Goal: Answer question/provide support: Share knowledge or assist other users

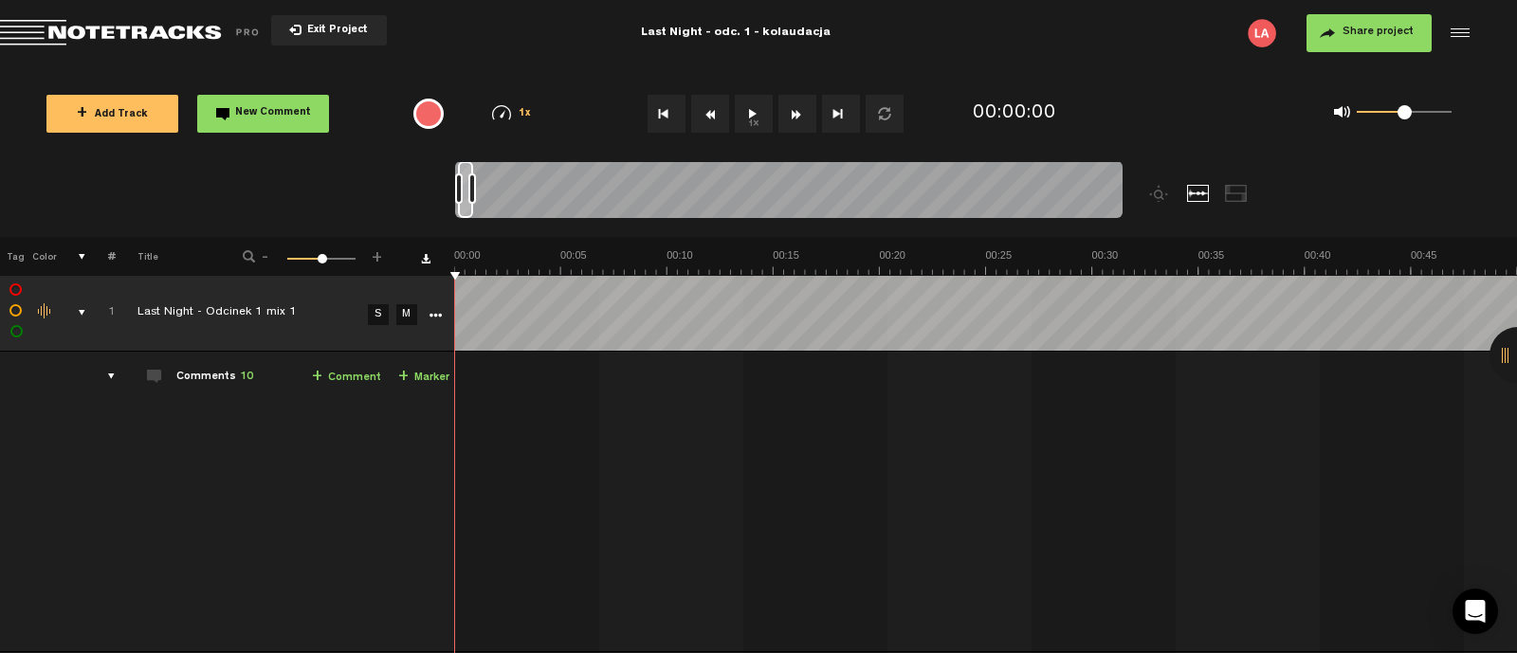
click at [752, 114] on button "1x" at bounding box center [754, 114] width 38 height 38
click at [758, 120] on button "1x" at bounding box center [754, 114] width 38 height 38
click at [759, 111] on button "1x" at bounding box center [754, 114] width 38 height 38
click at [754, 110] on button "1x" at bounding box center [754, 114] width 38 height 38
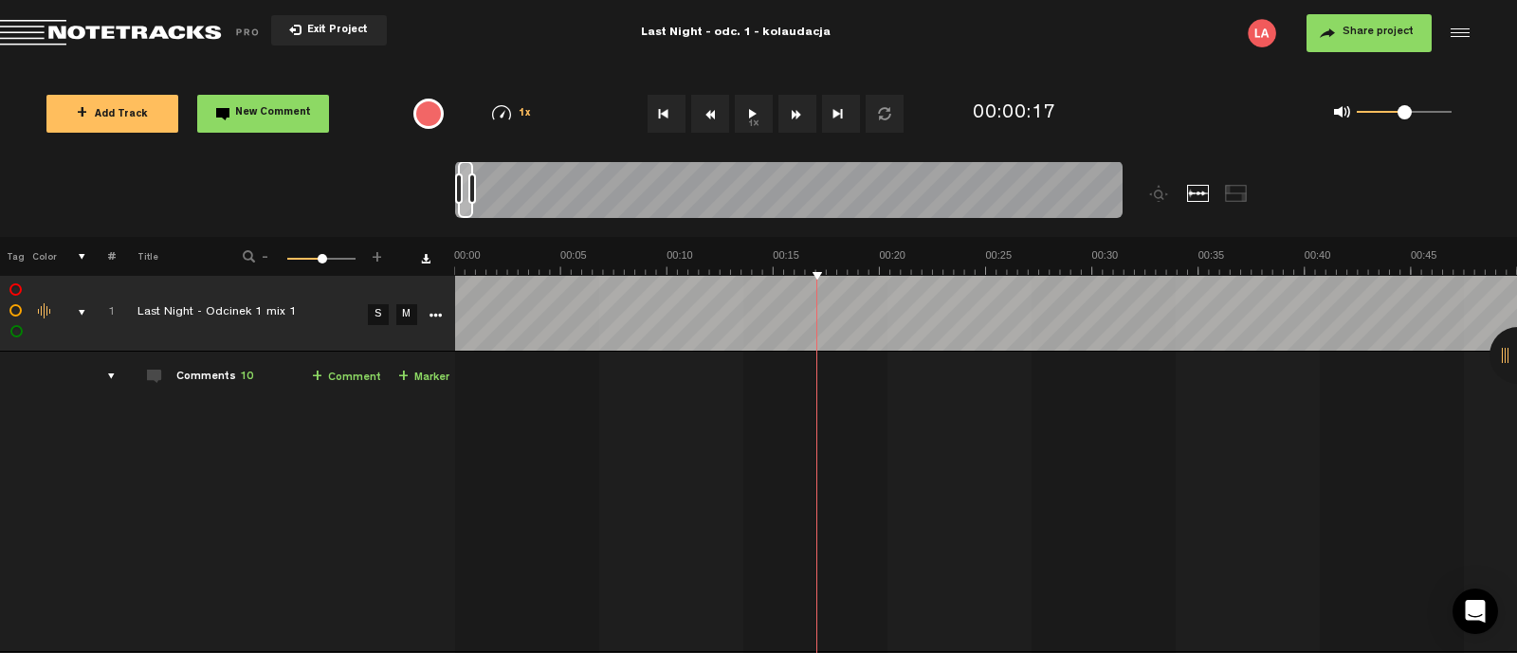
click at [760, 123] on button "1x" at bounding box center [754, 114] width 38 height 38
click at [759, 103] on button "1x" at bounding box center [754, 114] width 38 height 38
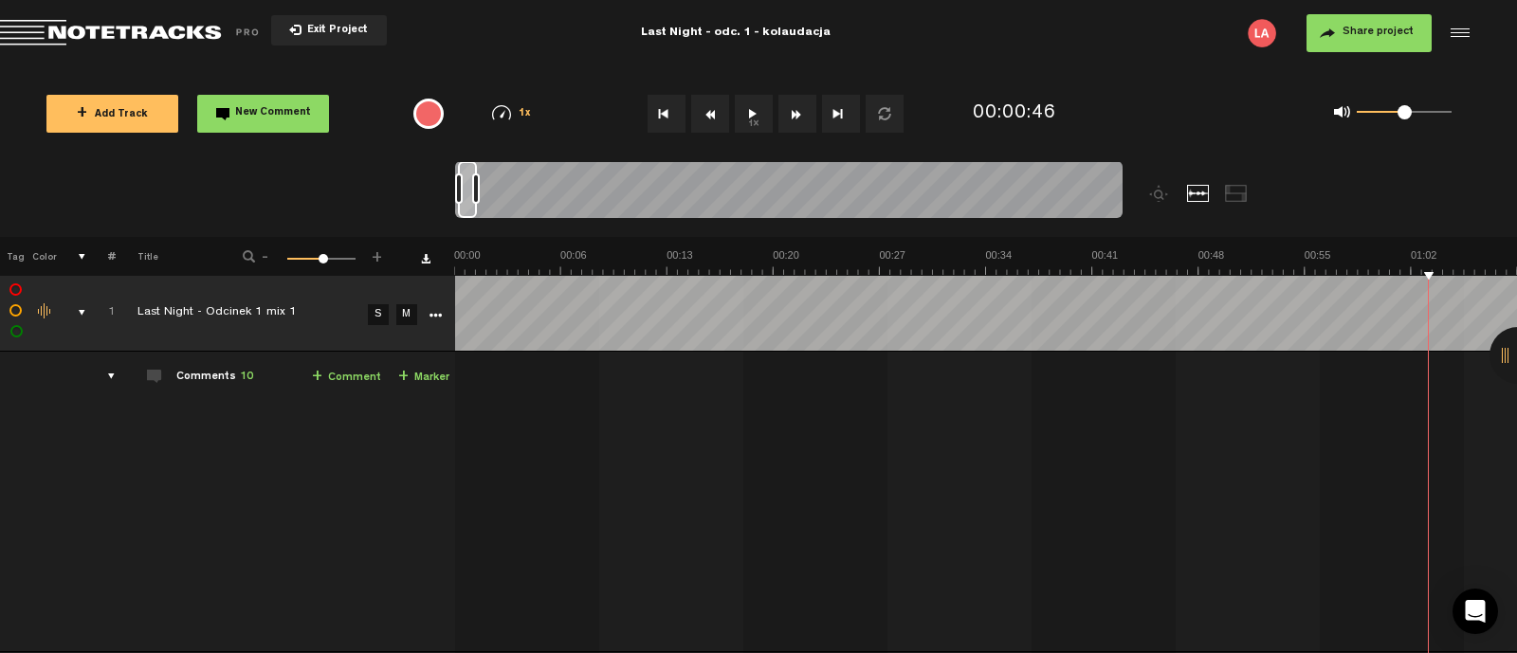
drag, startPoint x: 450, startPoint y: 187, endPoint x: 462, endPoint y: 183, distance: 12.0
click at [438, 186] on nt-zoom-navigation-bar at bounding box center [758, 199] width 1517 height 76
click at [760, 108] on button "1x" at bounding box center [754, 114] width 38 height 38
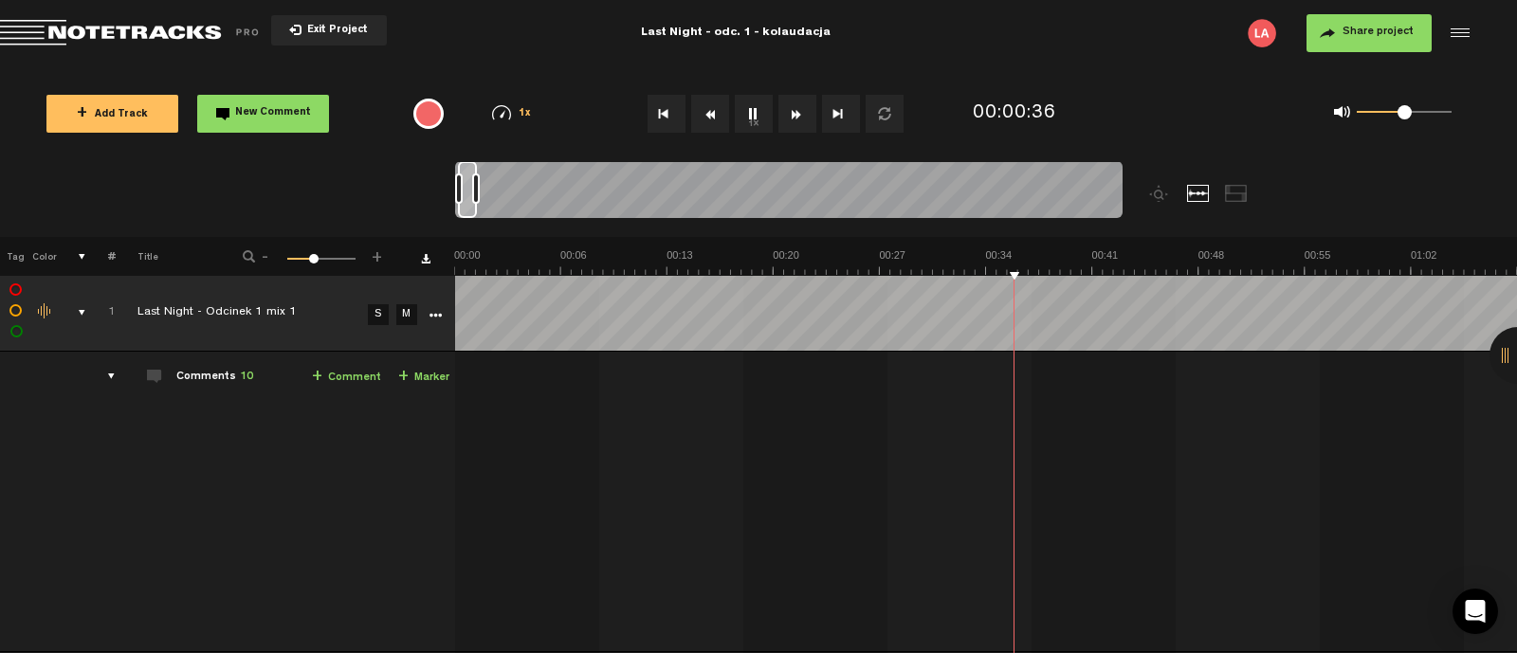
click at [752, 116] on button "1x" at bounding box center [754, 114] width 38 height 38
click at [251, 121] on button "New Comment" at bounding box center [263, 114] width 132 height 38
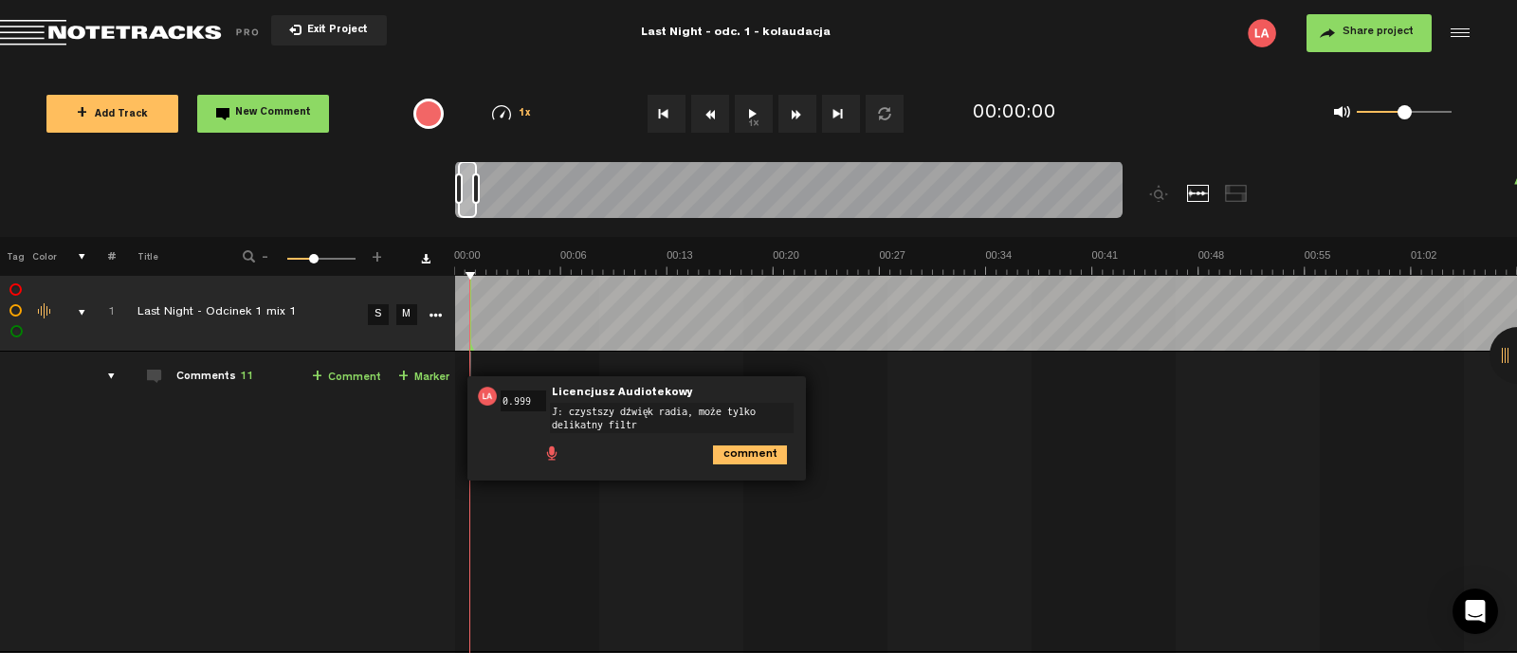
type textarea "J: czystszy dźwięk radia, może tylko delikatny filtr"
click at [756, 453] on icon "comment" at bounding box center [750, 455] width 74 height 19
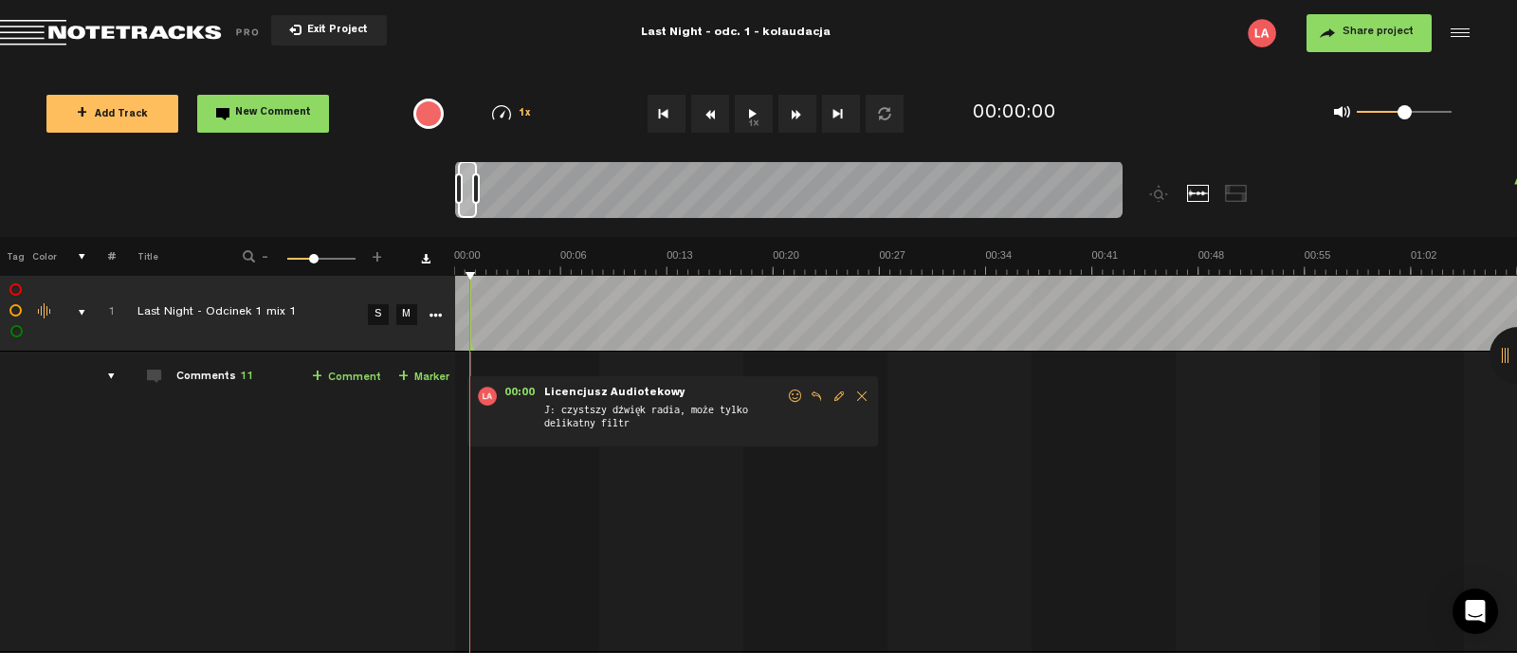
click at [752, 120] on button "1x" at bounding box center [754, 114] width 38 height 38
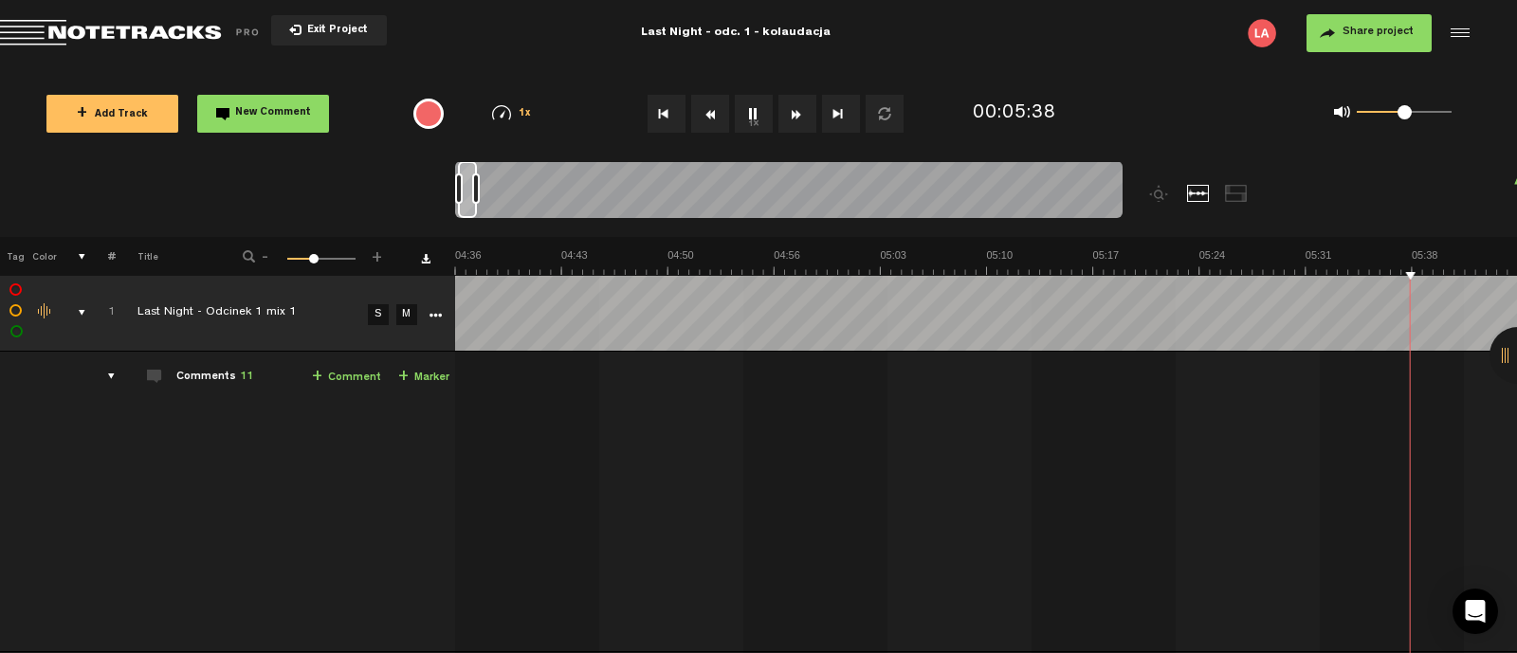
scroll to position [0, 4677]
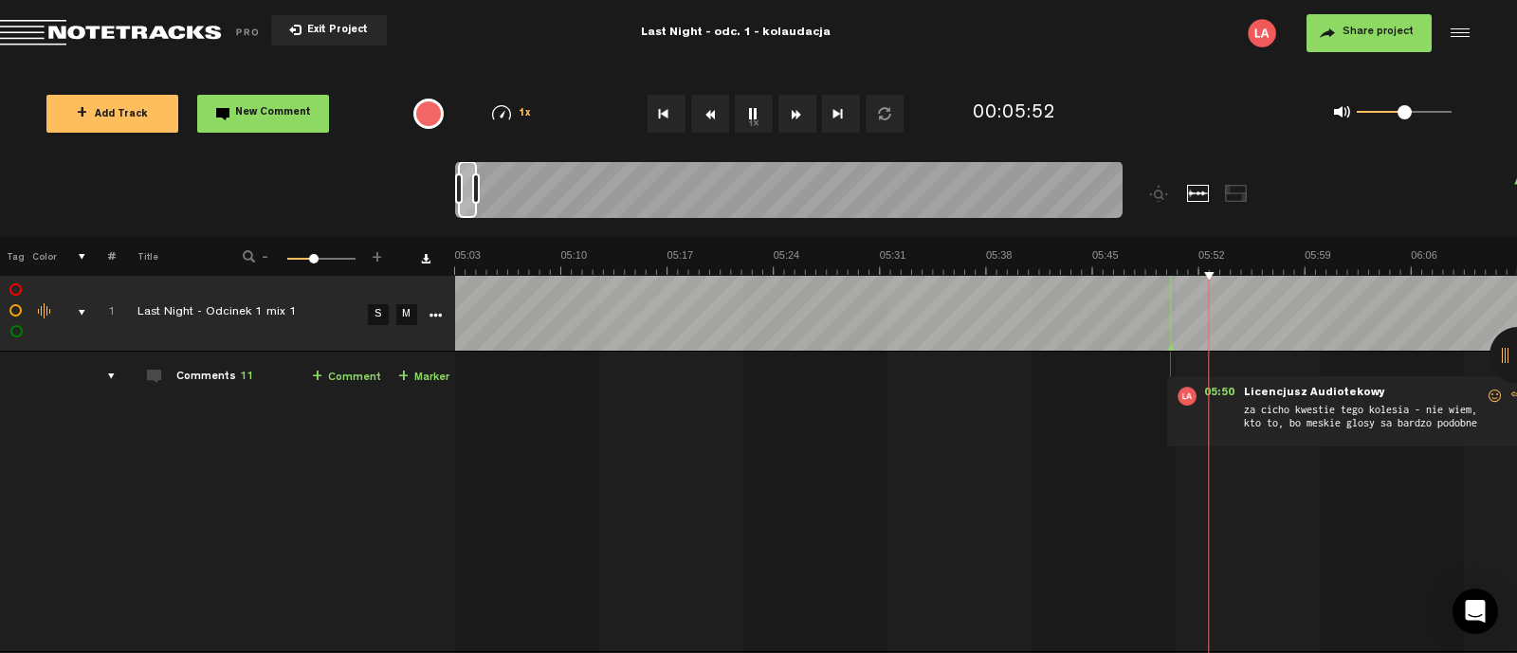
click at [752, 120] on button "1x" at bounding box center [754, 114] width 38 height 38
click at [219, 102] on button "New Comment" at bounding box center [263, 114] width 132 height 38
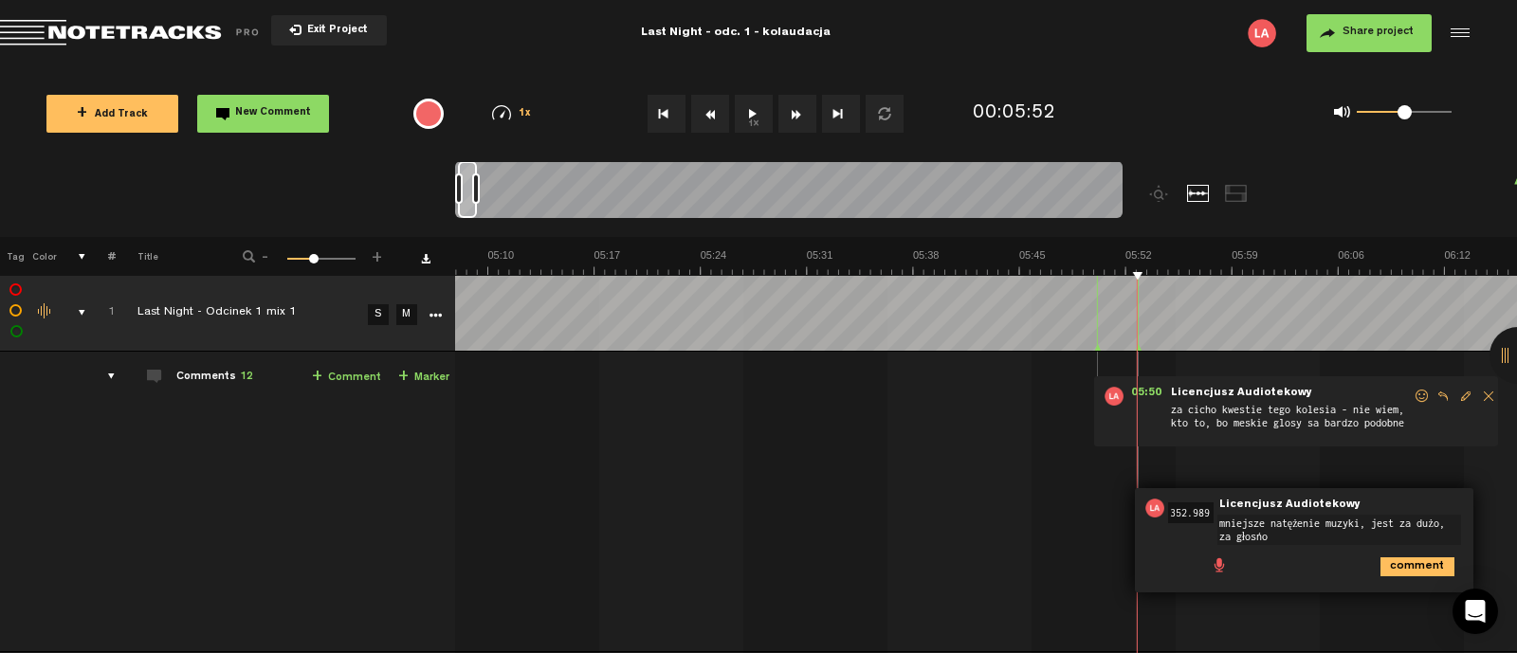
click at [1375, 520] on textarea "mniejsze natężenie muzyki, jest za dużo, za głośno" at bounding box center [1340, 530] width 244 height 30
click at [1285, 542] on textarea "mniejsze natężenie muzyki, jest za dużo, za głośno" at bounding box center [1340, 530] width 244 height 30
type textarea "mniejsze natężenie muzyki, jest za dużo, za głośno"
click at [1409, 575] on icon "comment" at bounding box center [1418, 567] width 74 height 19
click at [753, 112] on button "1x" at bounding box center [754, 114] width 38 height 38
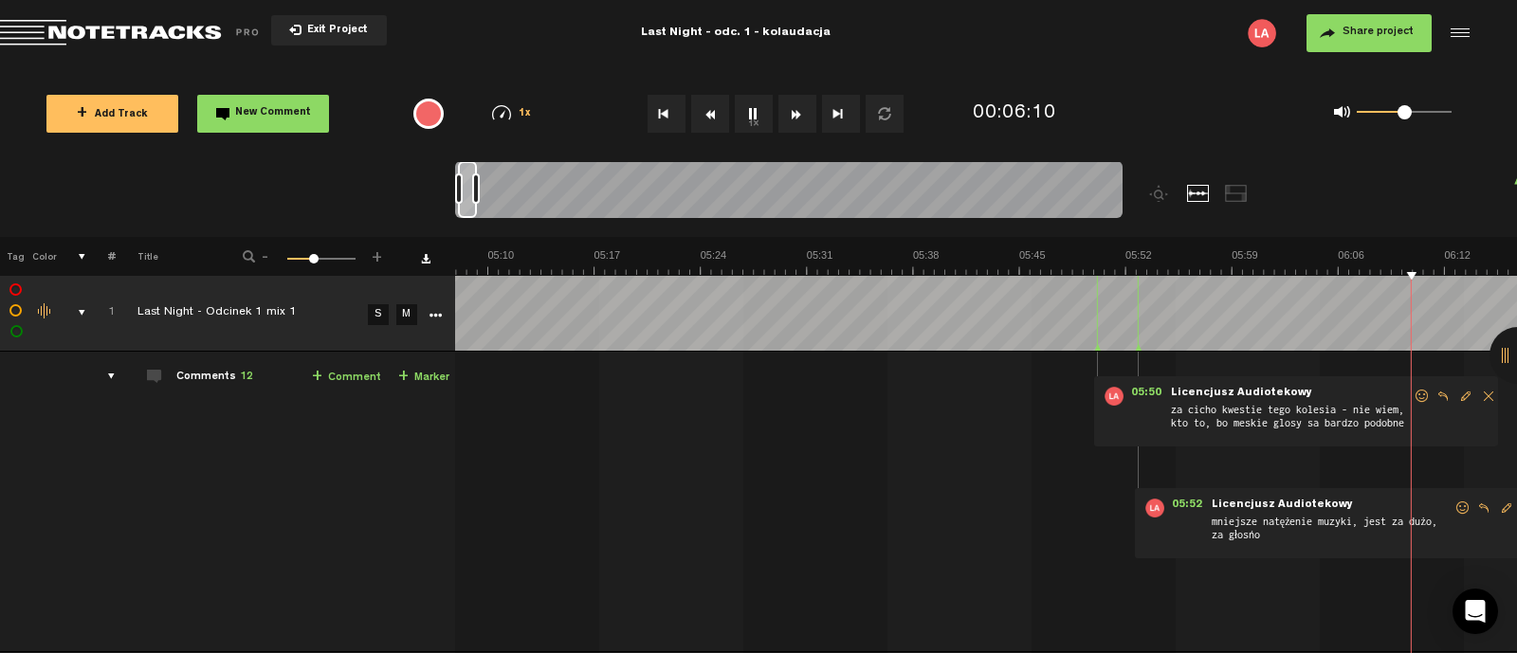
scroll to position [0, 5176]
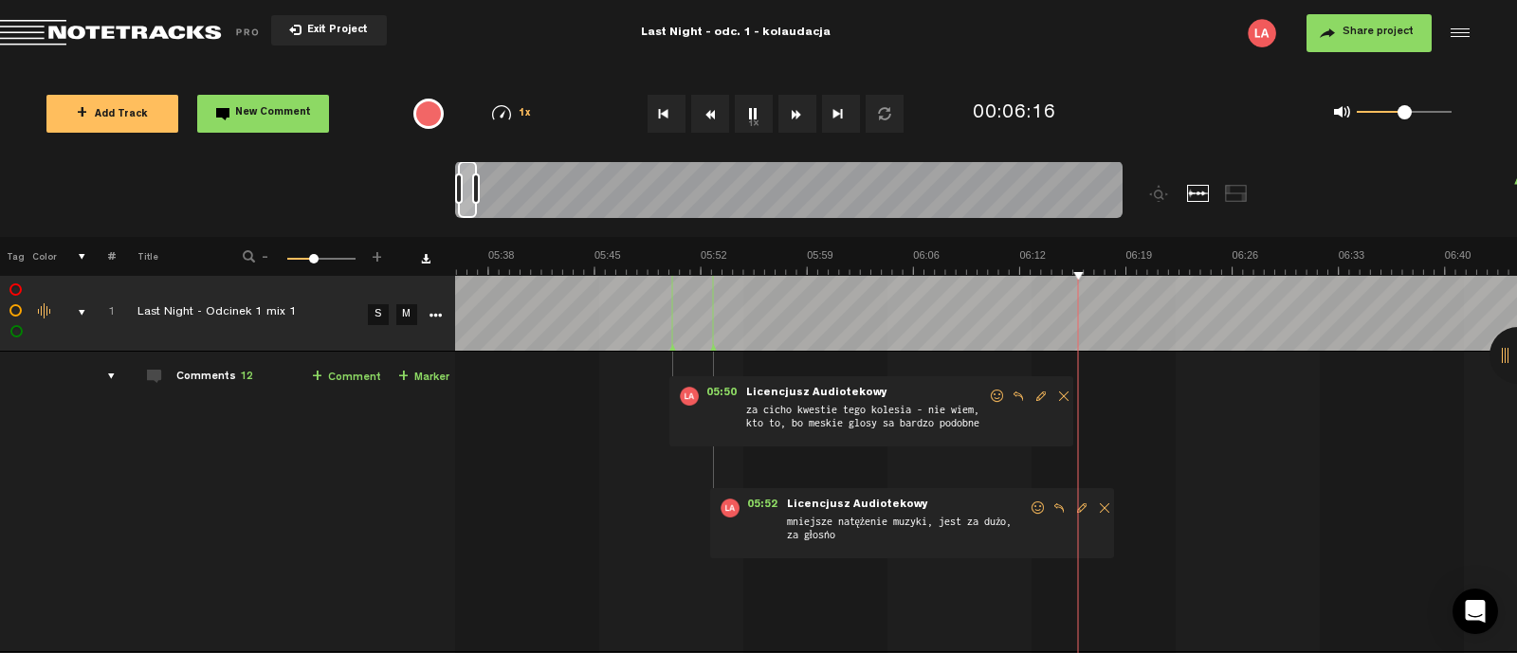
click at [753, 112] on button "1x" at bounding box center [754, 114] width 38 height 38
click at [251, 108] on span "New Comment" at bounding box center [273, 113] width 76 height 10
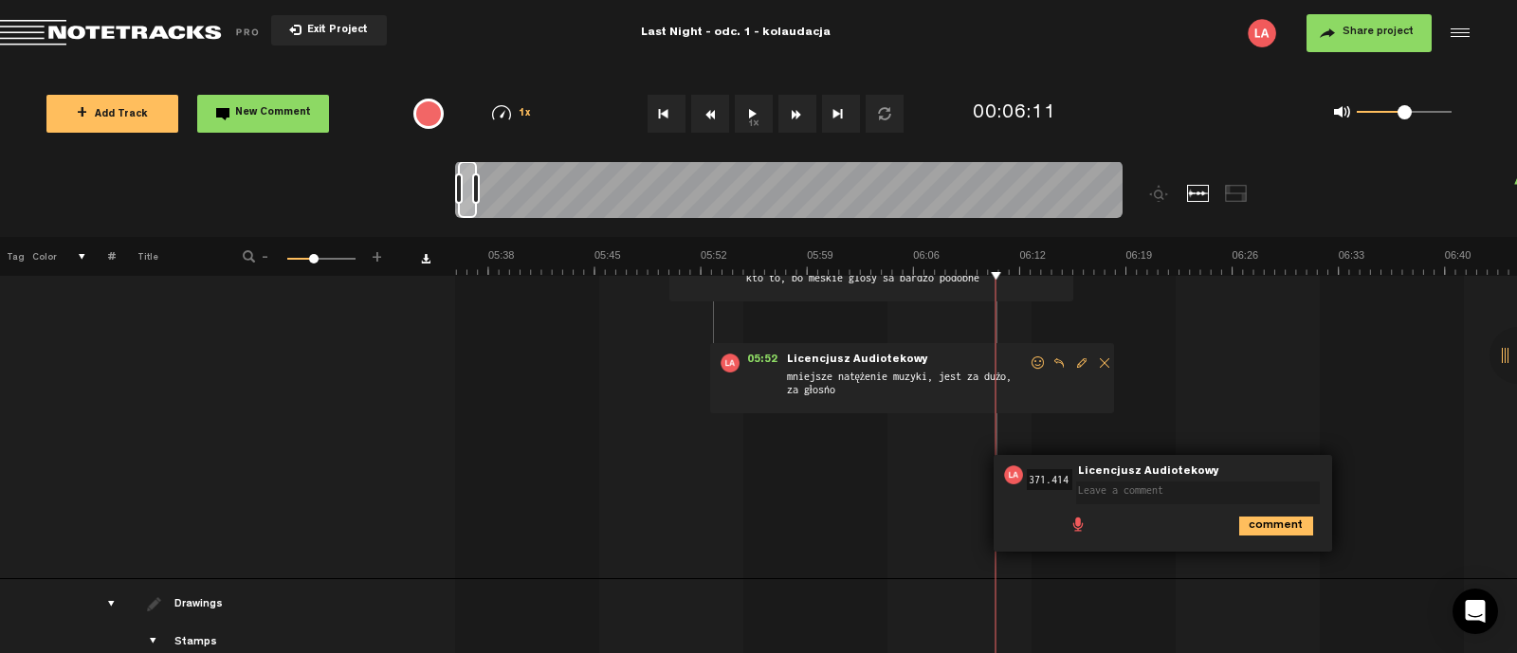
scroll to position [146, 0]
type textarea "telefon od Izy za cicho"
click at [1297, 529] on icon "comment" at bounding box center [1277, 525] width 74 height 19
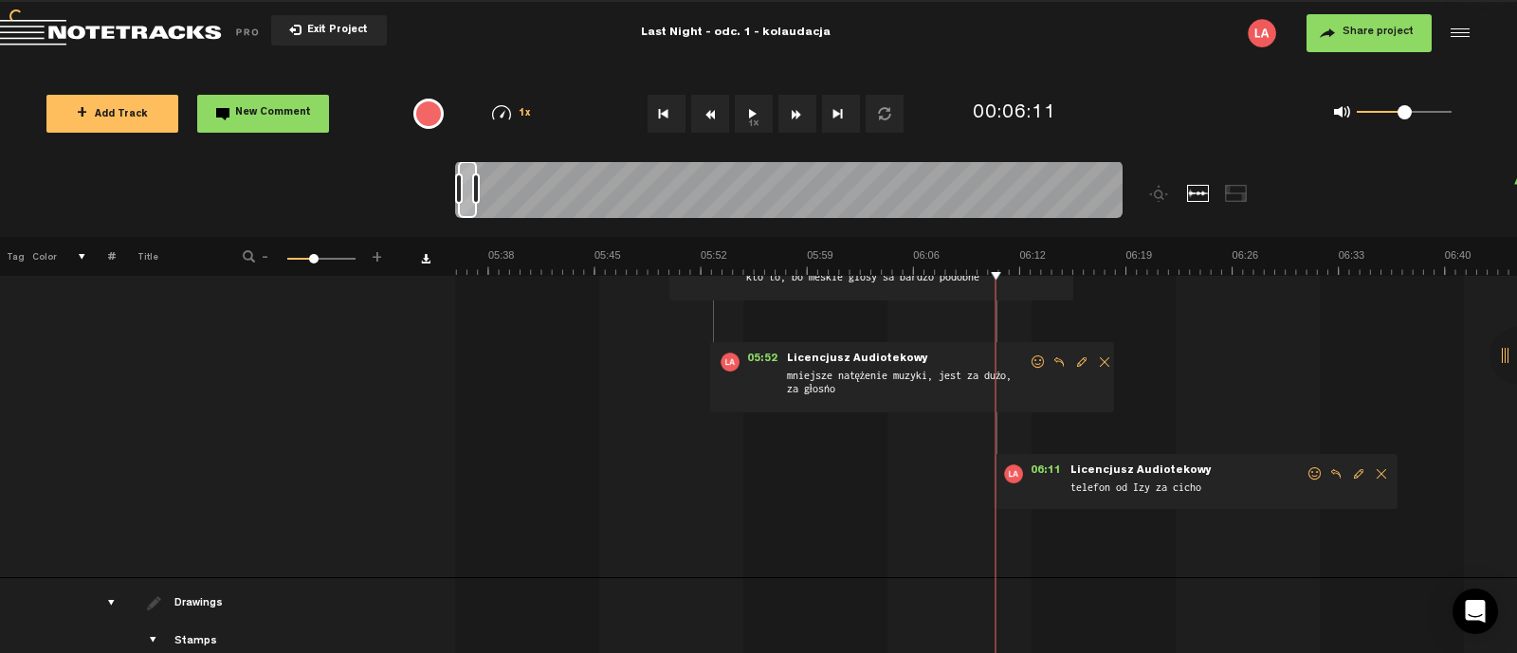
scroll to position [0, 0]
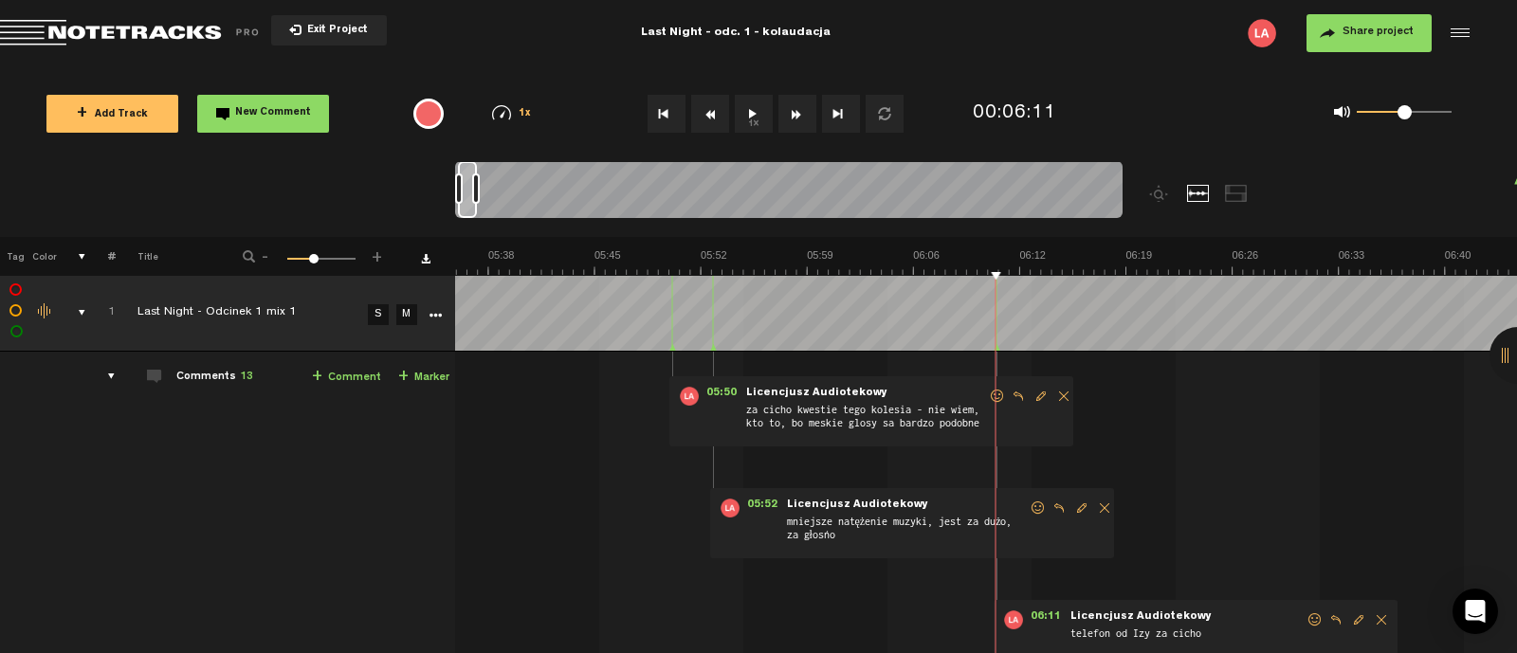
click at [749, 106] on button "1x" at bounding box center [754, 114] width 38 height 38
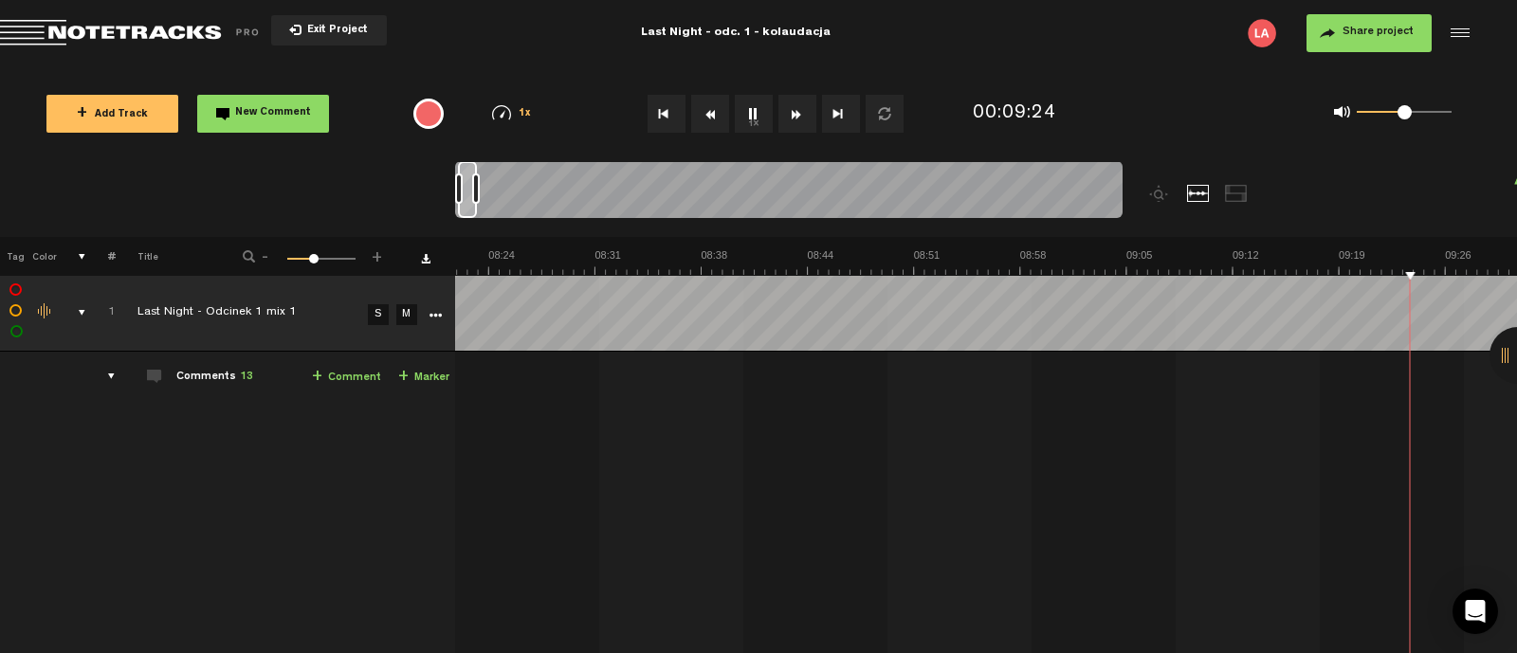
scroll to position [0, 8152]
click at [749, 106] on button "1x" at bounding box center [754, 114] width 38 height 38
click at [84, 109] on span "+" at bounding box center [82, 113] width 10 height 15
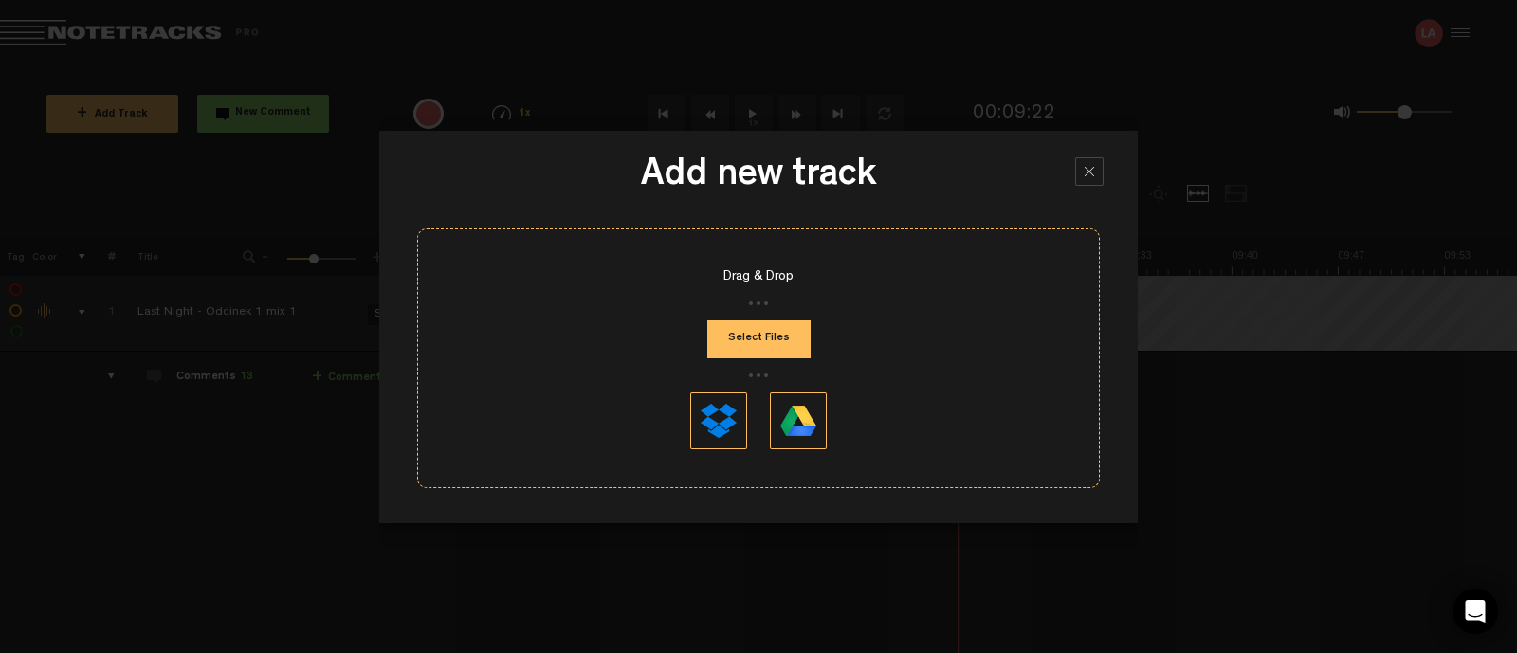
click at [1089, 167] on div at bounding box center [1090, 171] width 28 height 28
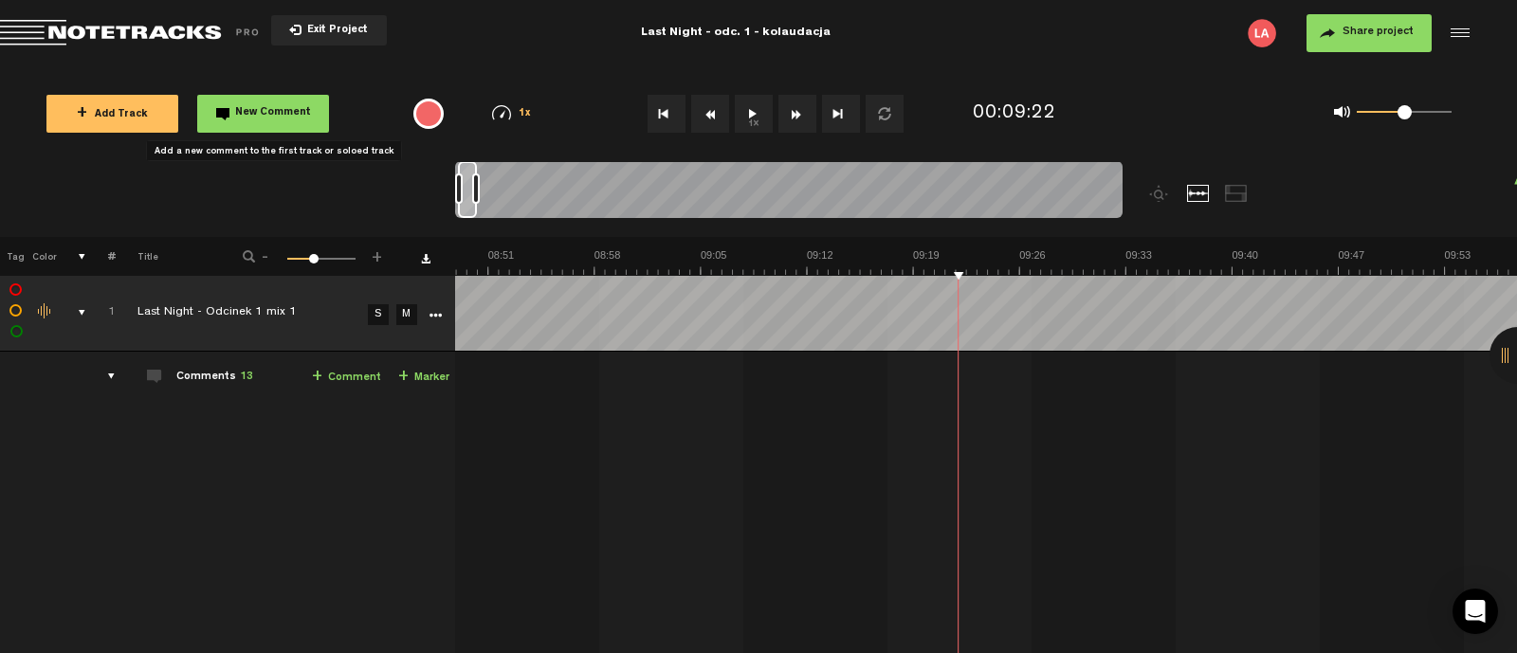
click at [284, 108] on span "New Comment" at bounding box center [273, 113] width 76 height 10
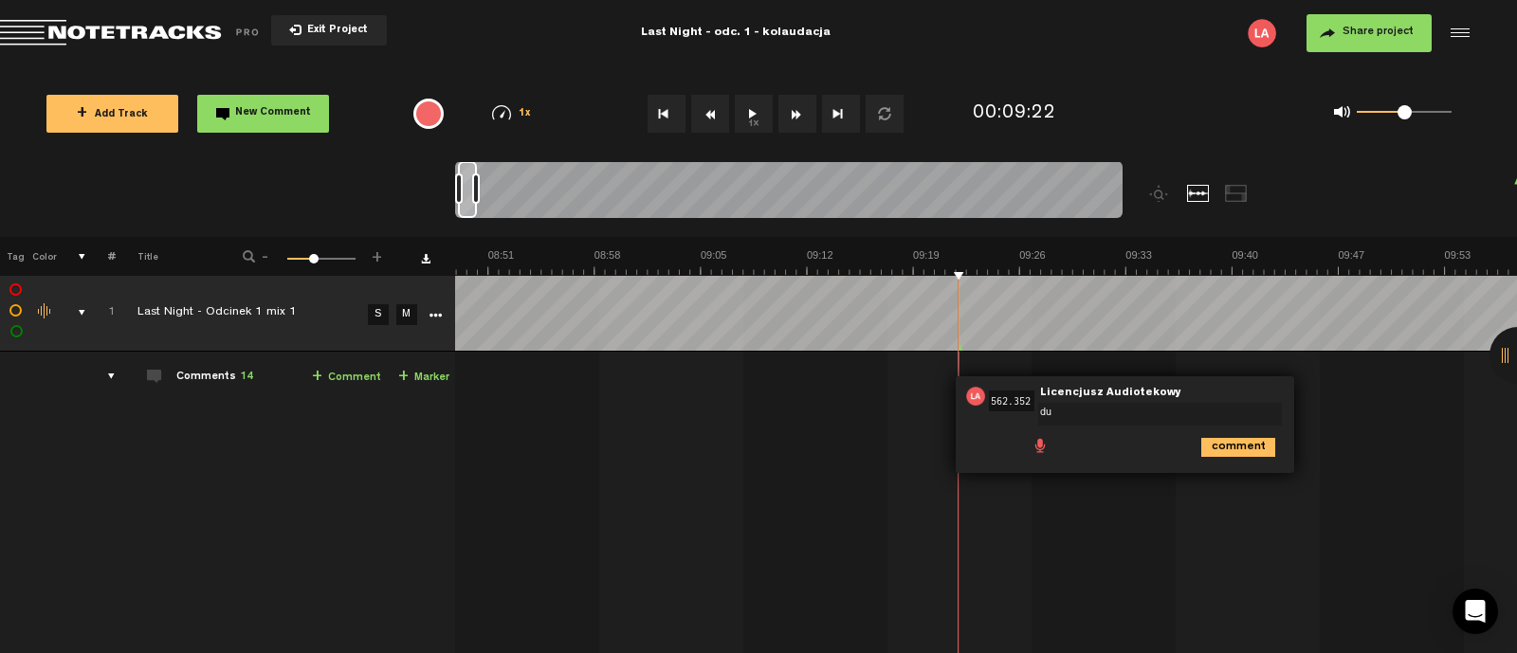
type textarea "d"
type textarea "z"
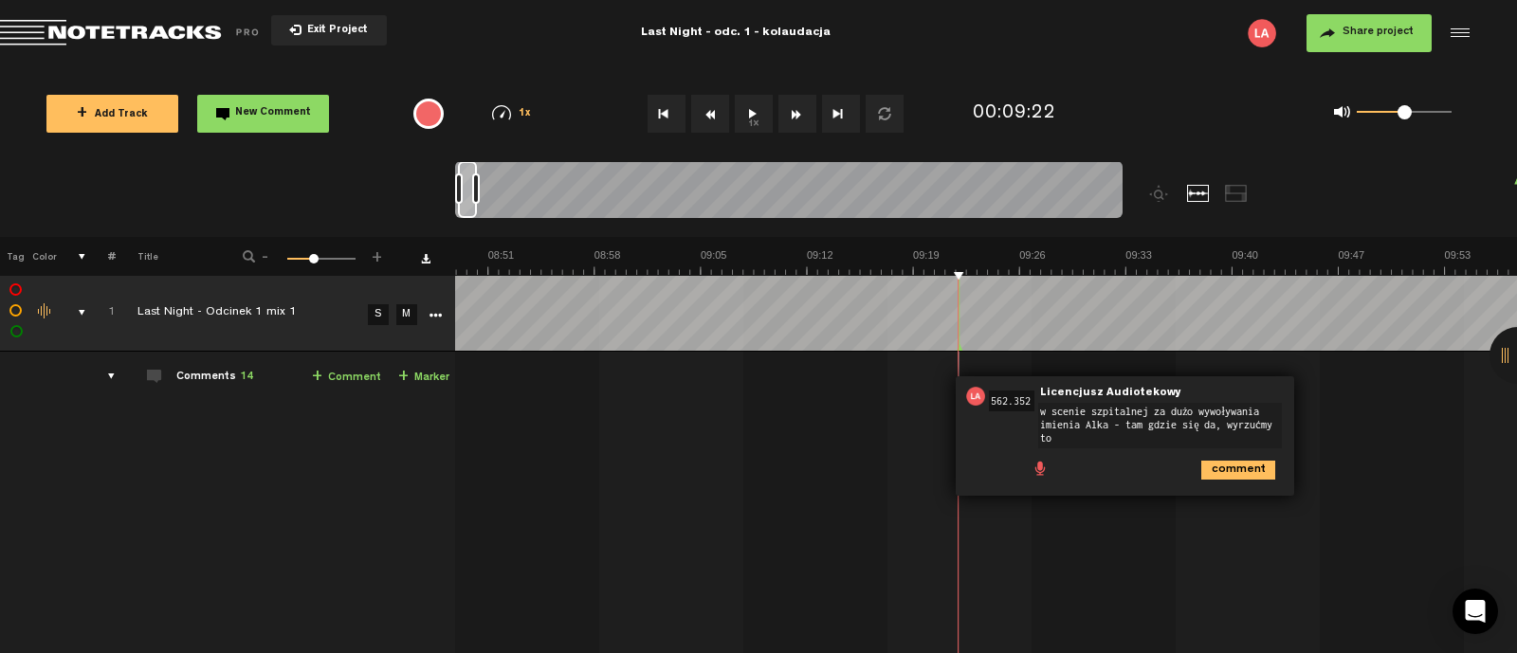
type textarea "w scenie szpitalnej za dużo wywoływania imienia Alka - tam gdzie się da, wyrzuć…"
click at [1217, 468] on icon "comment" at bounding box center [1239, 470] width 74 height 19
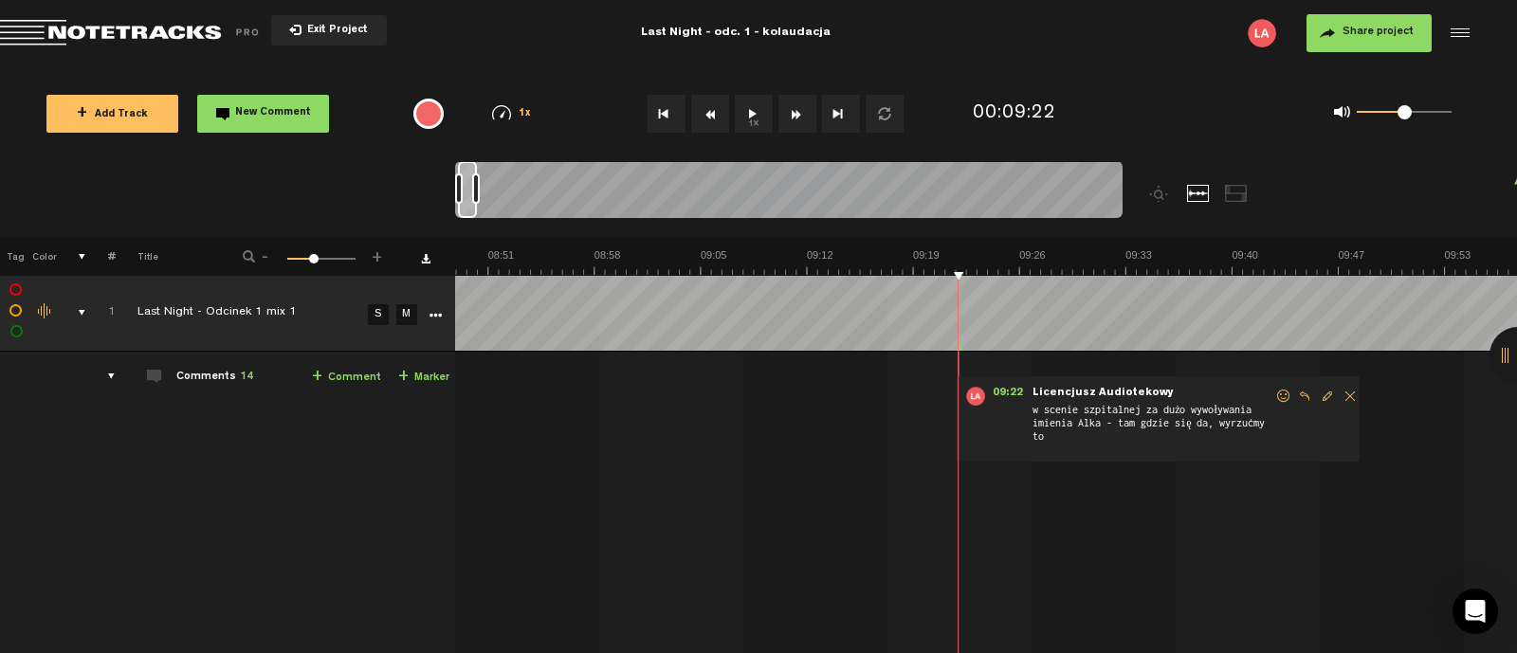
click at [758, 115] on button "1x" at bounding box center [754, 114] width 38 height 38
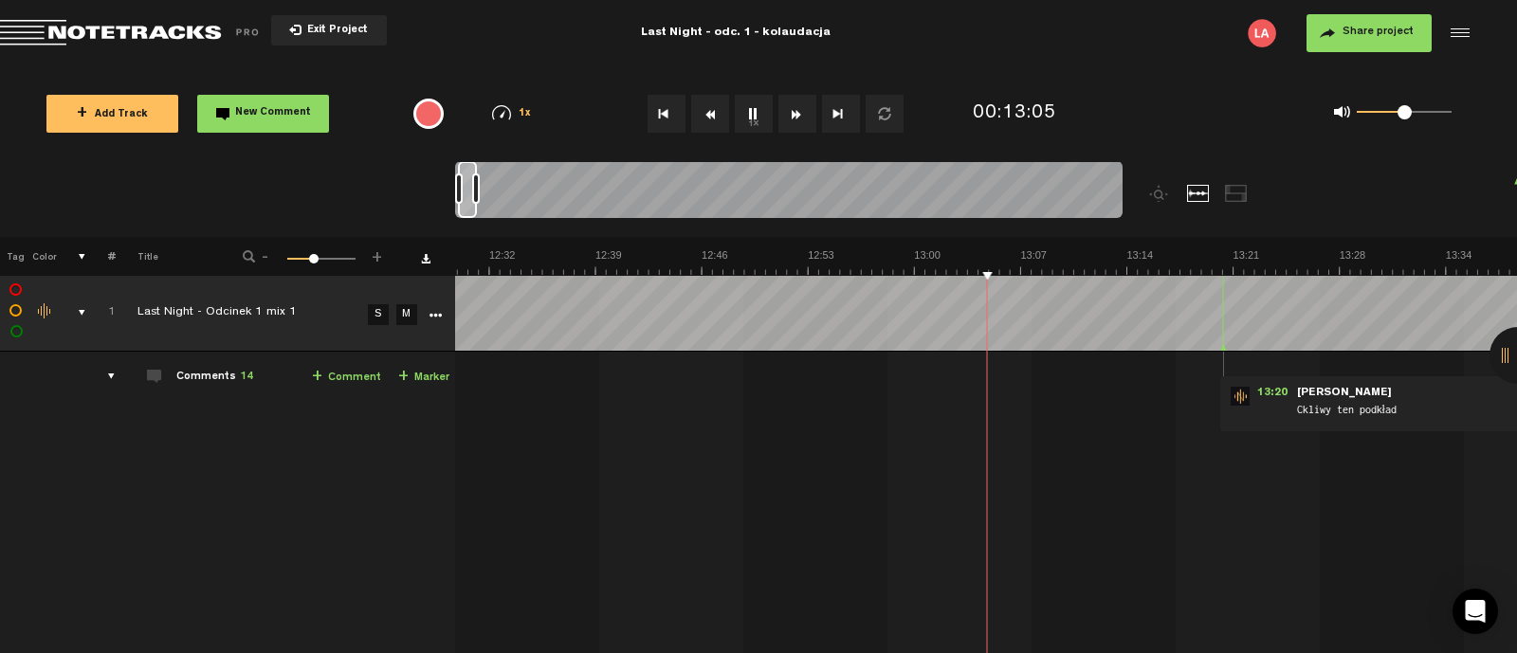
scroll to position [0, 11554]
click at [758, 115] on button "1x" at bounding box center [754, 114] width 38 height 38
click at [1463, 402] on span "Ckliwy ten podkład" at bounding box center [1414, 412] width 237 height 21
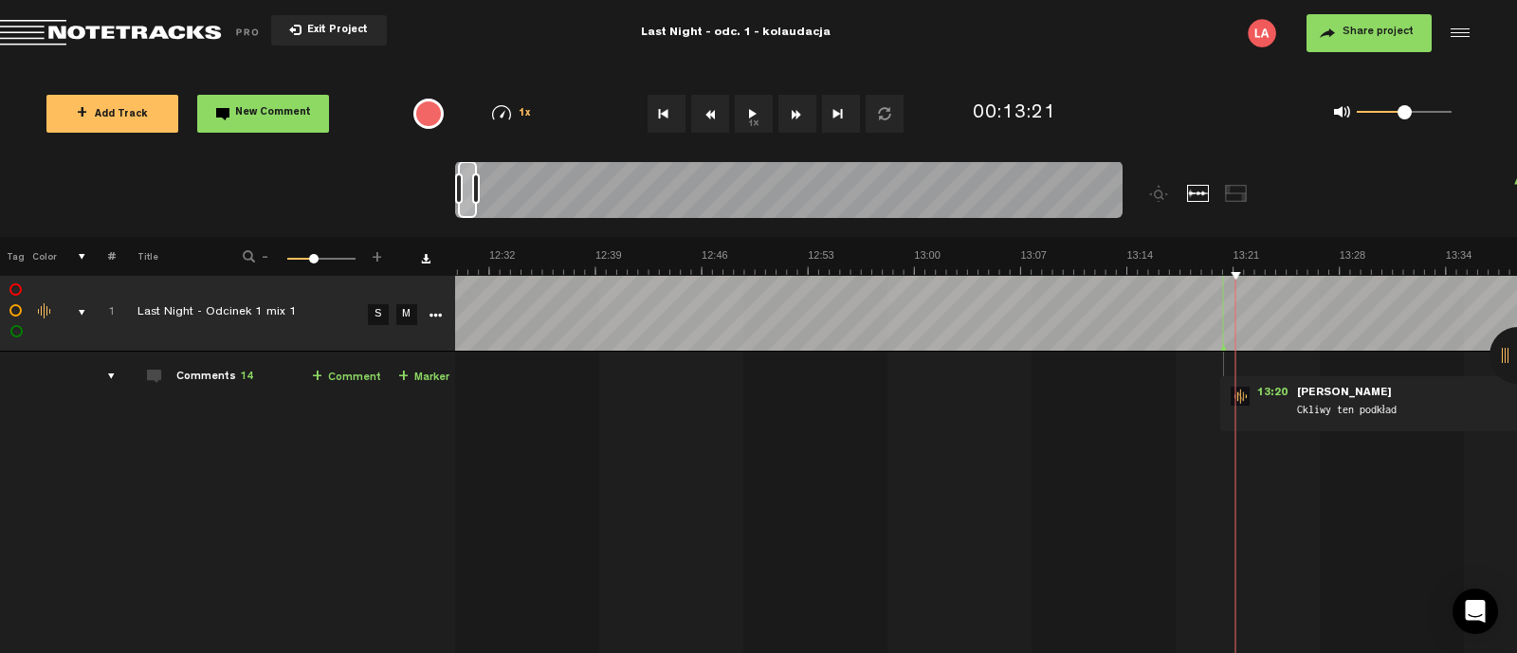
click at [267, 111] on span "New Comment" at bounding box center [273, 113] width 76 height 10
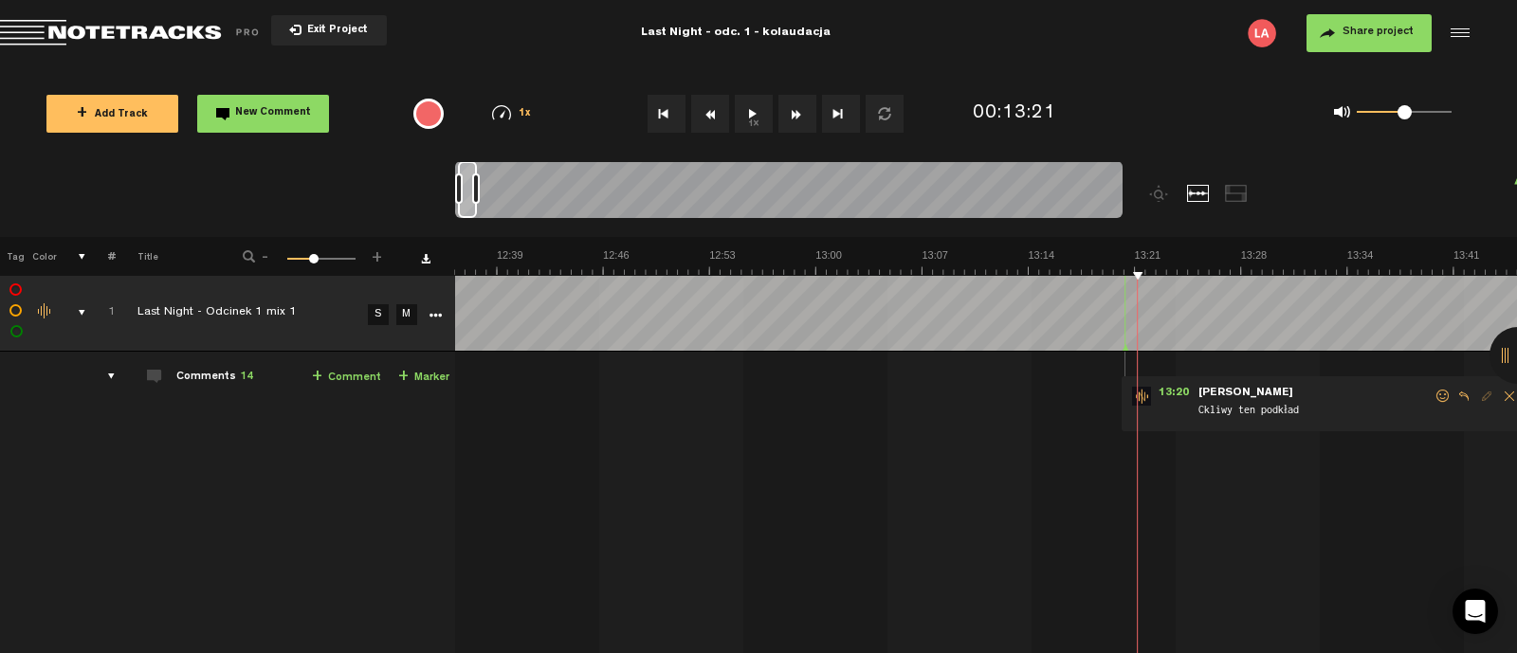
scroll to position [0, 11651]
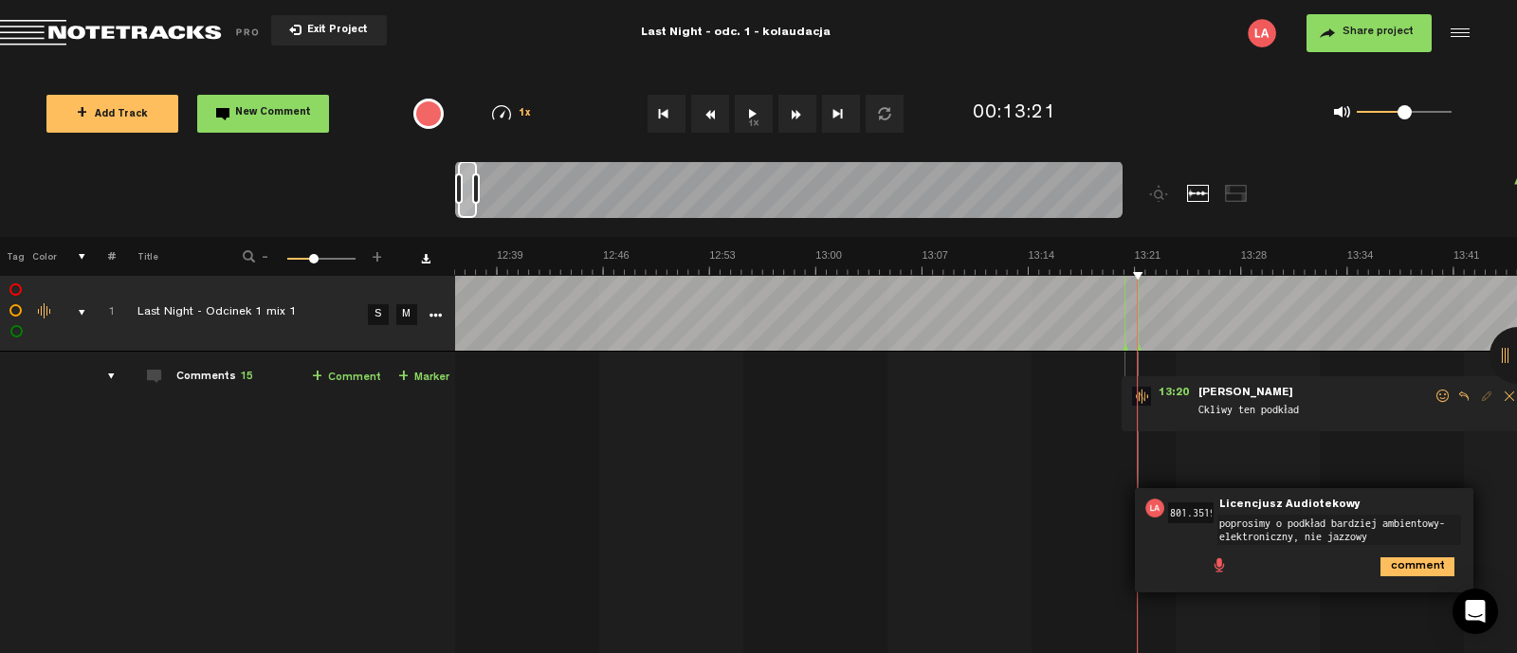
type textarea "poprosimy o podkład bardziej ambientowy-elektroniczny, nie jazzowy"
click at [1394, 568] on icon "comment" at bounding box center [1418, 567] width 74 height 19
click at [754, 107] on button "1x" at bounding box center [754, 114] width 38 height 38
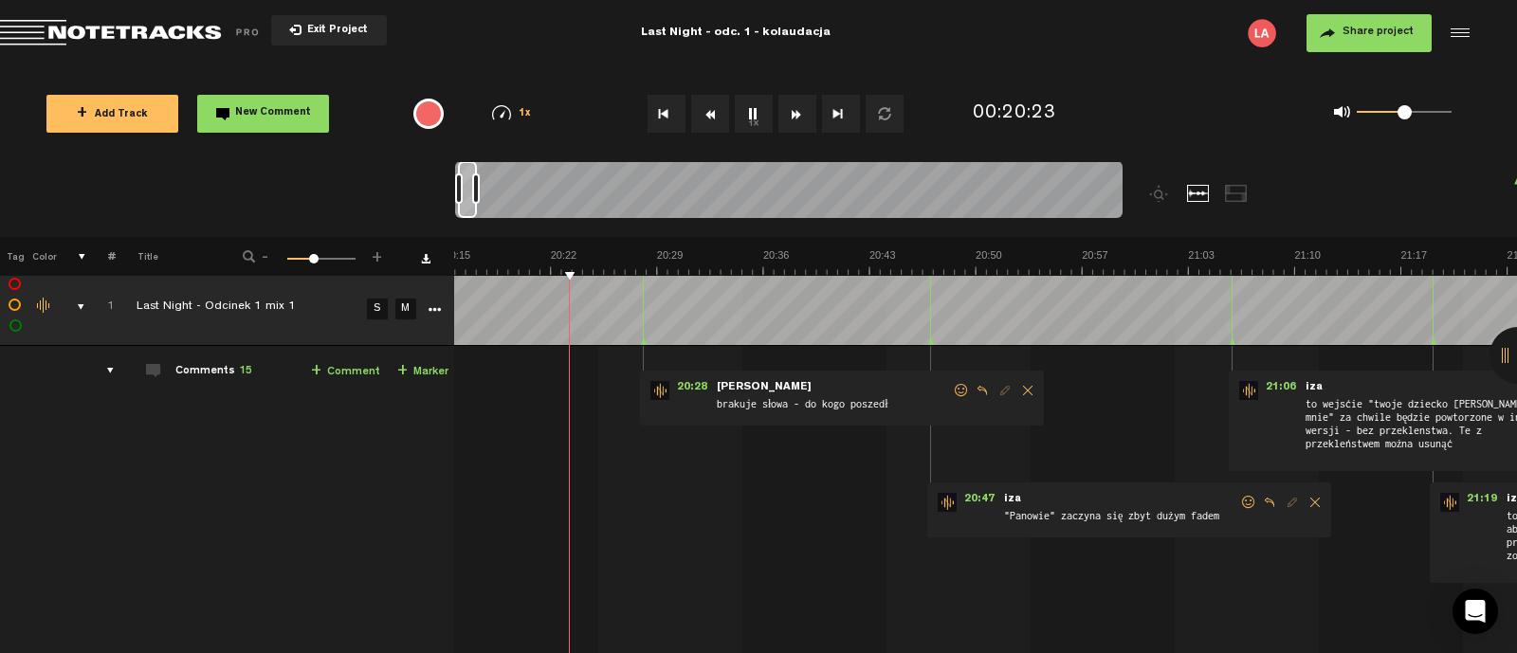
scroll to position [6, 14]
click at [756, 120] on button "1x" at bounding box center [754, 114] width 38 height 38
click at [756, 103] on button "1x" at bounding box center [754, 114] width 38 height 38
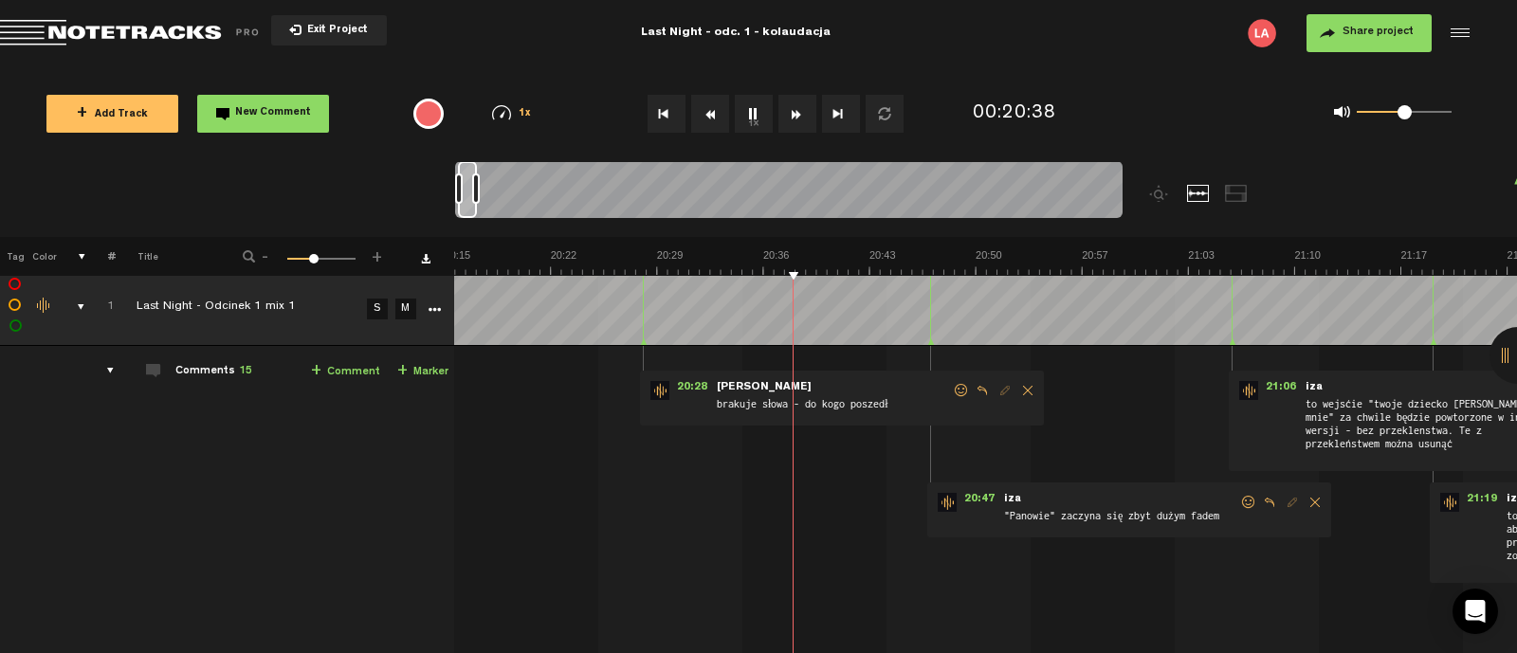
click at [756, 103] on button "1x" at bounding box center [754, 114] width 38 height 38
click at [265, 113] on span "New Comment" at bounding box center [273, 113] width 76 height 10
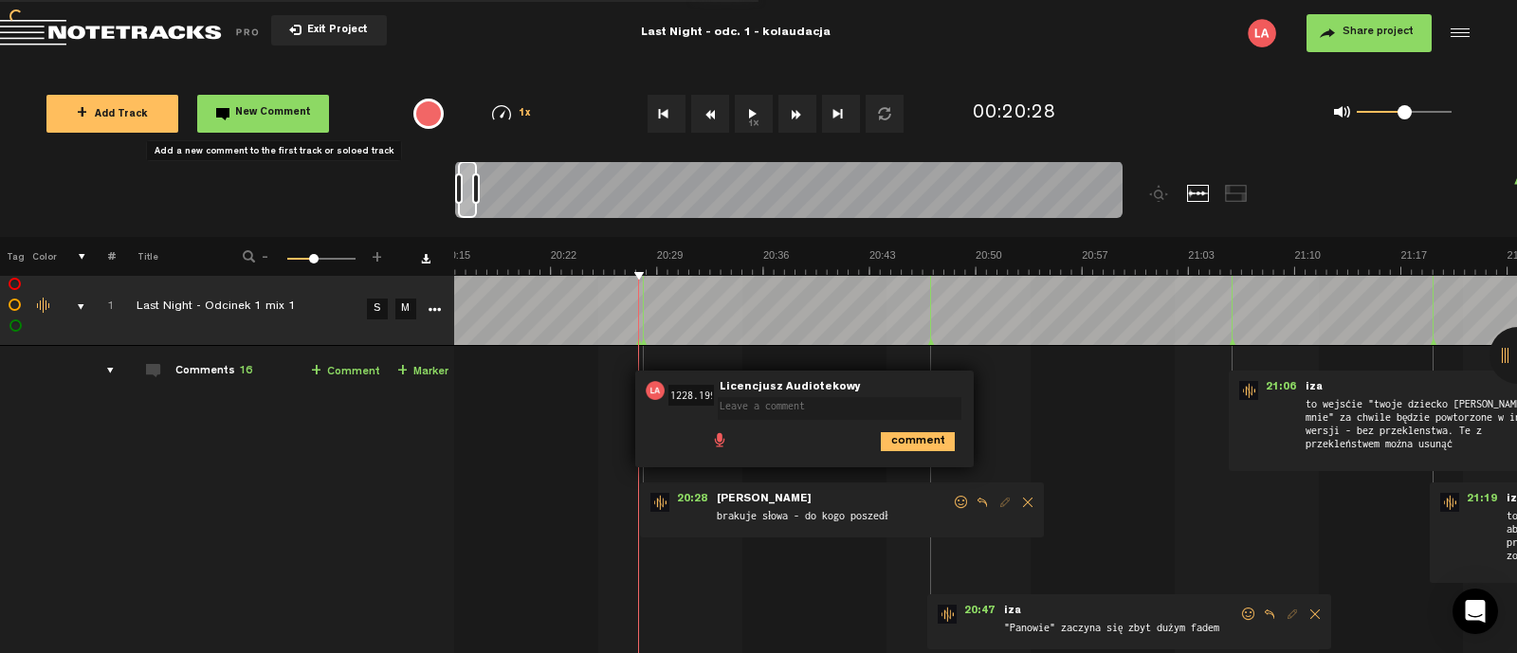
scroll to position [0, 0]
type textarea "może mniejsza pauza"
drag, startPoint x: 897, startPoint y: 442, endPoint x: 808, endPoint y: 362, distance: 119.6
click at [897, 441] on icon "comment" at bounding box center [918, 441] width 74 height 19
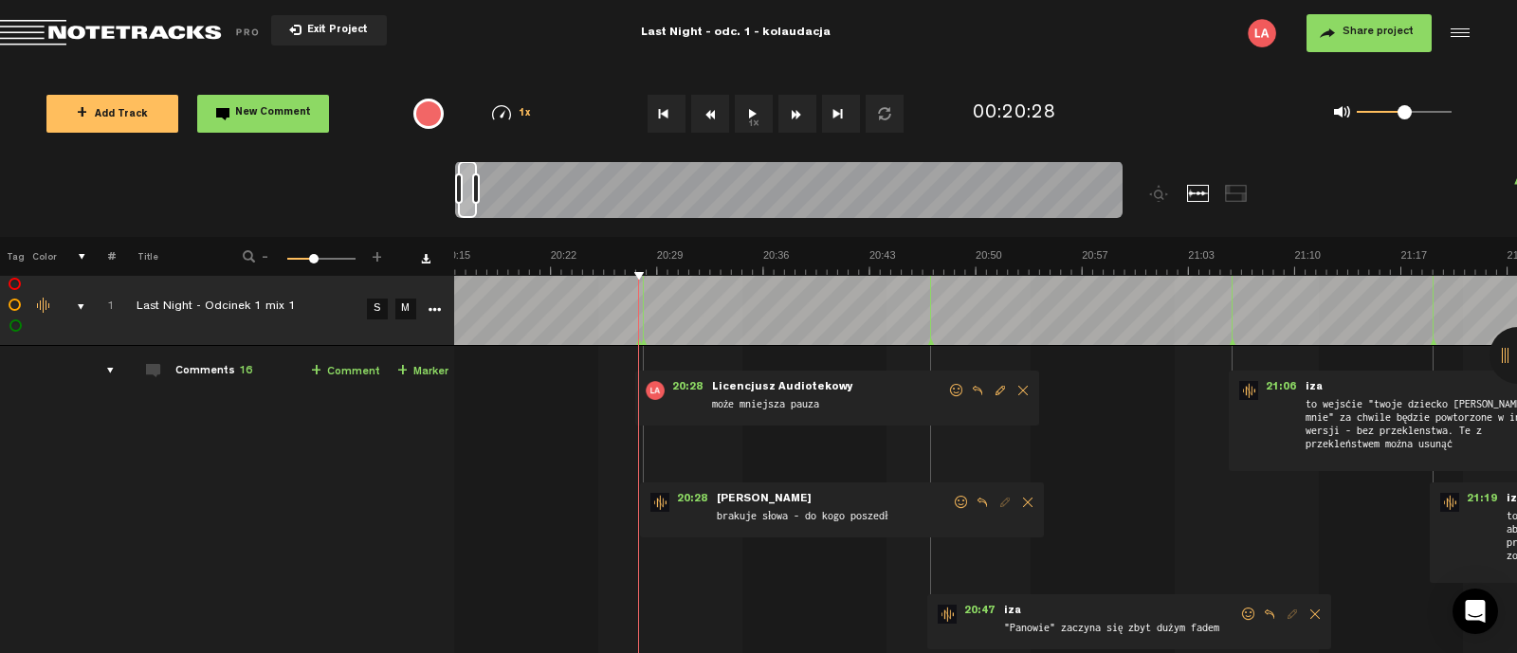
click at [750, 111] on button "1x" at bounding box center [754, 114] width 38 height 38
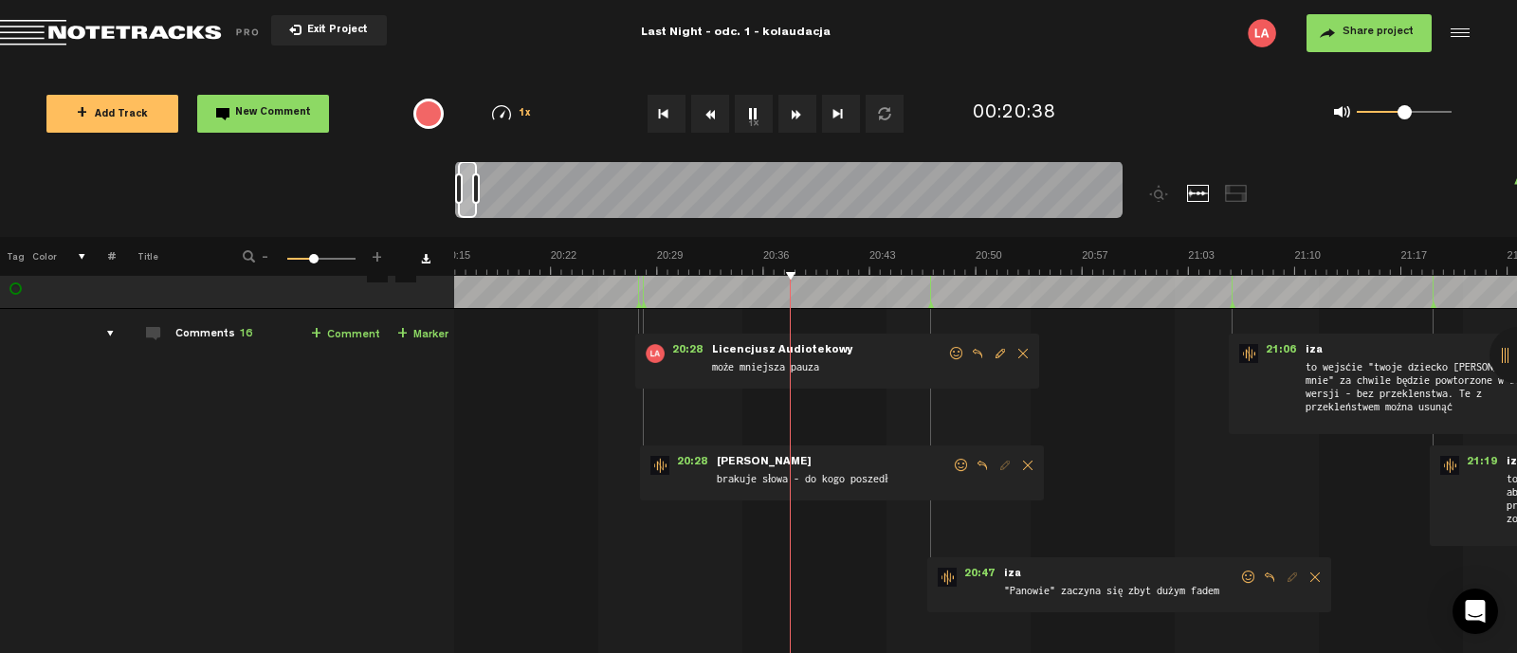
scroll to position [6, 14]
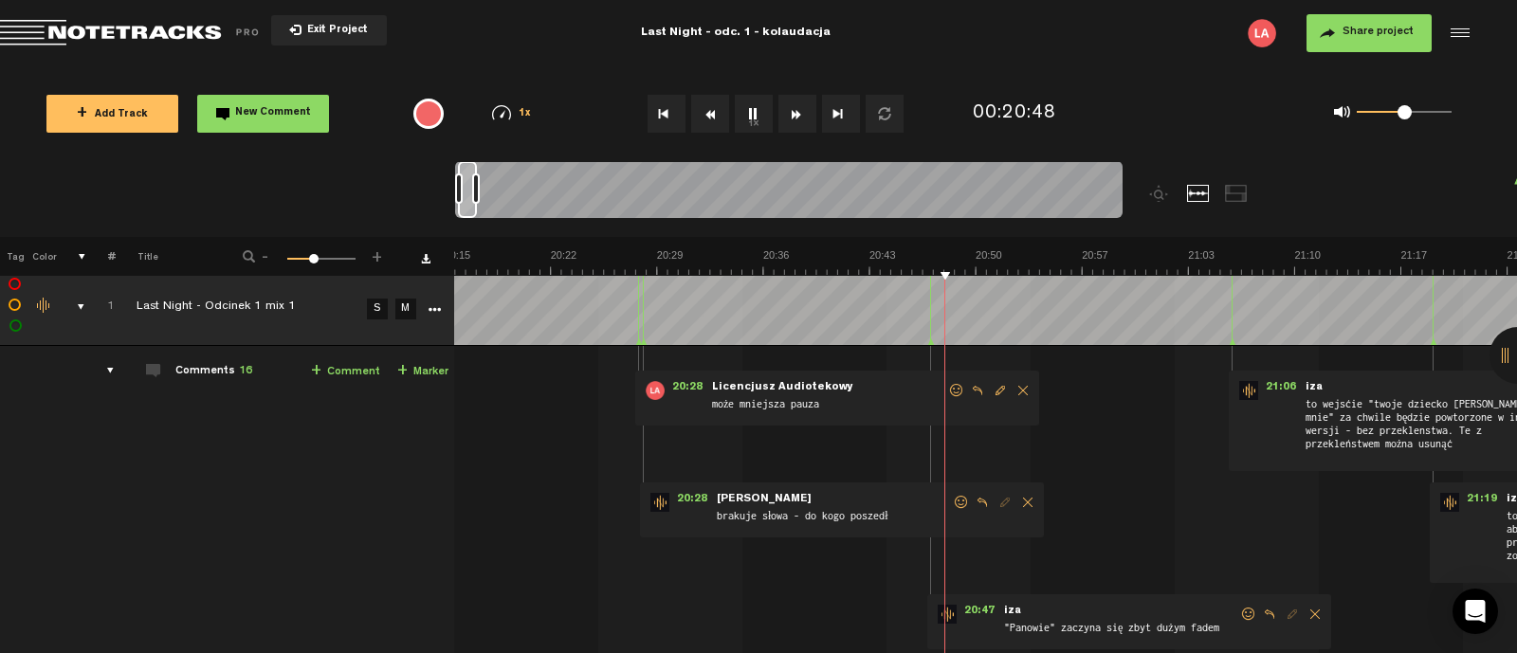
click at [759, 117] on button "1x" at bounding box center [754, 114] width 38 height 38
click at [754, 120] on button "1x" at bounding box center [754, 114] width 38 height 38
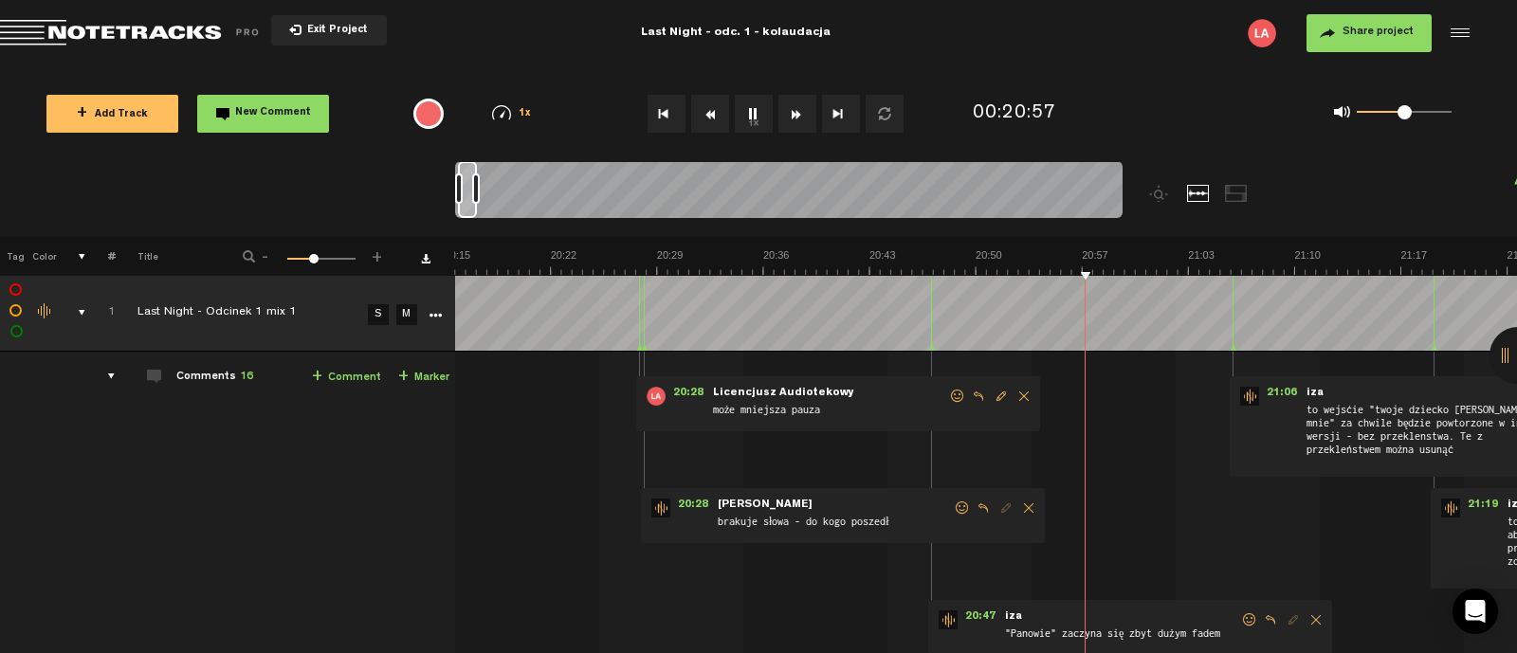
scroll to position [0, 14]
click at [757, 118] on button "1x" at bounding box center [754, 114] width 38 height 38
click at [751, 114] on button "1x" at bounding box center [754, 114] width 38 height 38
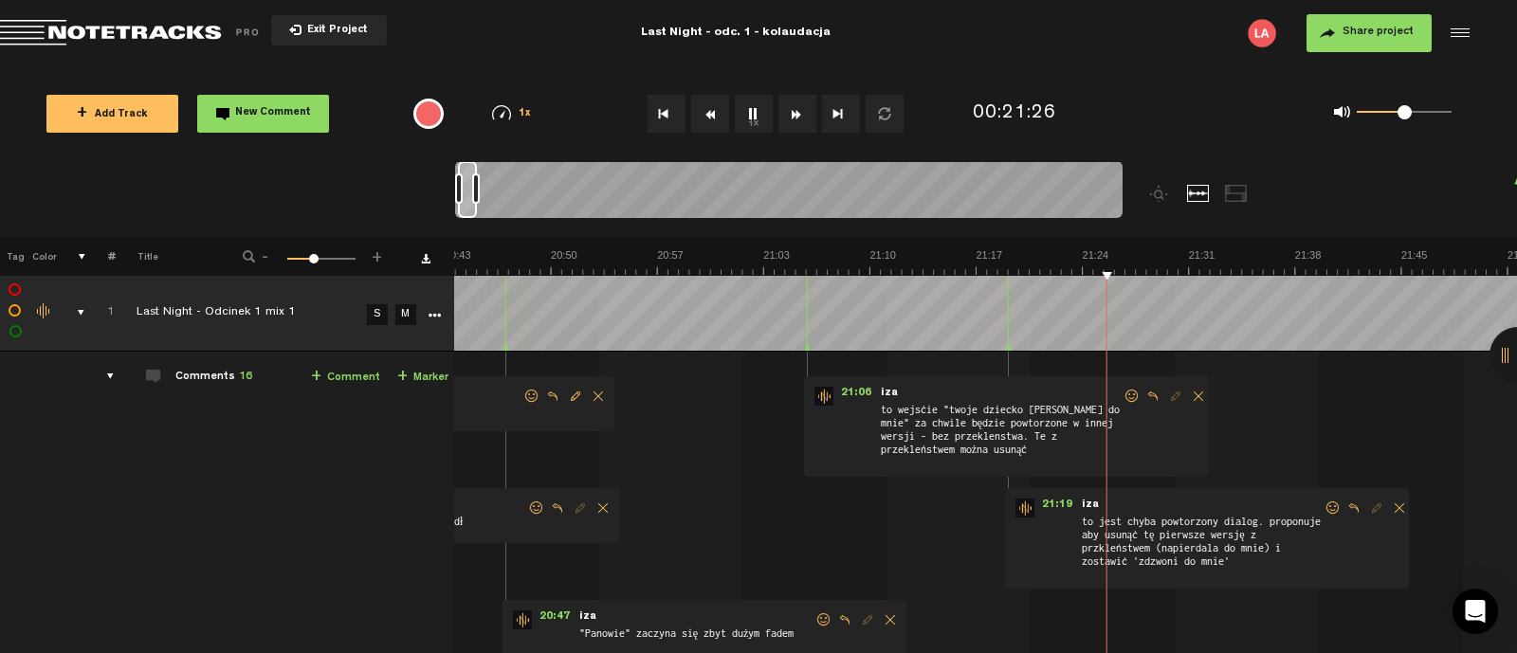
click at [748, 110] on button "1x" at bounding box center [754, 114] width 38 height 38
click at [750, 116] on button "1x" at bounding box center [754, 114] width 38 height 38
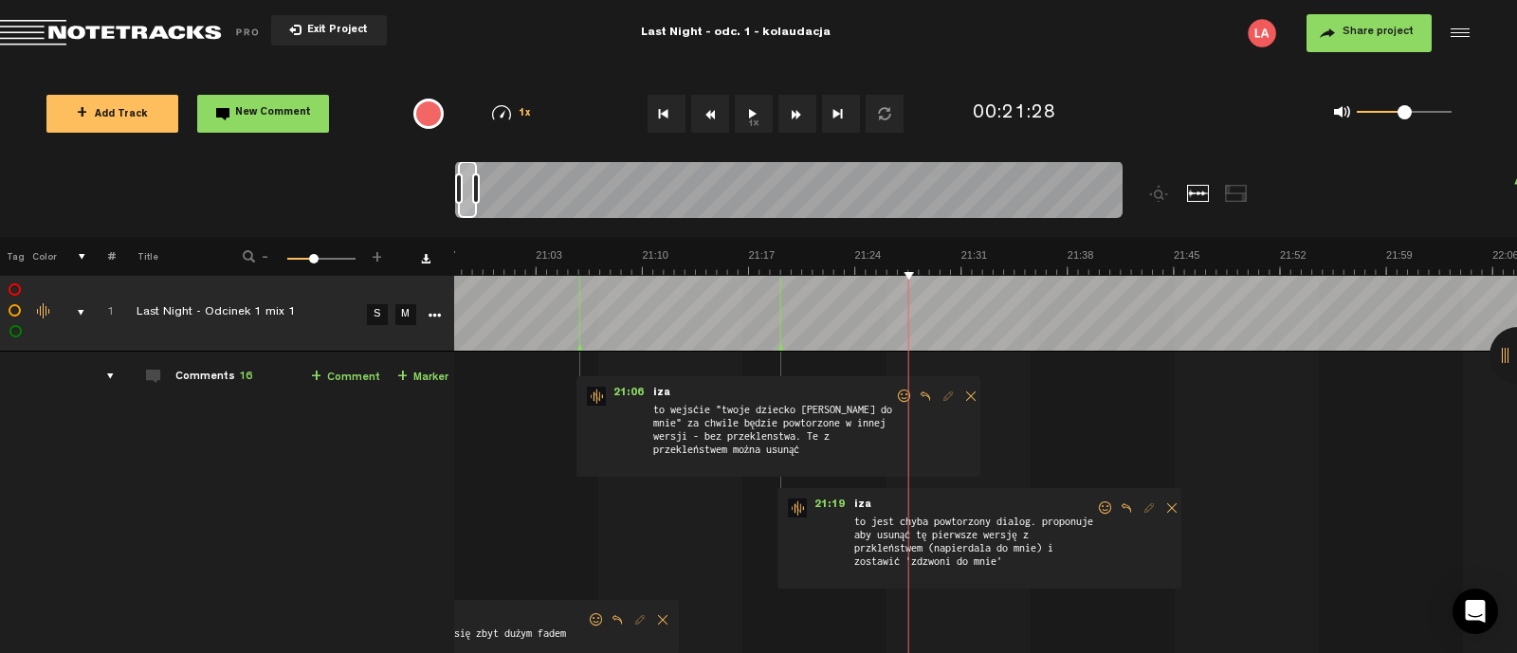
scroll to position [0, 19261]
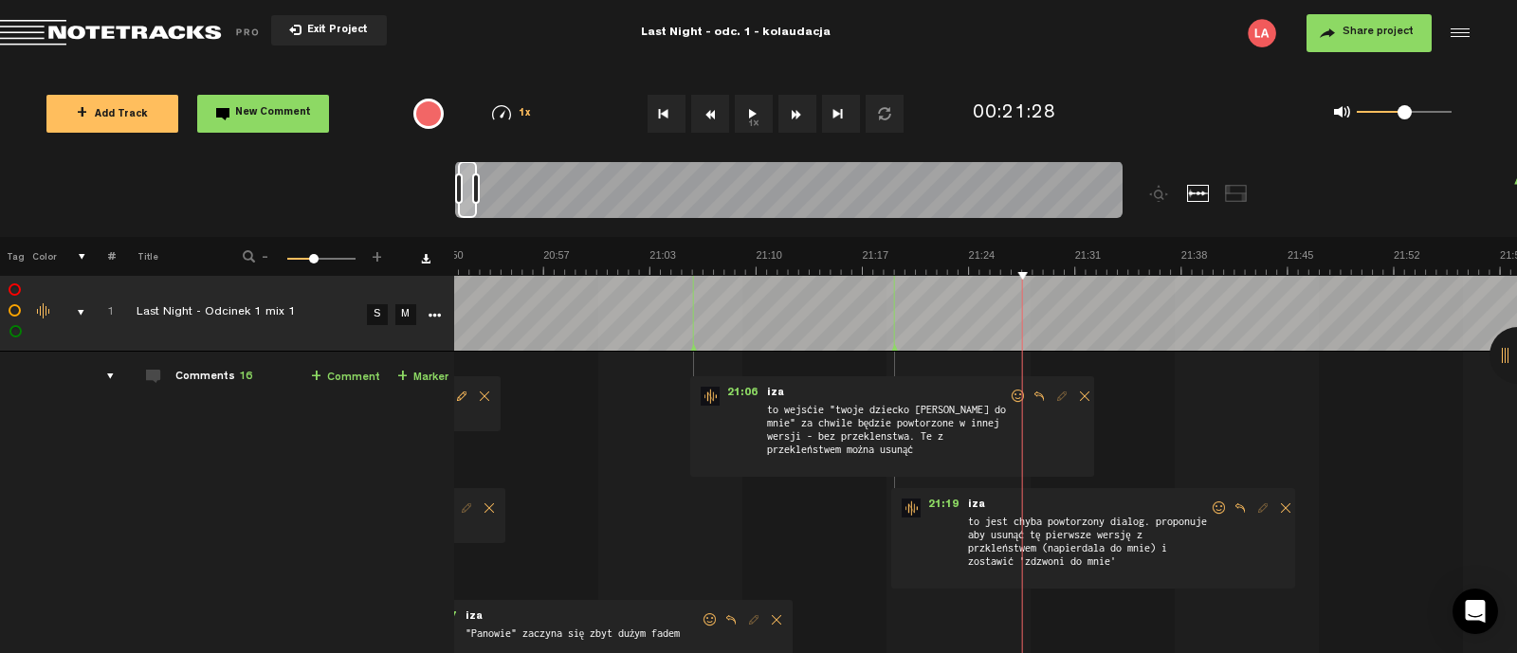
click at [898, 267] on img at bounding box center [1394, 261] width 40401 height 27
click at [286, 113] on span "New Comment" at bounding box center [273, 113] width 76 height 10
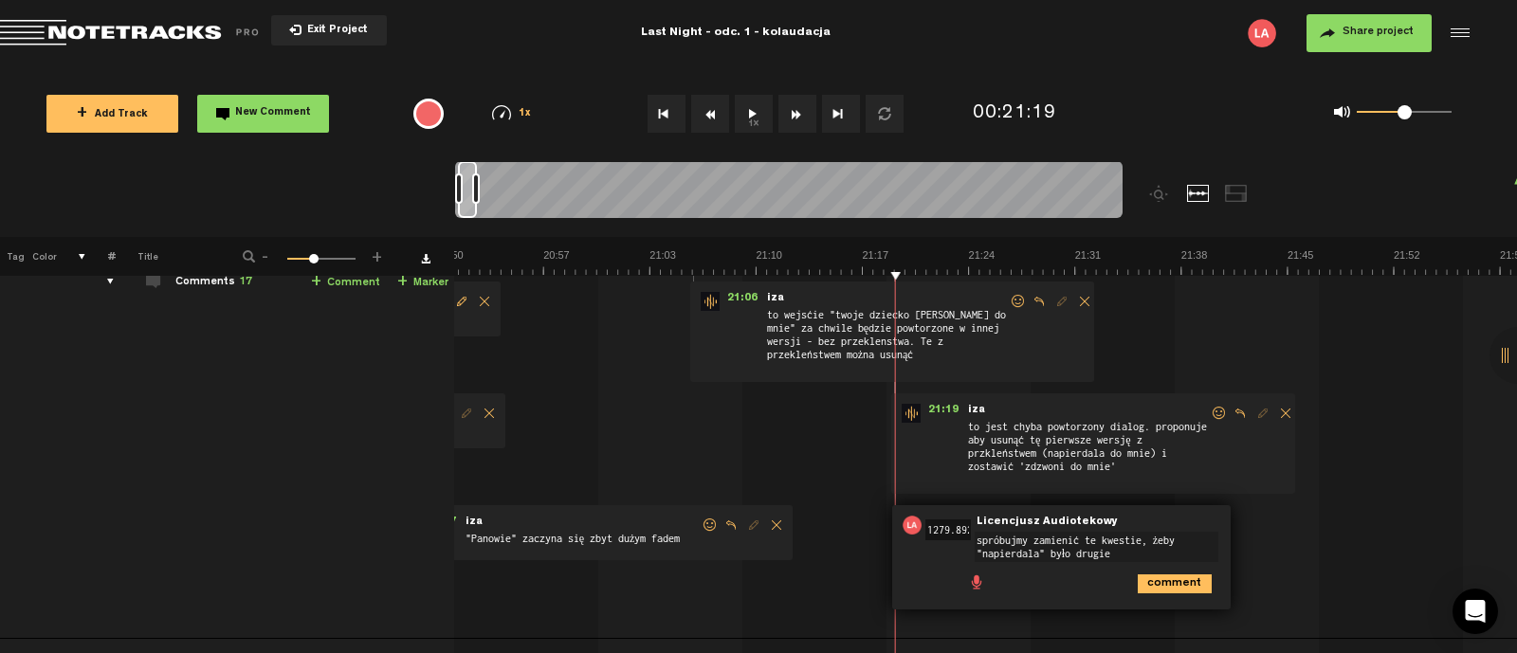
scroll to position [133, 14]
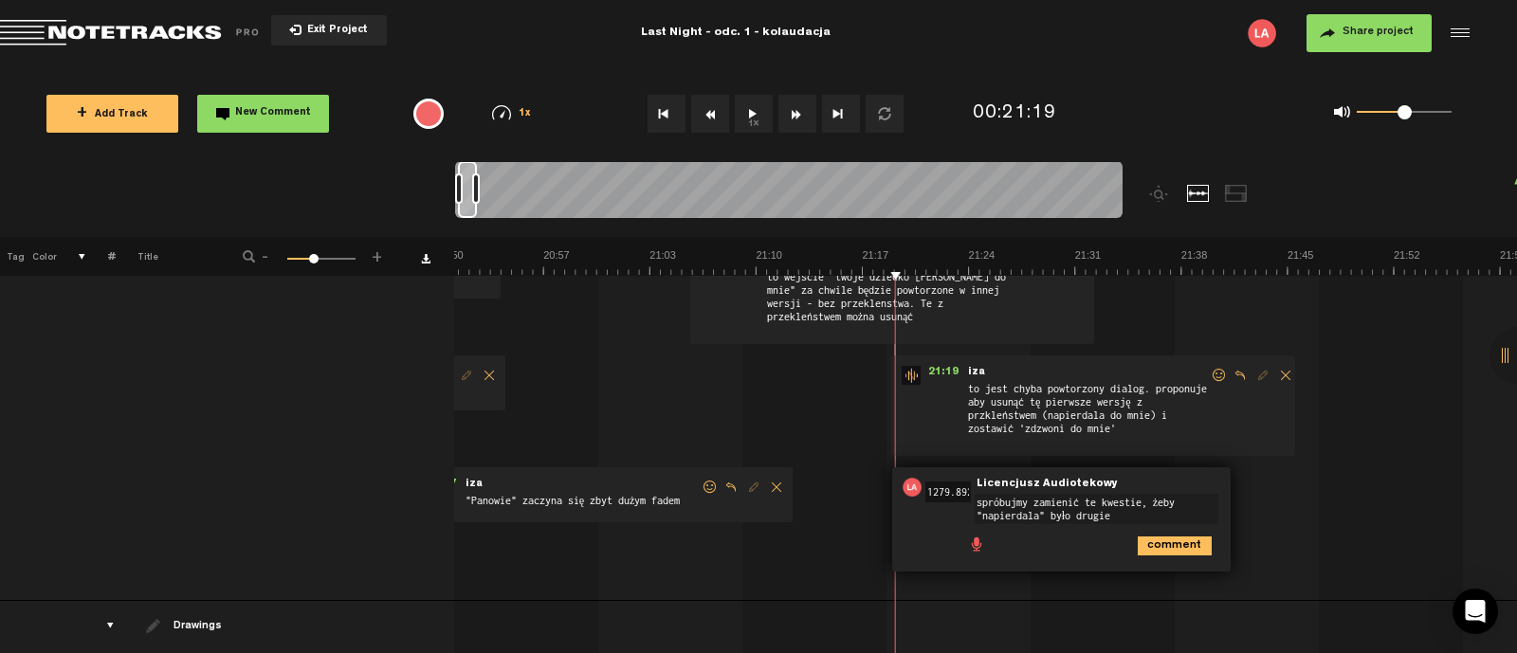
type textarea "spróbujmy zamienić te kwestie, żeby "napierdala" było drugie"
click at [1167, 542] on icon "comment" at bounding box center [1175, 546] width 74 height 19
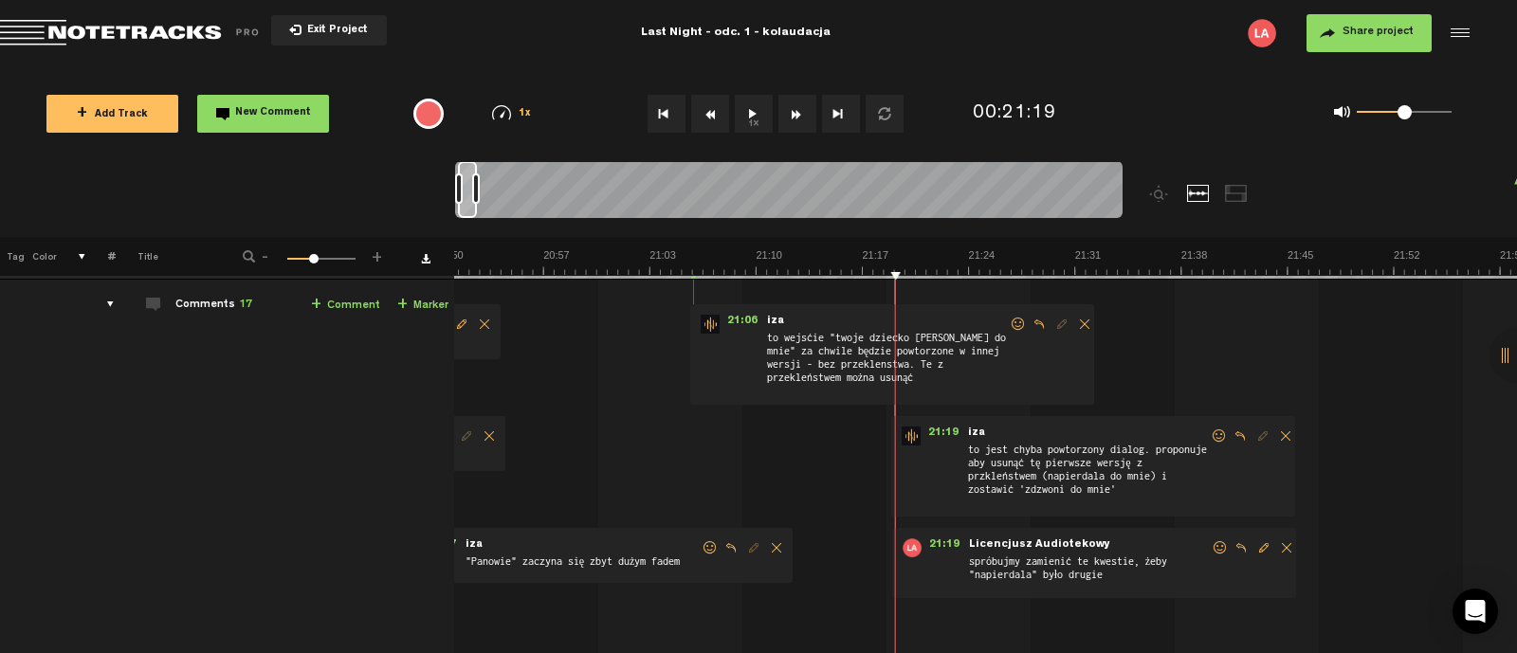
scroll to position [0, 14]
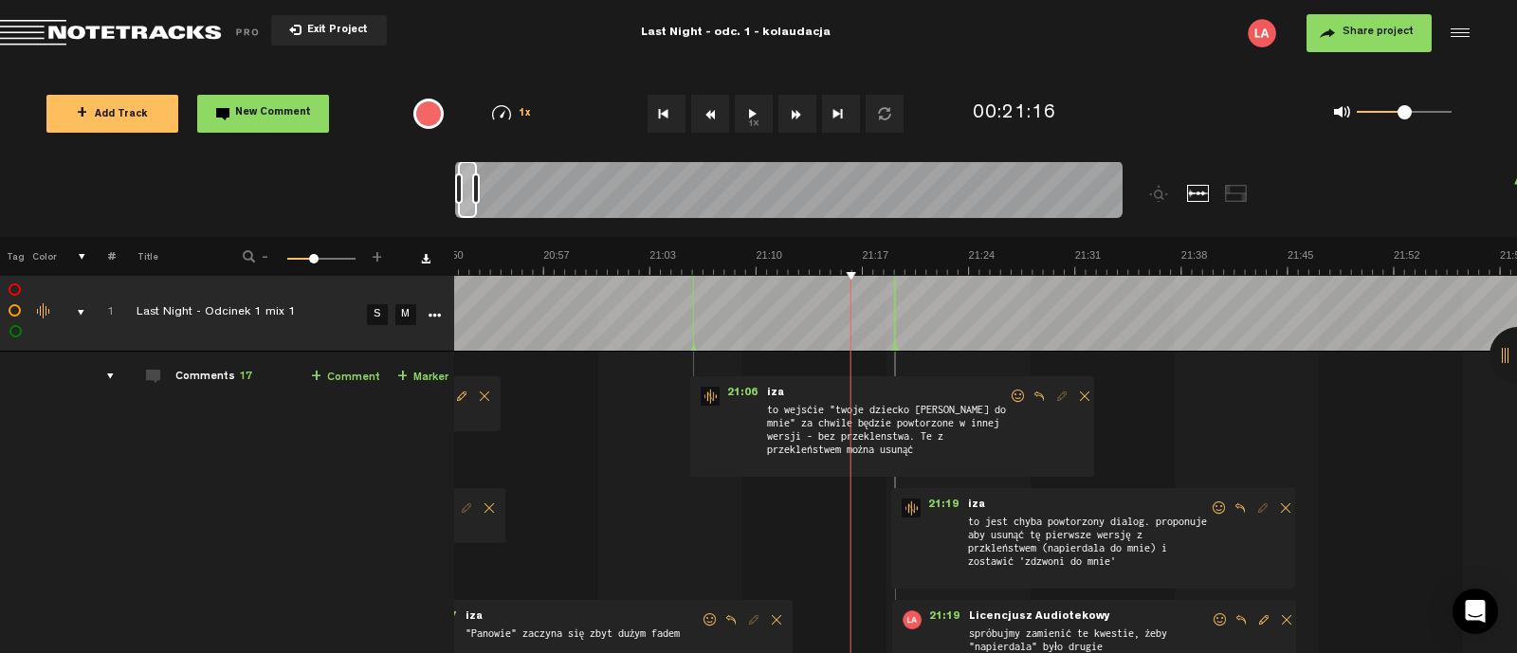
click at [834, 263] on img at bounding box center [1394, 261] width 40401 height 27
click at [839, 272] on img at bounding box center [1394, 261] width 40401 height 27
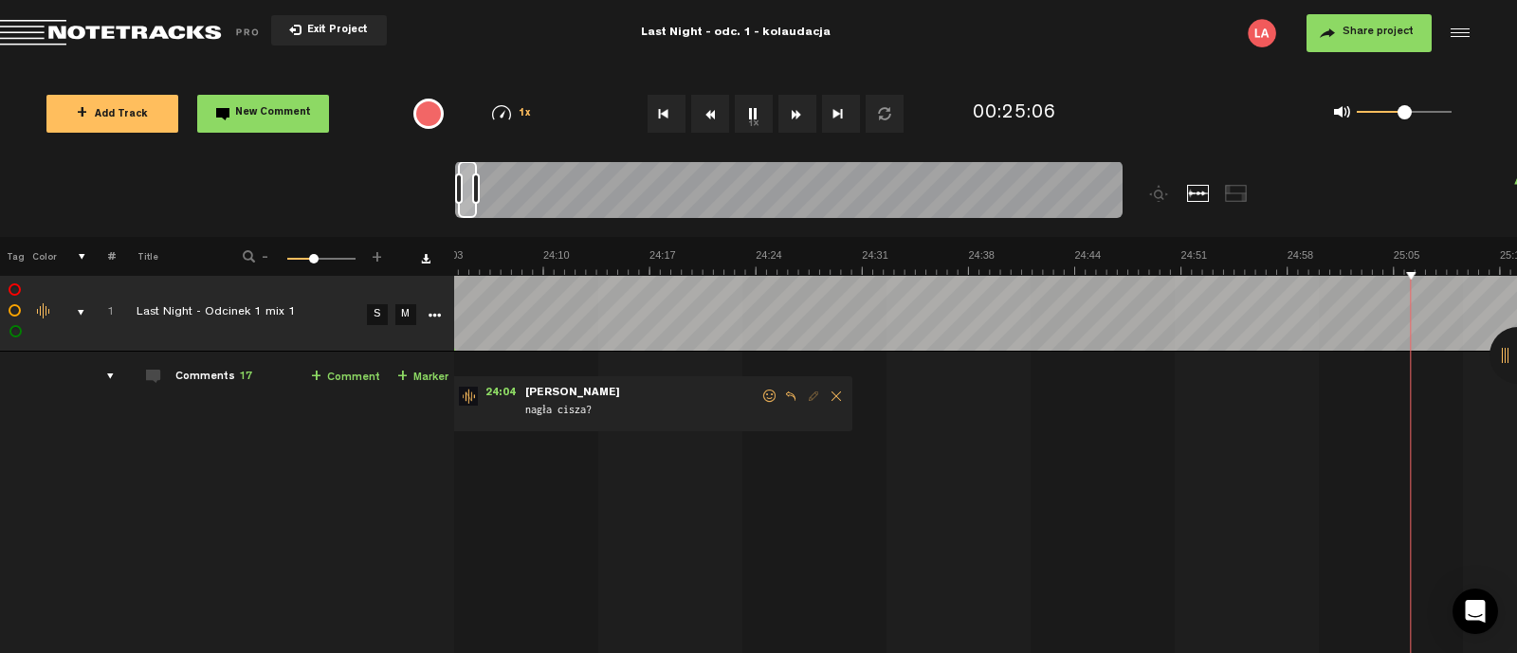
scroll to position [0, 22663]
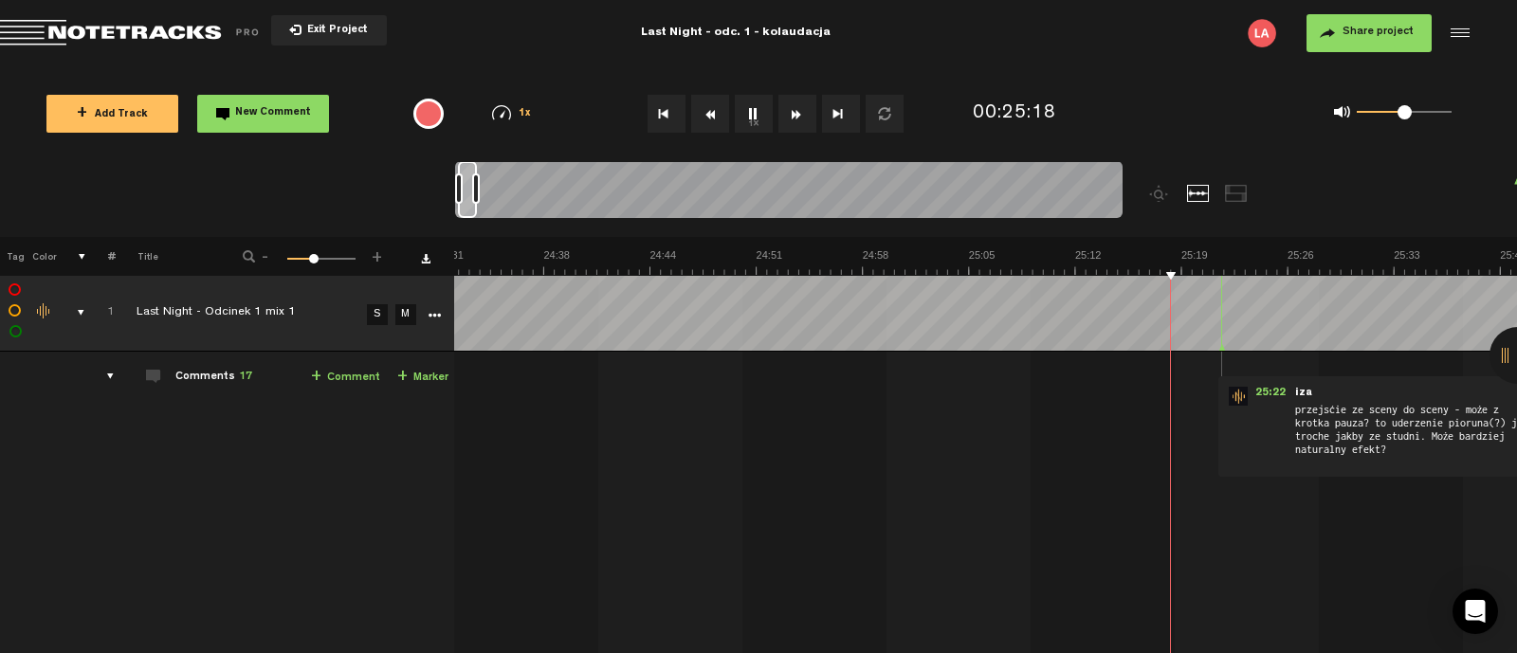
click at [756, 118] on button "1x" at bounding box center [754, 114] width 38 height 38
click at [741, 112] on button "1x" at bounding box center [754, 114] width 38 height 38
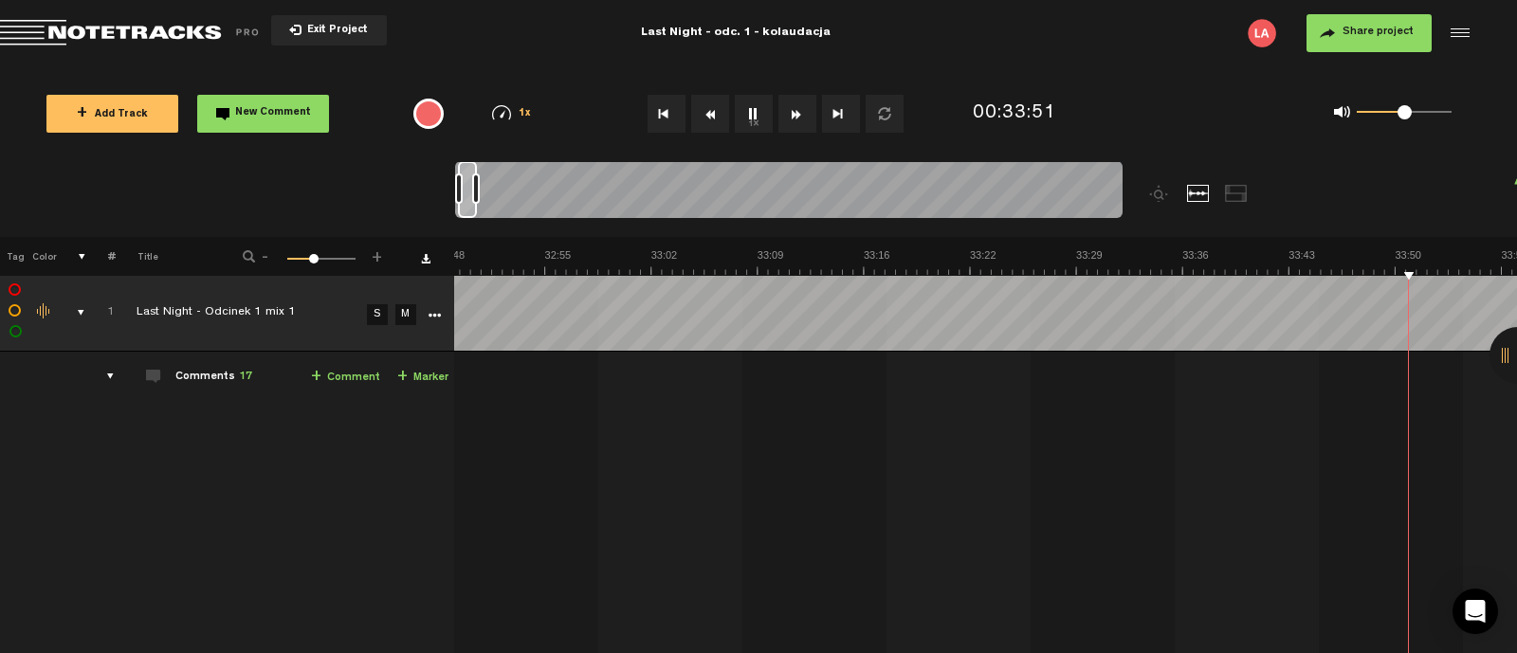
scroll to position [0, 30741]
click at [749, 114] on button "1x" at bounding box center [754, 114] width 38 height 38
click at [751, 116] on button "1x" at bounding box center [754, 114] width 38 height 38
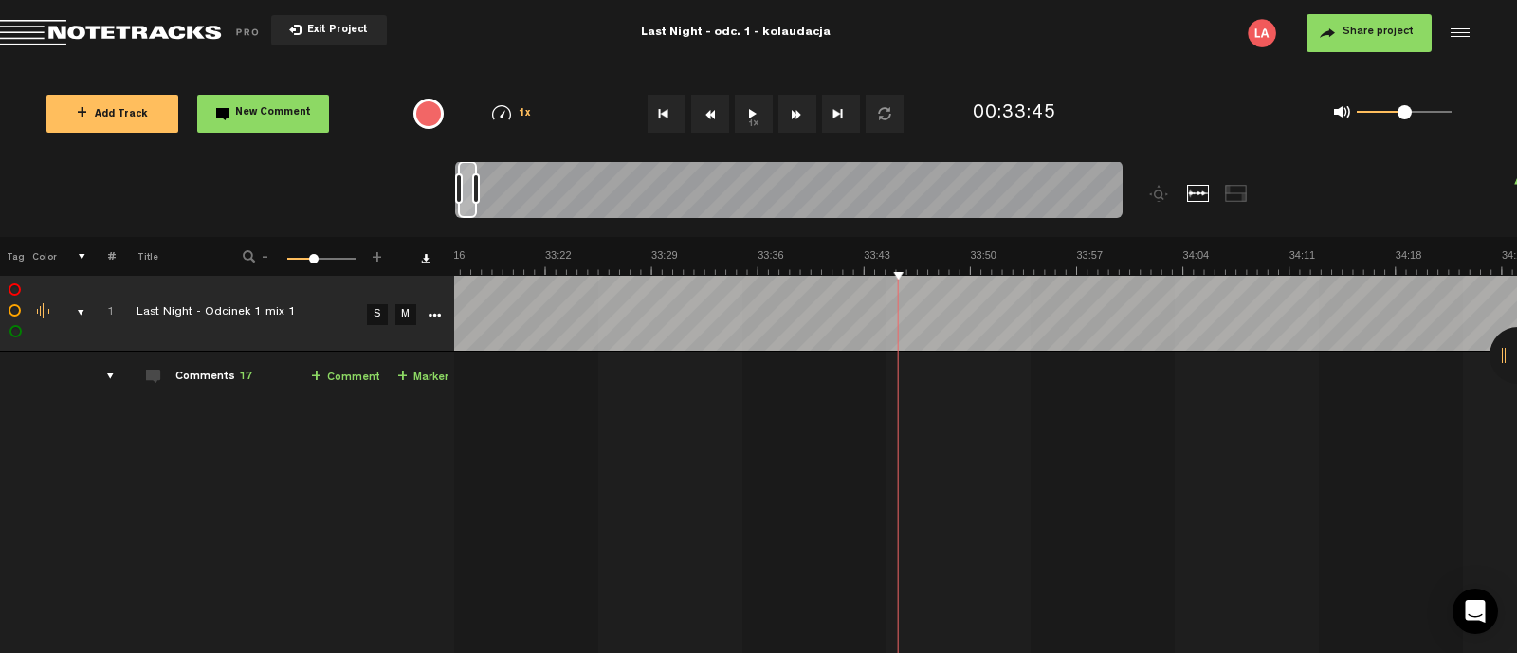
click at [232, 111] on button "New Comment" at bounding box center [263, 114] width 132 height 38
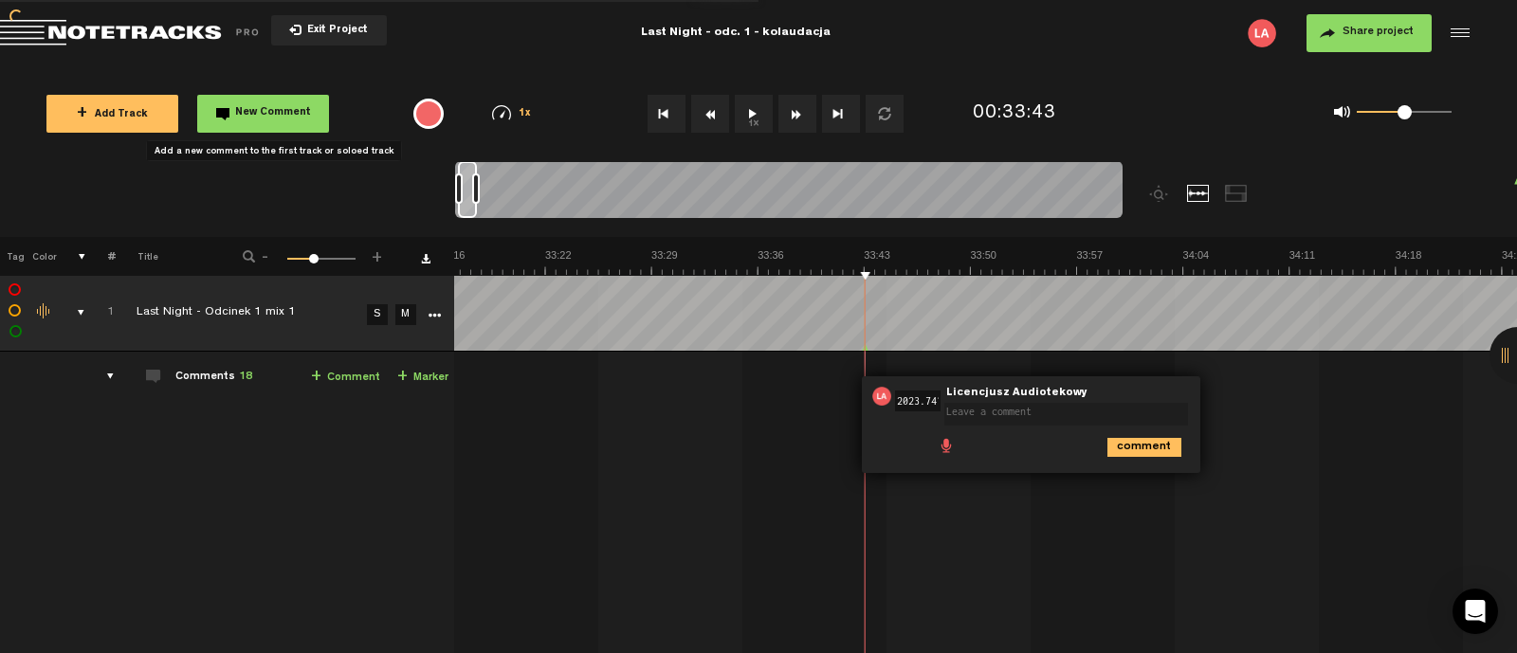
scroll to position [0, 0]
click at [985, 411] on textarea "zaznaczyć pstrykiem, muzyką - musimy mieć na to myk" at bounding box center [1067, 418] width 244 height 30
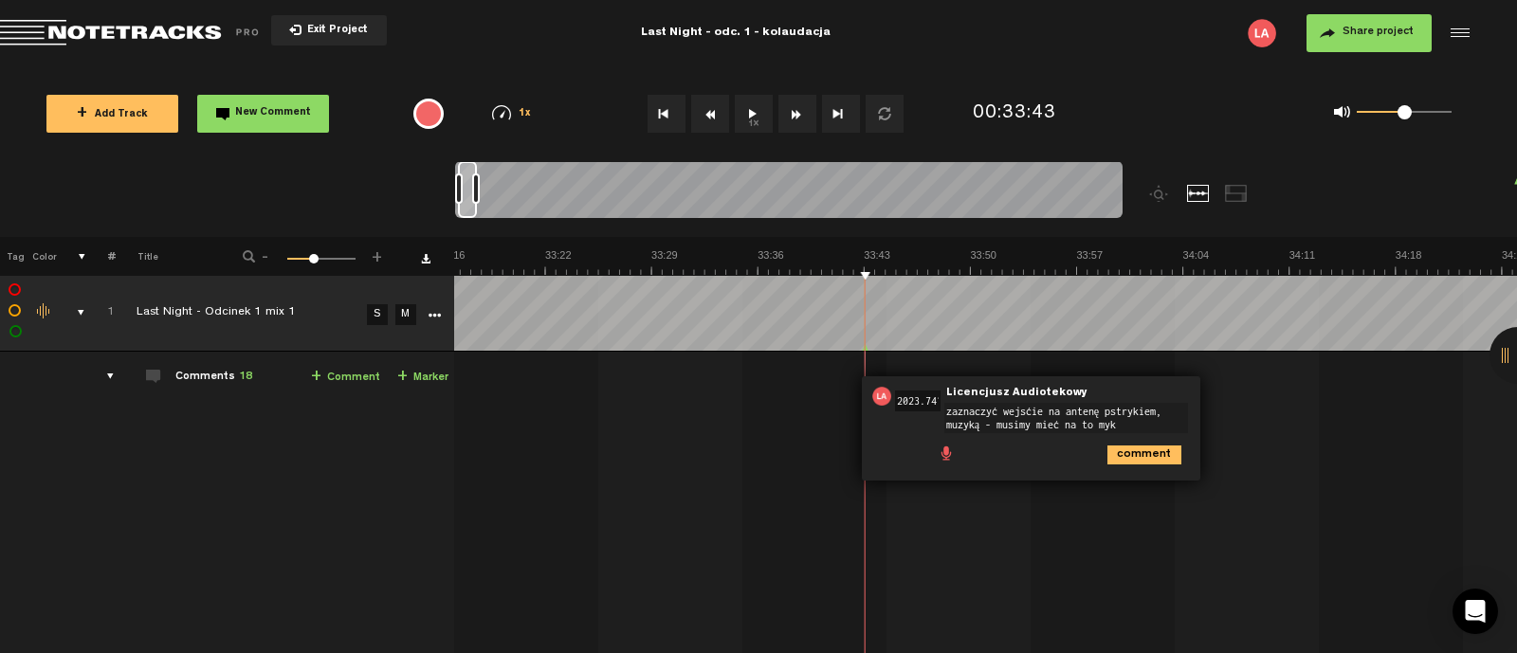
click at [1119, 419] on textarea "zaznaczyć wejście na antenę pstrykiem, muzyką - musimy mieć na to myk" at bounding box center [1067, 418] width 244 height 30
type textarea "zaznaczyć wejście na antenę pstrykiem, muzyką - musimy mieć na to myk"
click at [1121, 446] on icon "comment" at bounding box center [1145, 455] width 74 height 19
click at [1223, 393] on span "Edit comment" at bounding box center [1234, 396] width 23 height 13
drag, startPoint x: 986, startPoint y: 405, endPoint x: 1053, endPoint y: 451, distance: 81.0
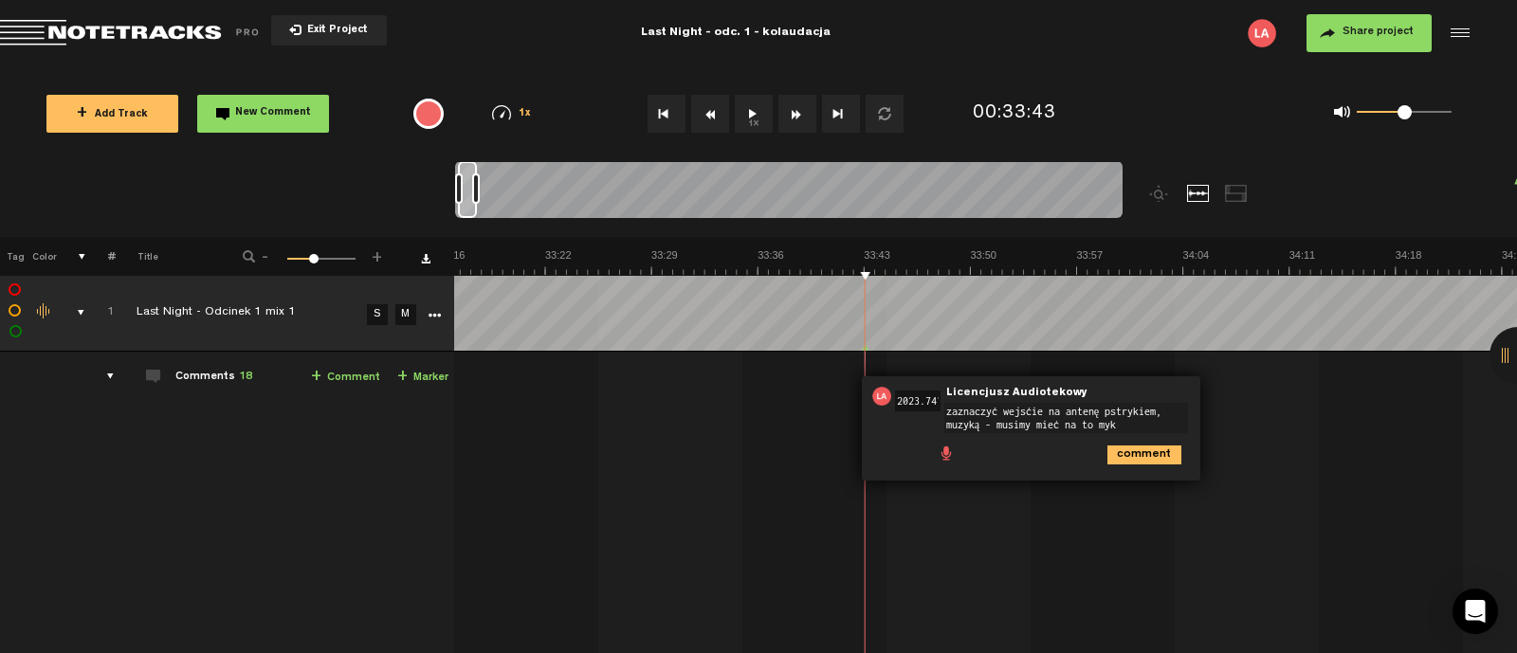
click at [990, 408] on textarea "zaznaczyć wejście na antenę pstrykiem, muzyką - musimy mieć na to myk" at bounding box center [1067, 418] width 244 height 30
type textarea "zaznaczyć bardziej wejście na antenę pstrykiem, muzyką - musimy mieć na to myk"
click at [1133, 448] on icon "comment" at bounding box center [1145, 455] width 74 height 19
click at [1223, 398] on span "Edit comment" at bounding box center [1234, 396] width 23 height 13
click at [1024, 424] on textarea "zaznaczyć bardziej wejście na antenę pstrykiem, muzyką - musimy mieć na to myk" at bounding box center [1067, 418] width 244 height 30
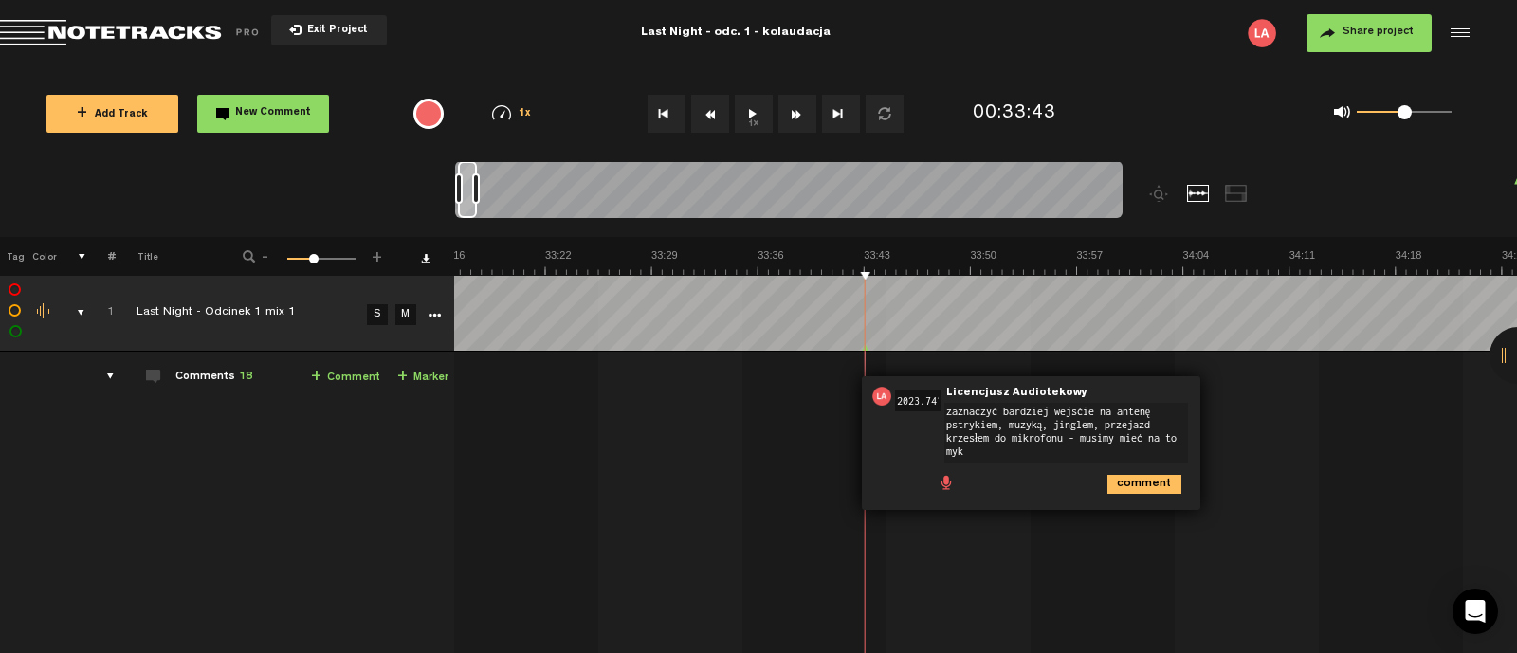
type textarea "zaznaczyć bardziej wejście na antenę pstrykiem, muzyką, jinglem, przejazd krzes…"
click at [1116, 479] on icon "comment" at bounding box center [1145, 484] width 74 height 19
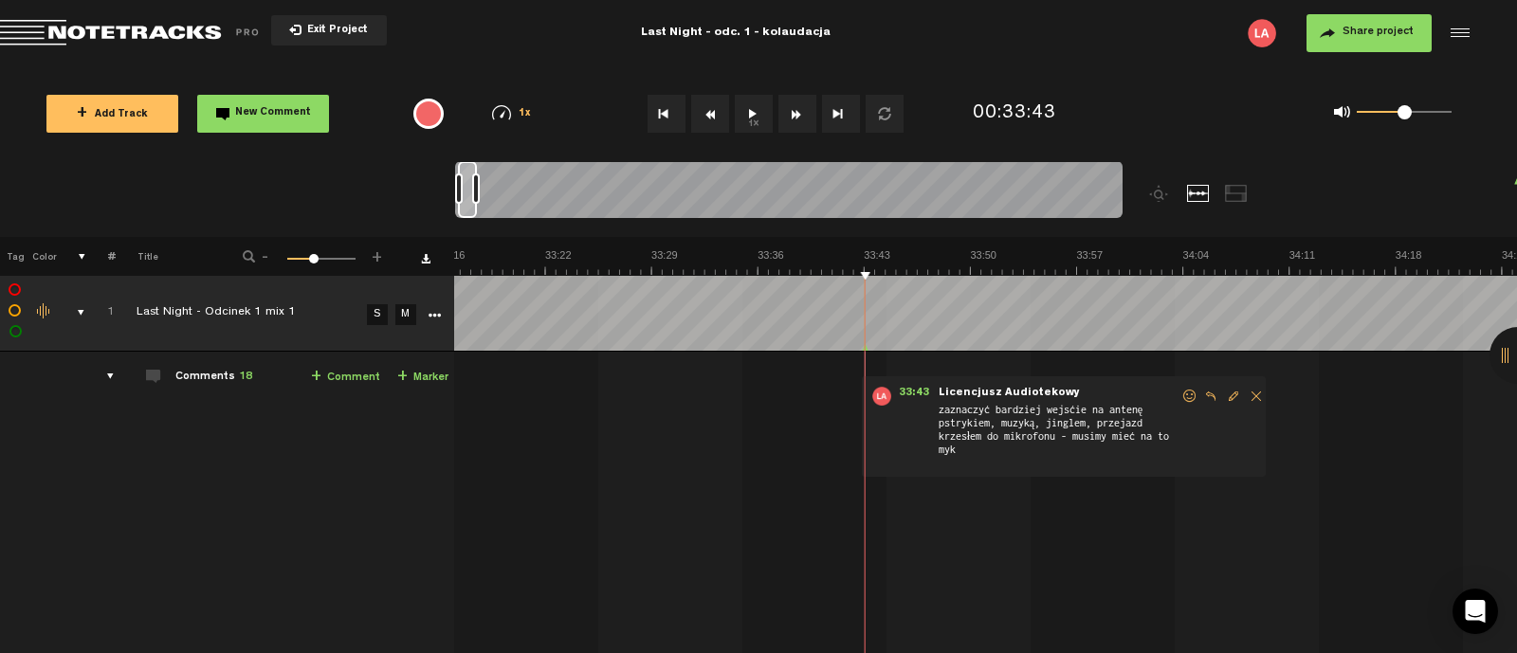
click at [754, 112] on button "1x" at bounding box center [754, 114] width 38 height 38
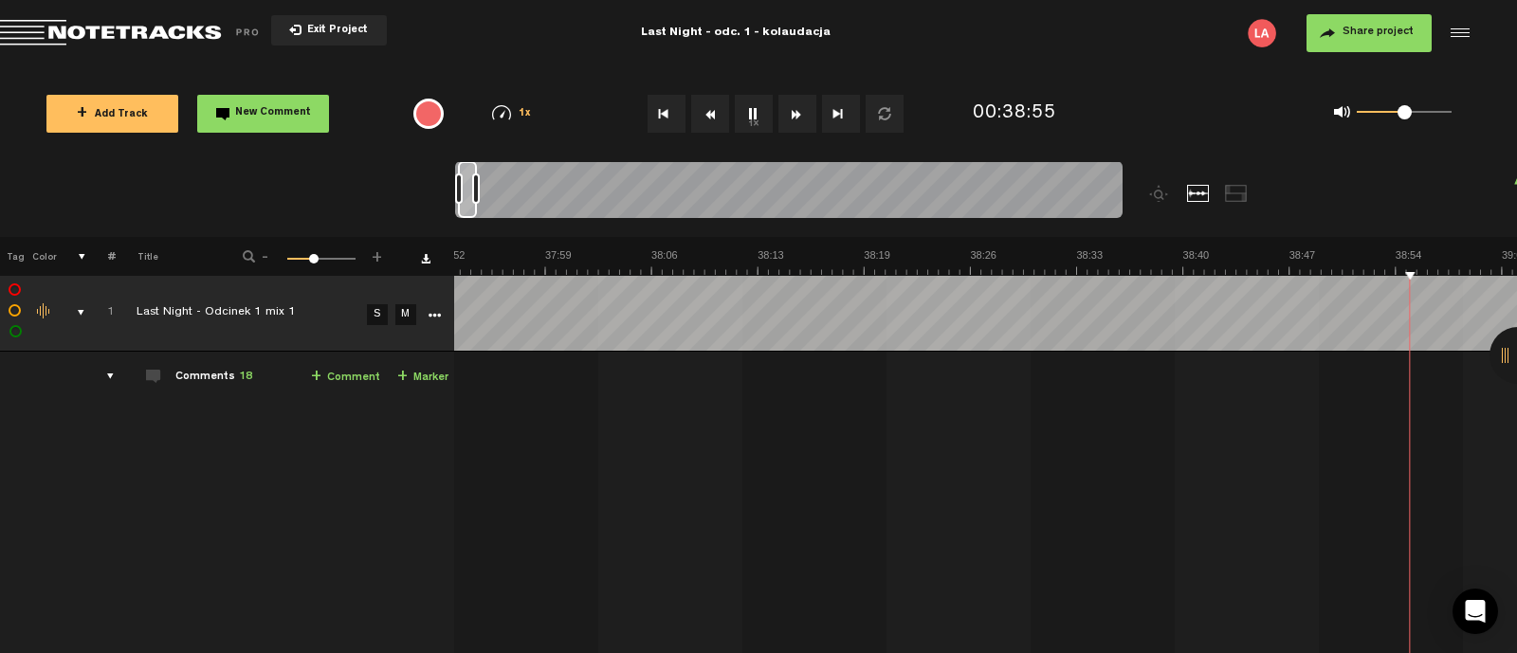
scroll to position [0, 35419]
click at [754, 112] on button "1x" at bounding box center [754, 114] width 38 height 38
drag, startPoint x: 779, startPoint y: 259, endPoint x: 751, endPoint y: 109, distance: 152.4
click at [751, 66] on div "Loading... 100% + Add Track New Comment 1x 0.25x 0.5x 0.75x 1x 1.25x 1.5x 1.75x…" at bounding box center [758, 66] width 1517 height 0
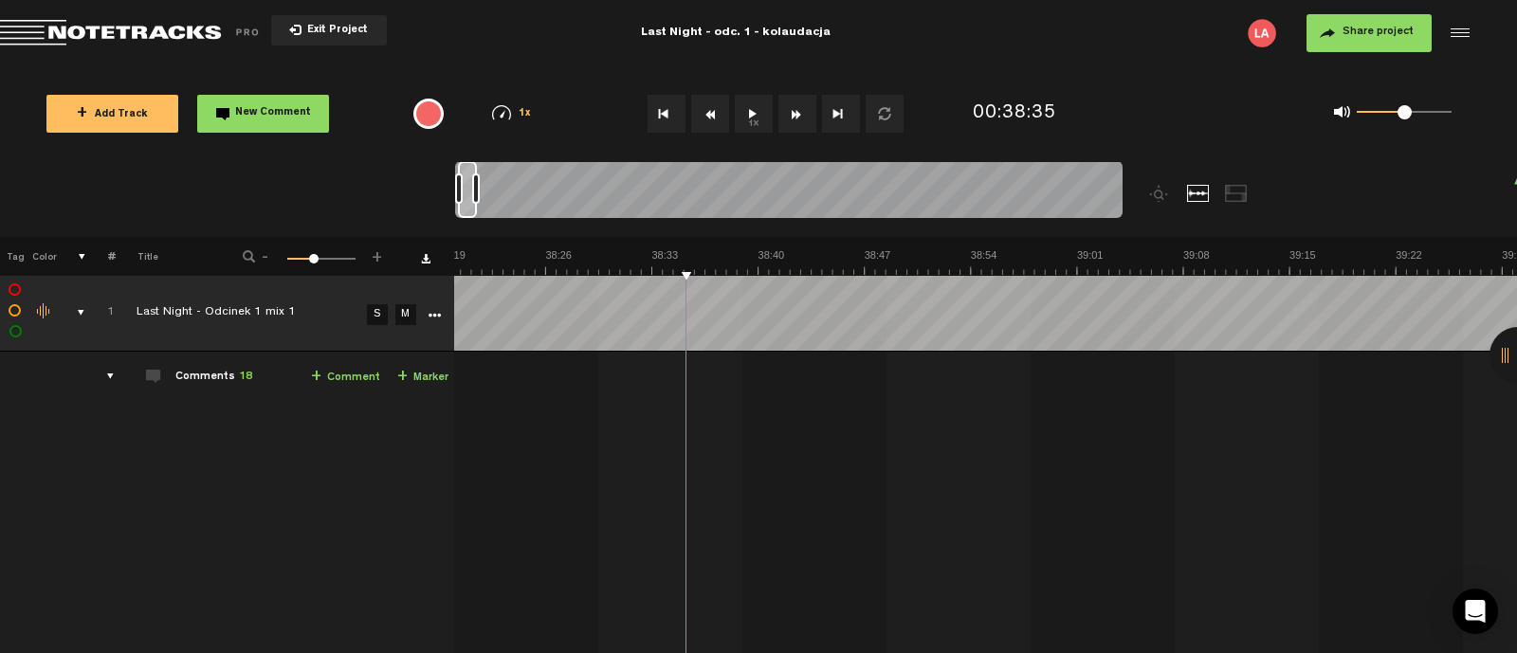
click at [751, 109] on button "1x" at bounding box center [754, 114] width 38 height 38
click at [756, 120] on button "1x" at bounding box center [754, 114] width 38 height 38
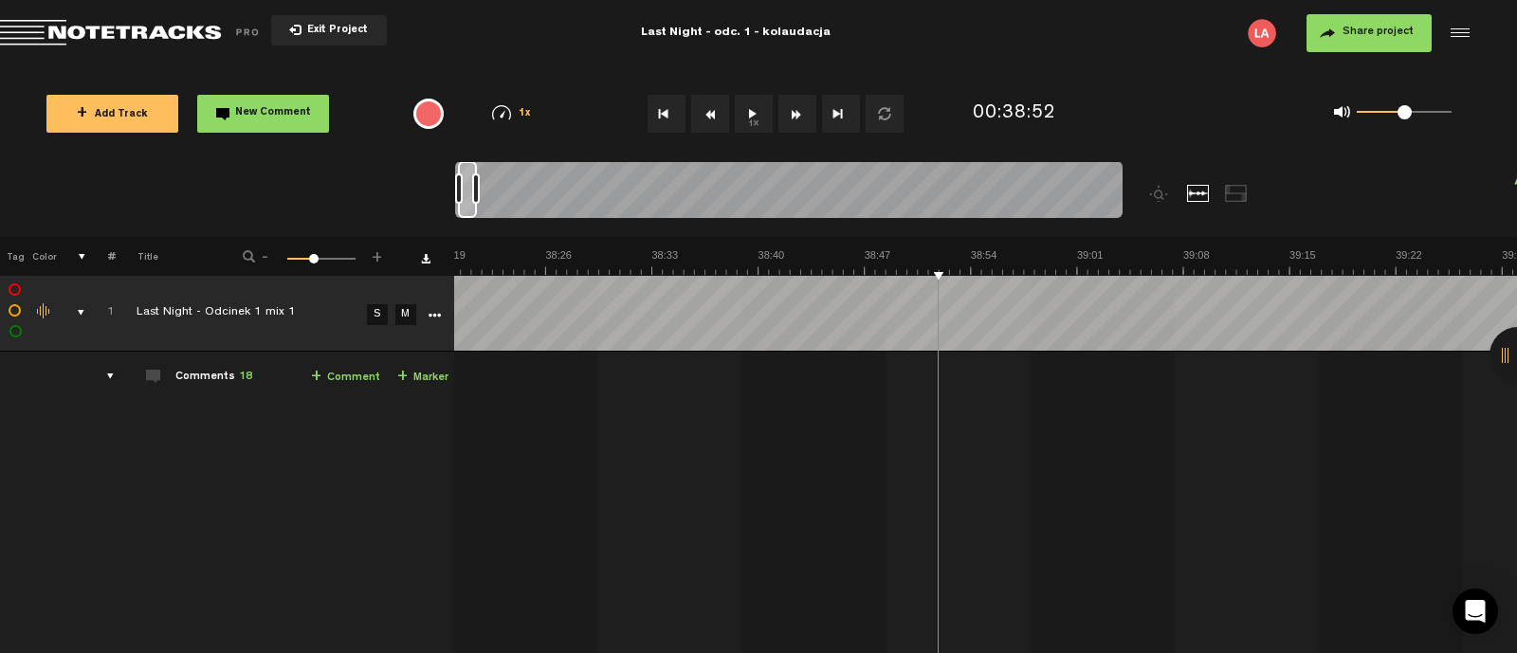
click at [758, 112] on button "1x" at bounding box center [754, 114] width 38 height 38
click at [759, 111] on button "1x" at bounding box center [754, 114] width 38 height 38
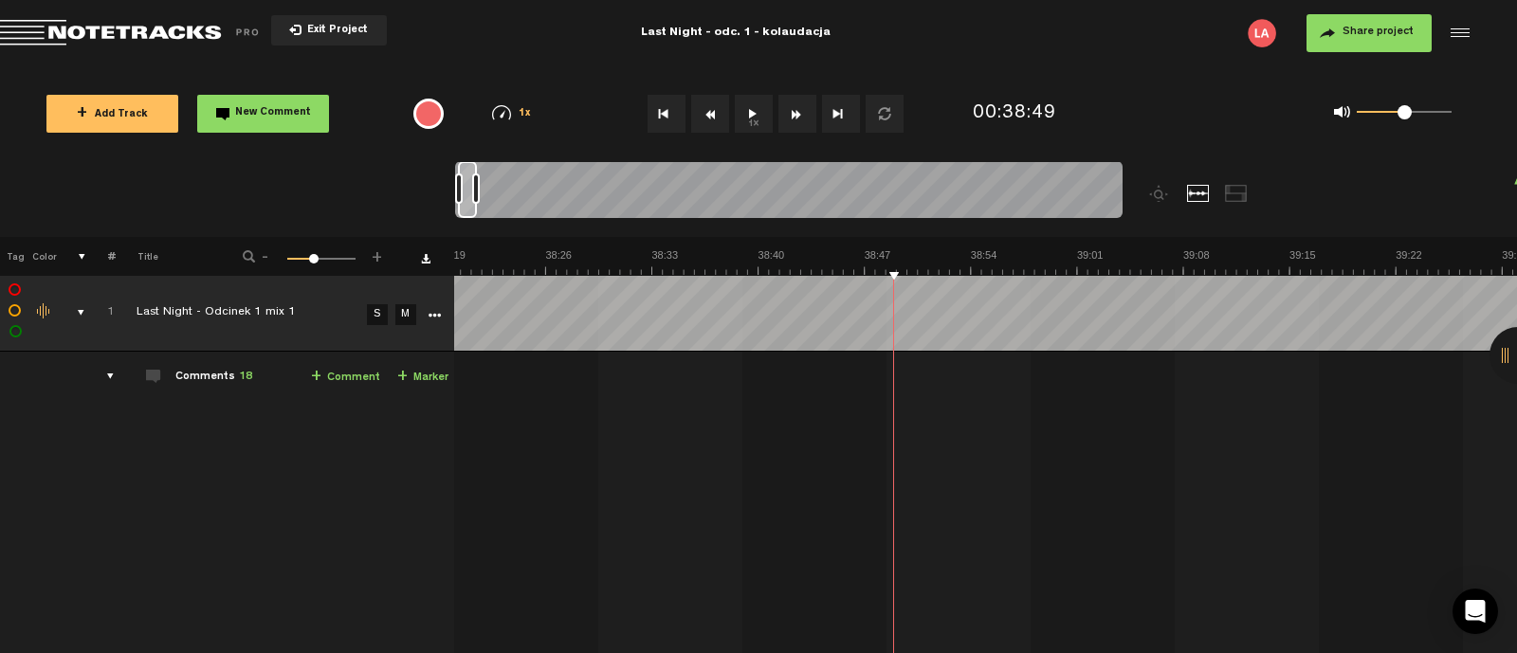
click at [289, 113] on span "New Comment" at bounding box center [273, 113] width 76 height 10
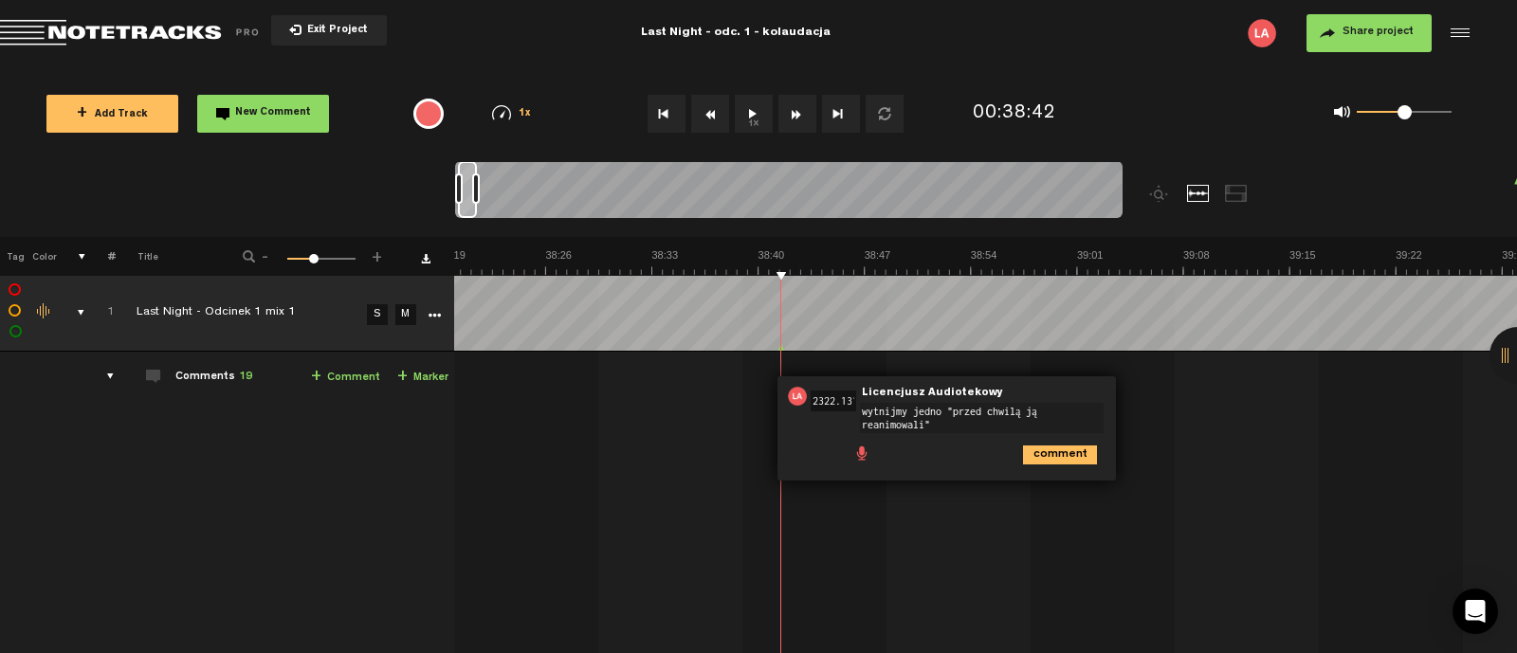
type textarea "wytnijmy jedno "przed chwilą ją reanimowali""
click at [1062, 455] on icon "comment" at bounding box center [1060, 455] width 74 height 19
click at [753, 111] on button "1x" at bounding box center [754, 114] width 38 height 38
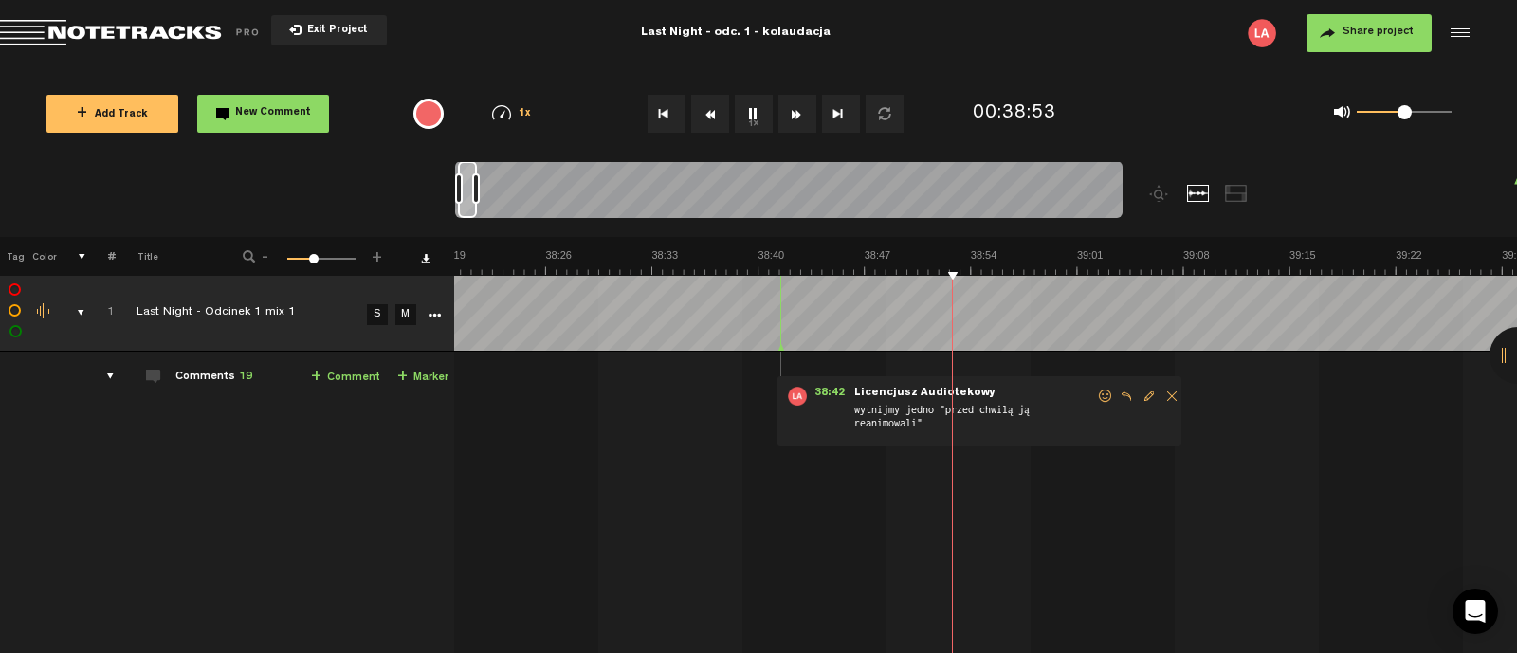
click at [751, 111] on button "1x" at bounding box center [754, 114] width 38 height 38
click at [265, 109] on span "New Comment" at bounding box center [273, 113] width 76 height 10
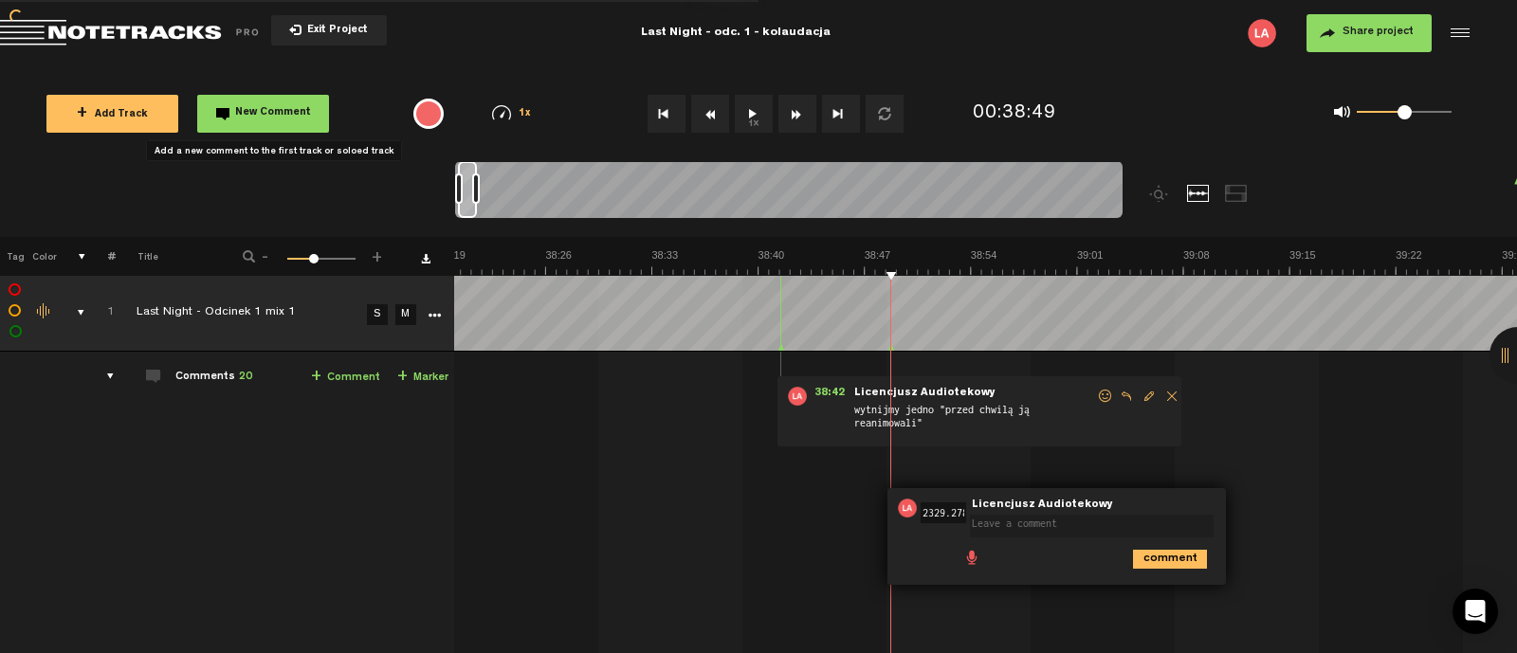
scroll to position [0, 0]
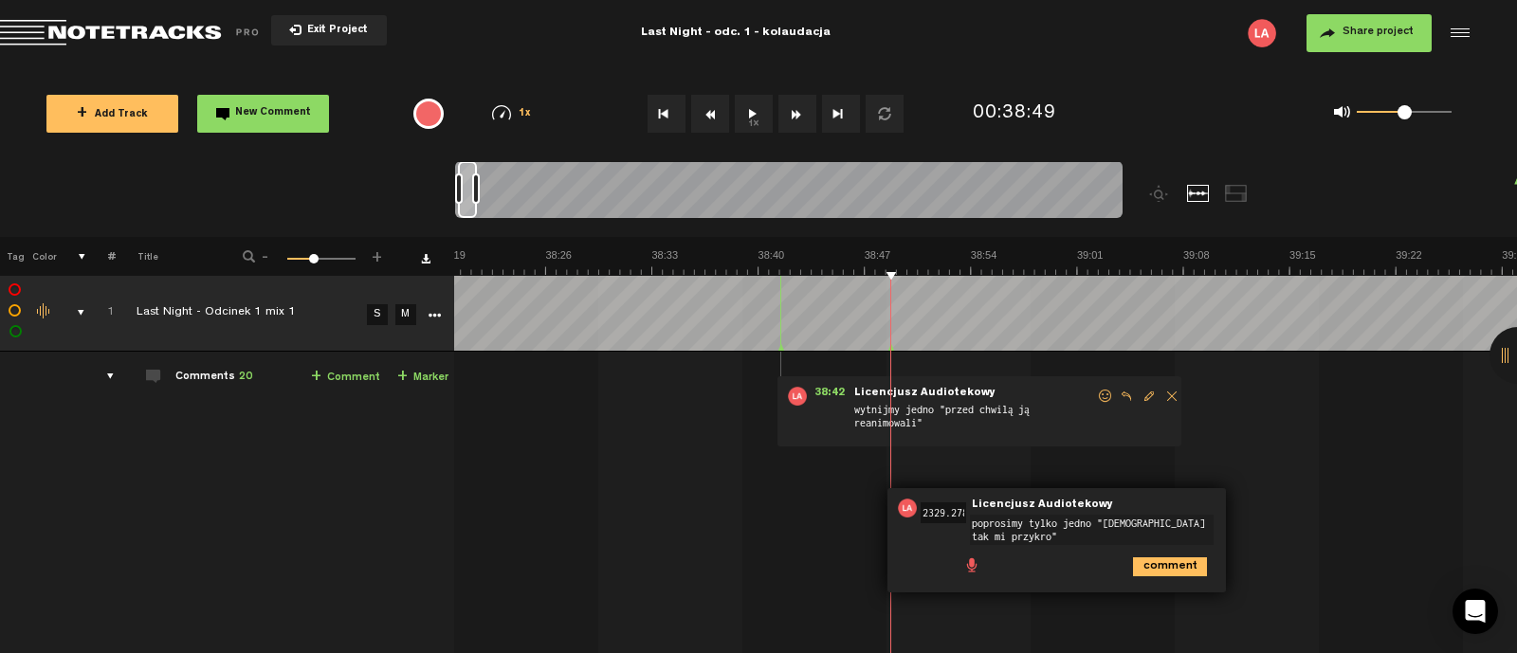
type textarea "poprosimy tylko jedno "[DEMOGRAPHIC_DATA] tak mi przykro""
click at [1177, 564] on icon "comment" at bounding box center [1170, 567] width 74 height 19
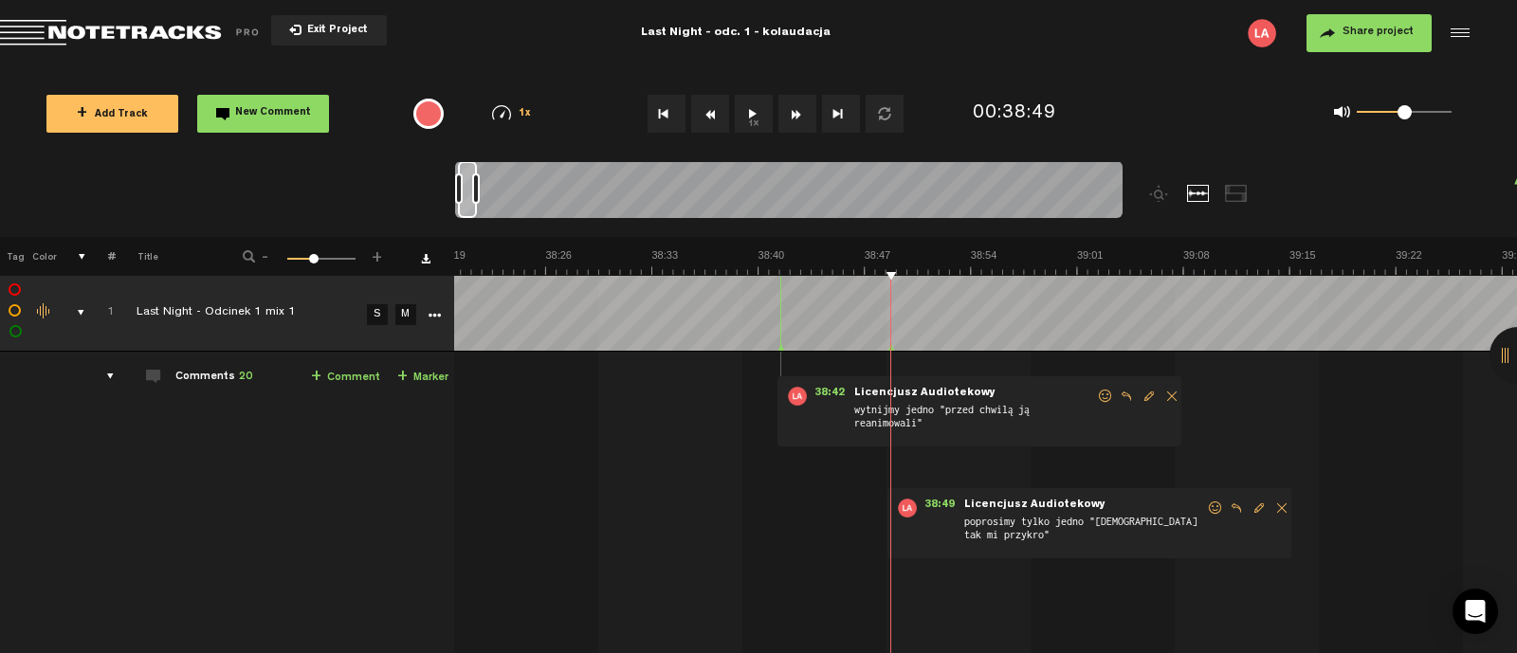
drag, startPoint x: 864, startPoint y: 263, endPoint x: 868, endPoint y: 272, distance: 10.2
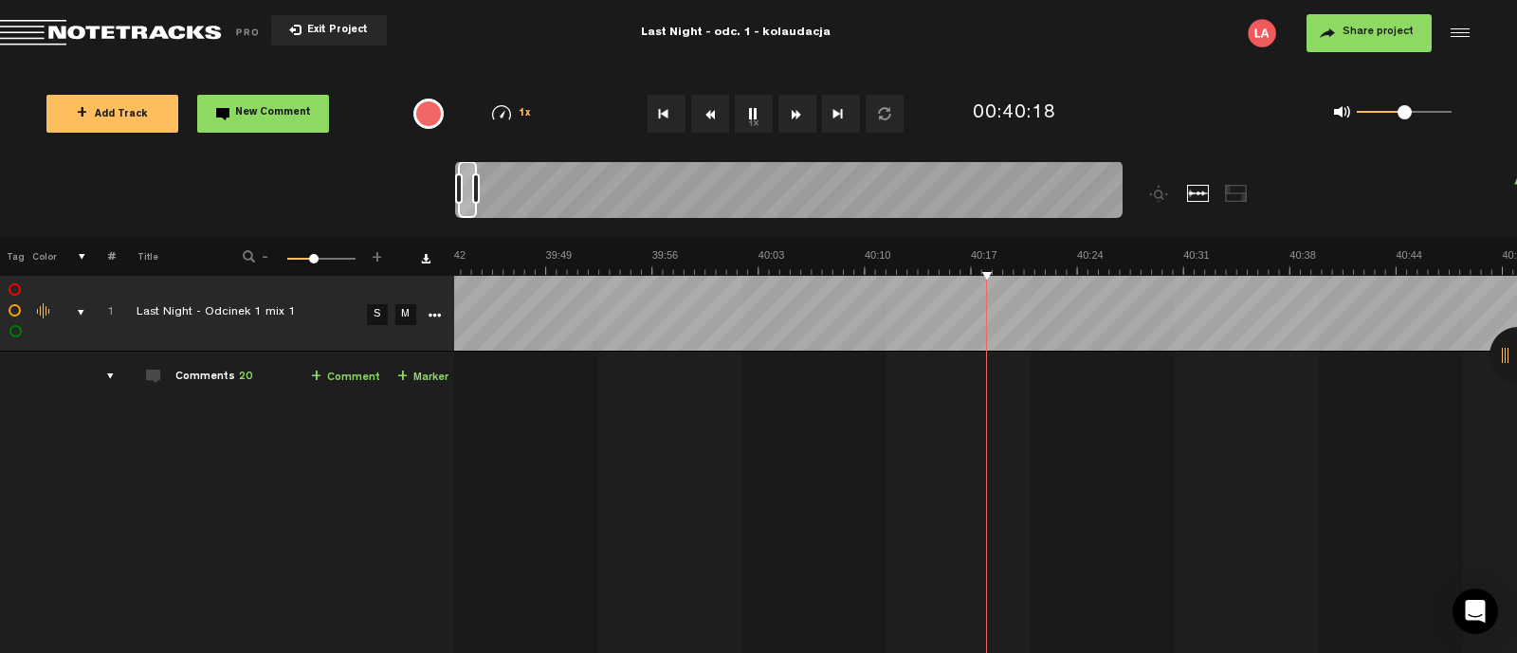
scroll to position [0, 36694]
click at [748, 116] on button "1x" at bounding box center [754, 114] width 38 height 38
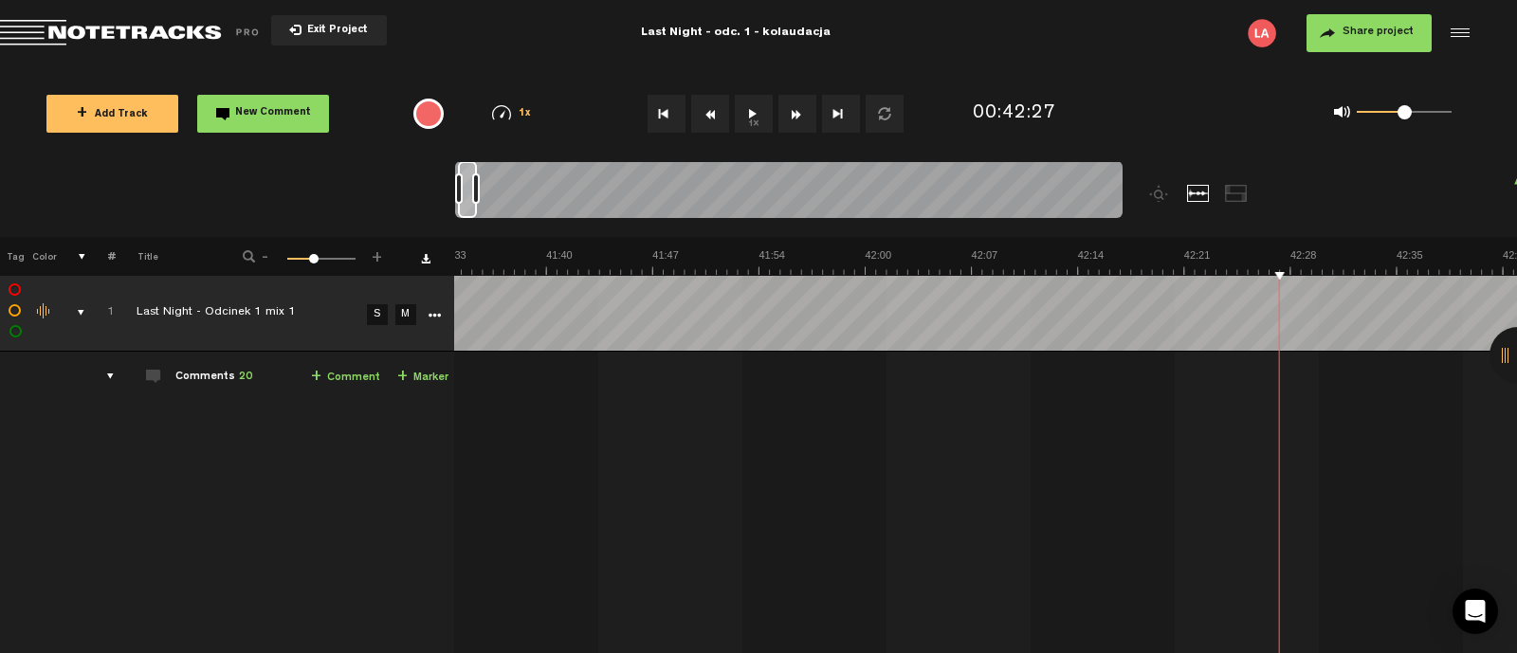
click at [757, 113] on button "1x" at bounding box center [754, 114] width 38 height 38
click at [757, 115] on button "1x" at bounding box center [754, 114] width 38 height 38
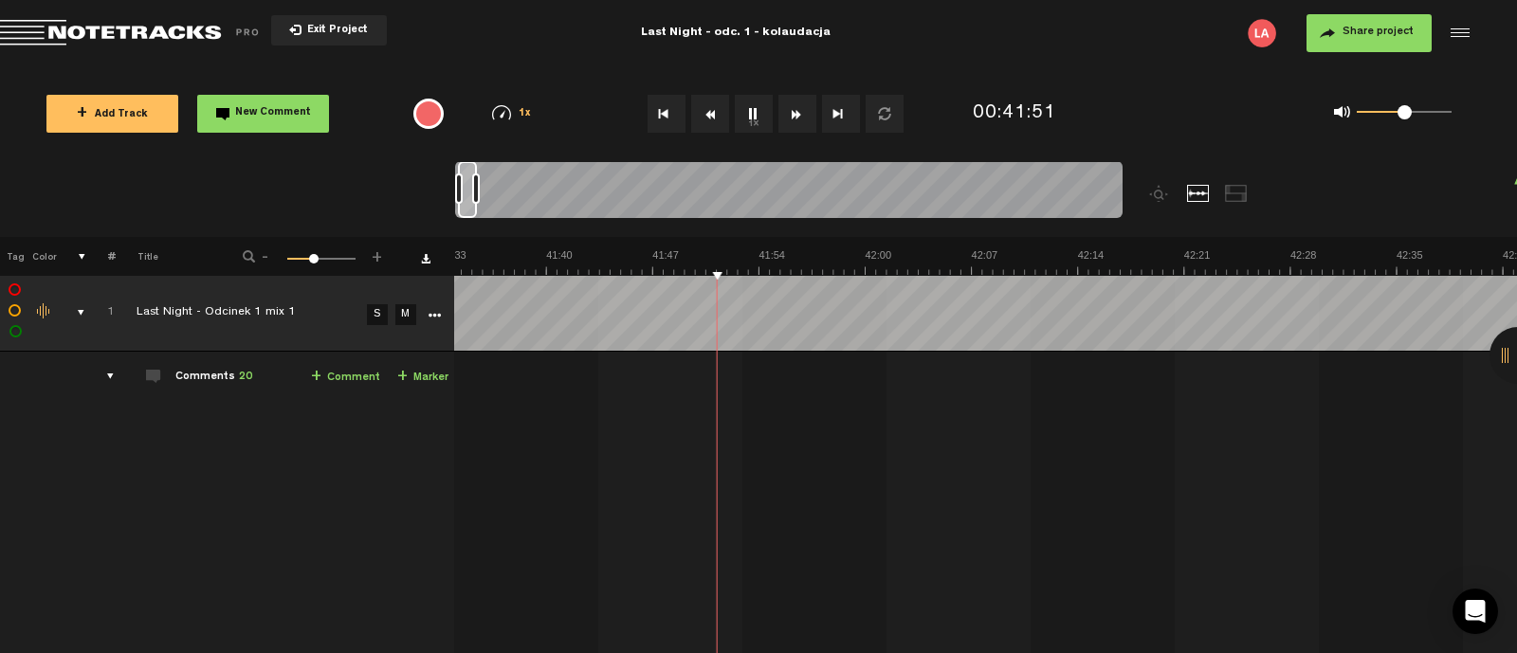
click at [757, 115] on button "1x" at bounding box center [754, 114] width 38 height 38
click at [285, 103] on button "New Comment" at bounding box center [263, 114] width 132 height 38
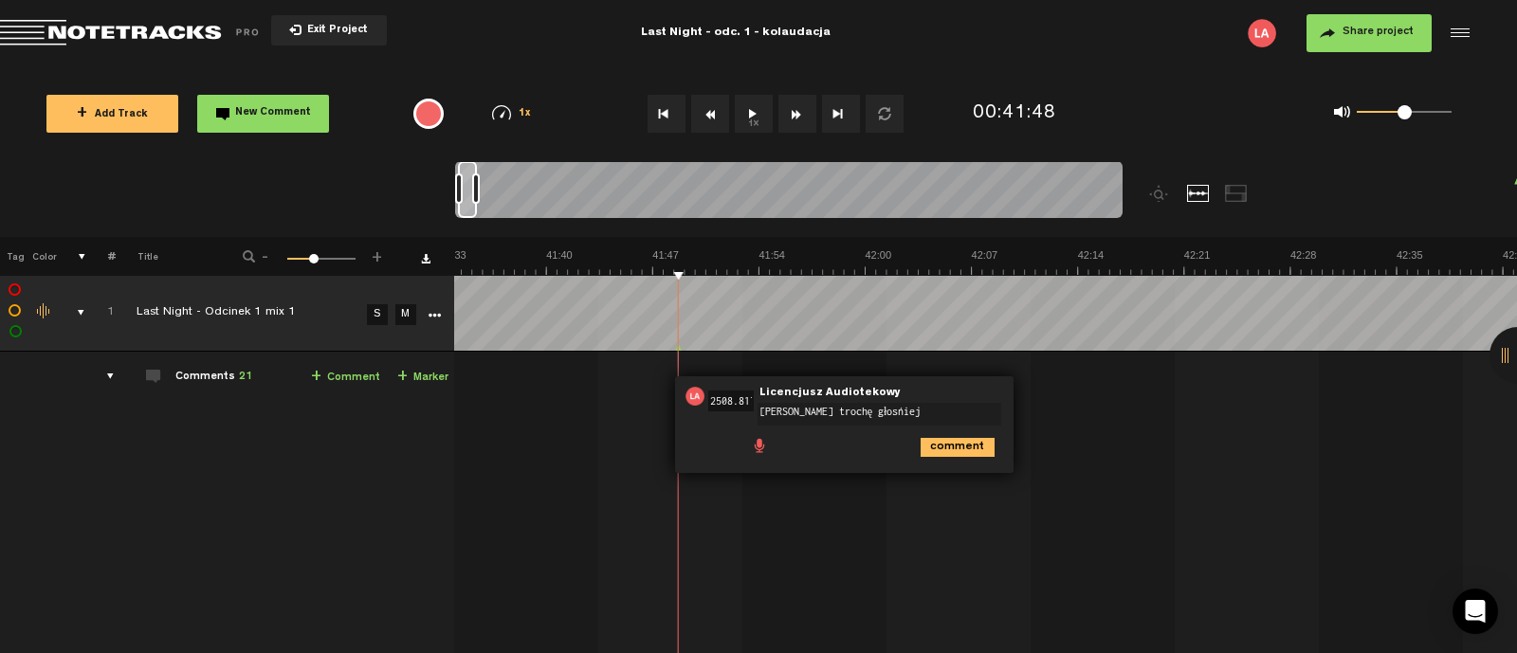
type textarea "[PERSON_NAME] trochę głośniej"
click at [934, 444] on icon "comment" at bounding box center [958, 447] width 74 height 19
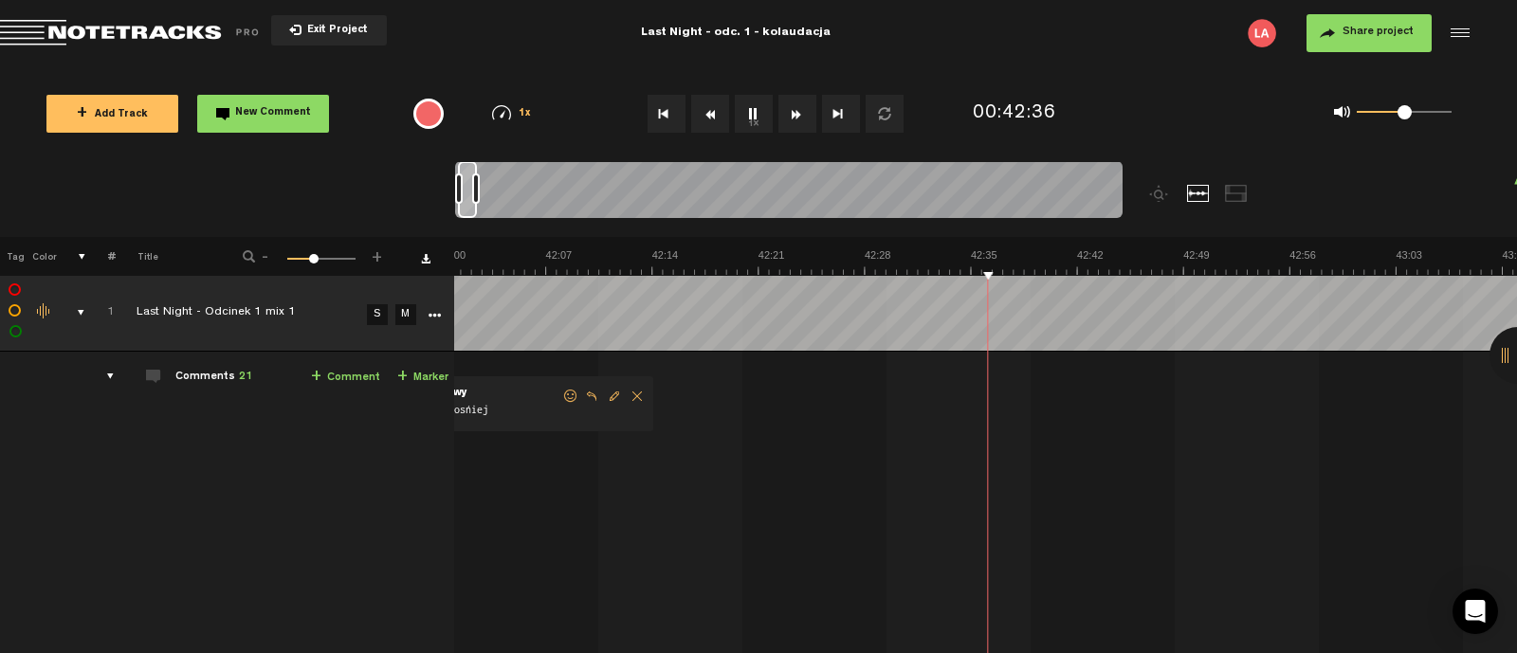
scroll to position [0, 38820]
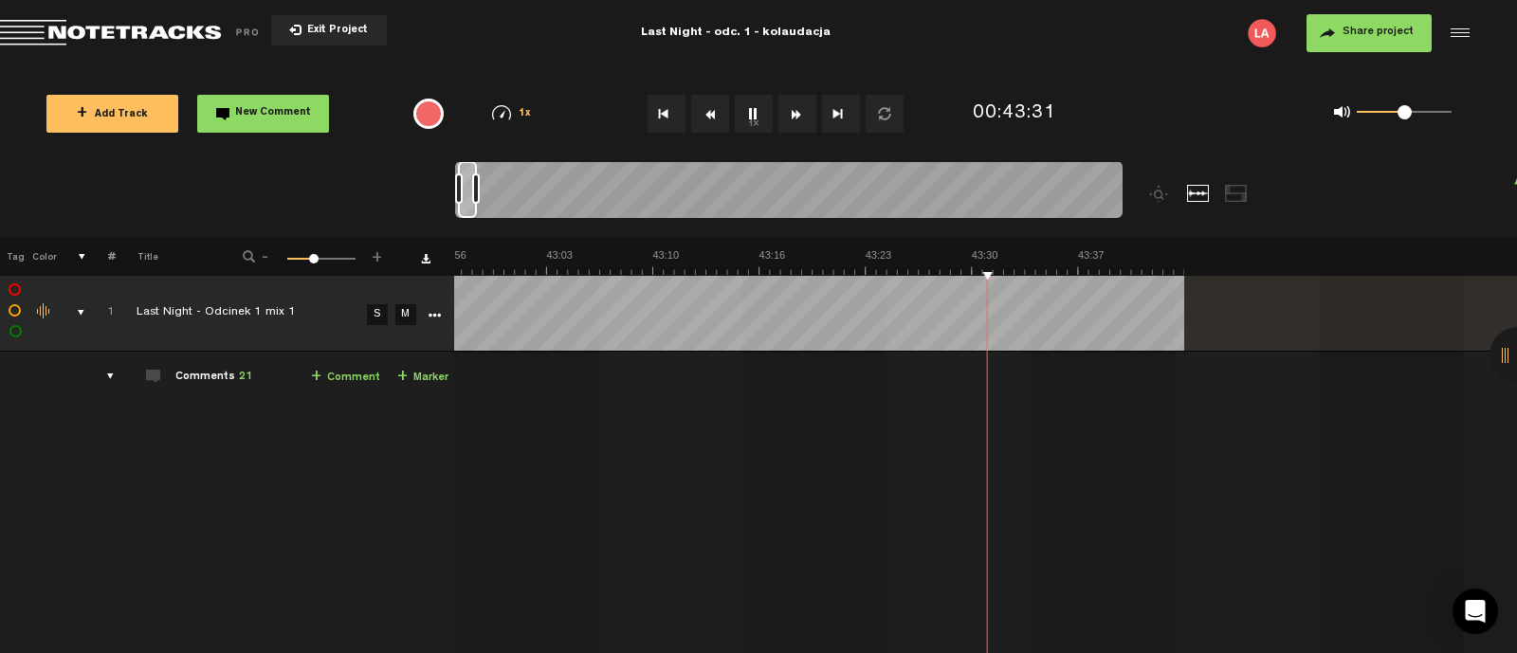
scroll to position [0, 39671]
click at [757, 101] on button "1x" at bounding box center [754, 114] width 38 height 38
click at [1517, 355] on div at bounding box center [1518, 355] width 57 height 57
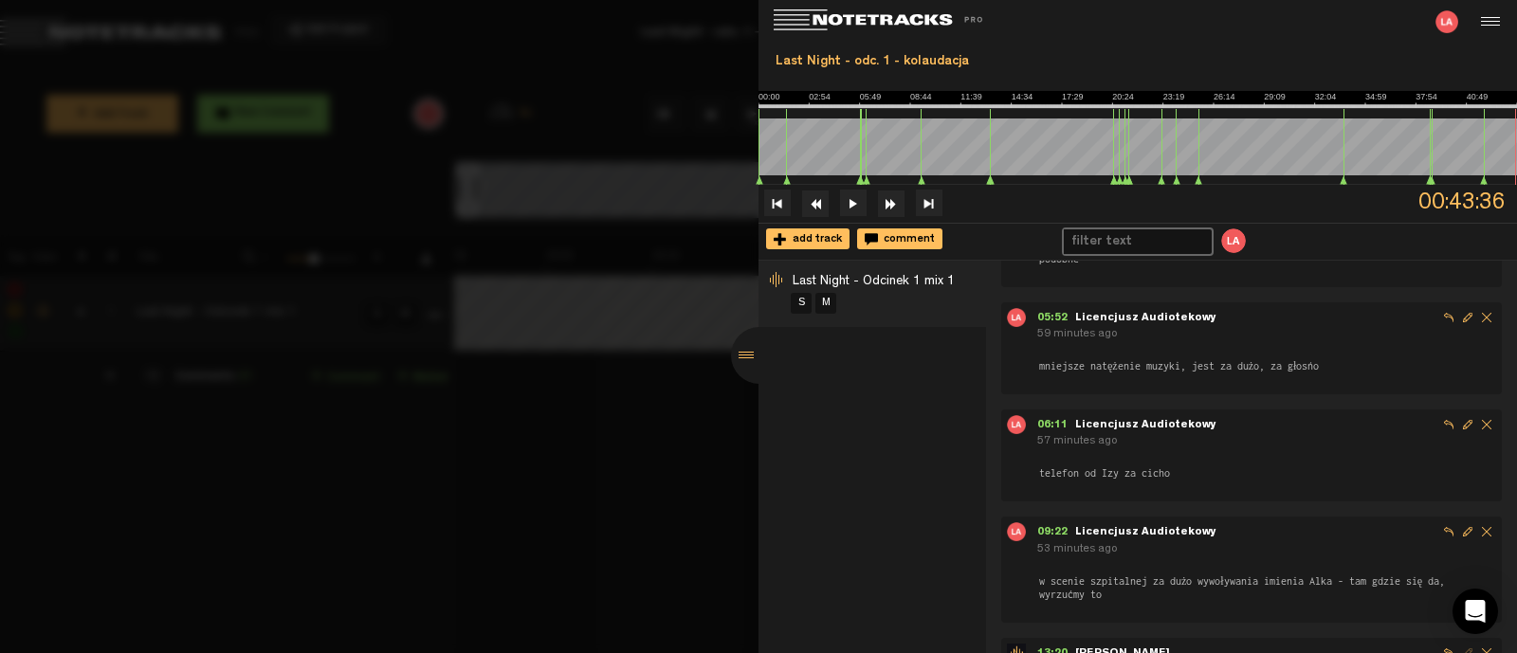
scroll to position [0, 0]
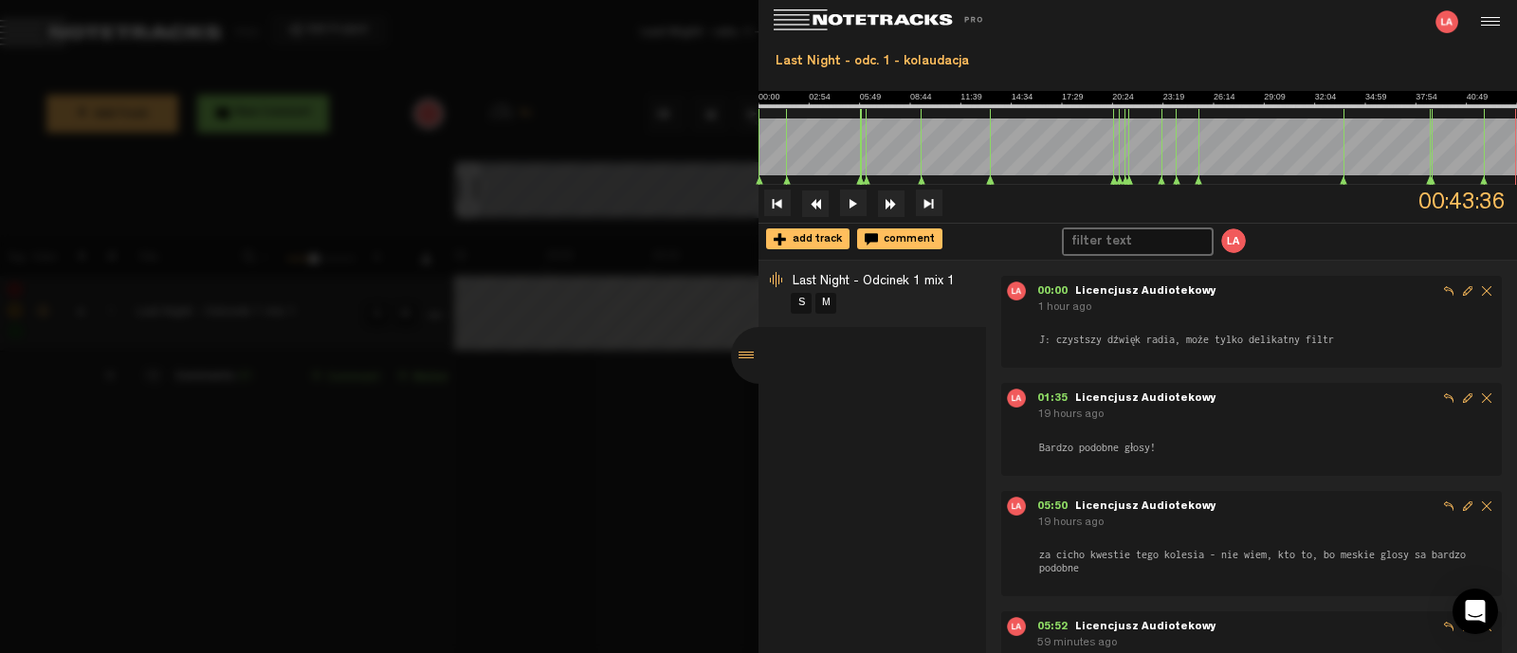
click at [542, 407] on div at bounding box center [758, 326] width 1517 height 653
click at [750, 352] on div at bounding box center [759, 355] width 57 height 57
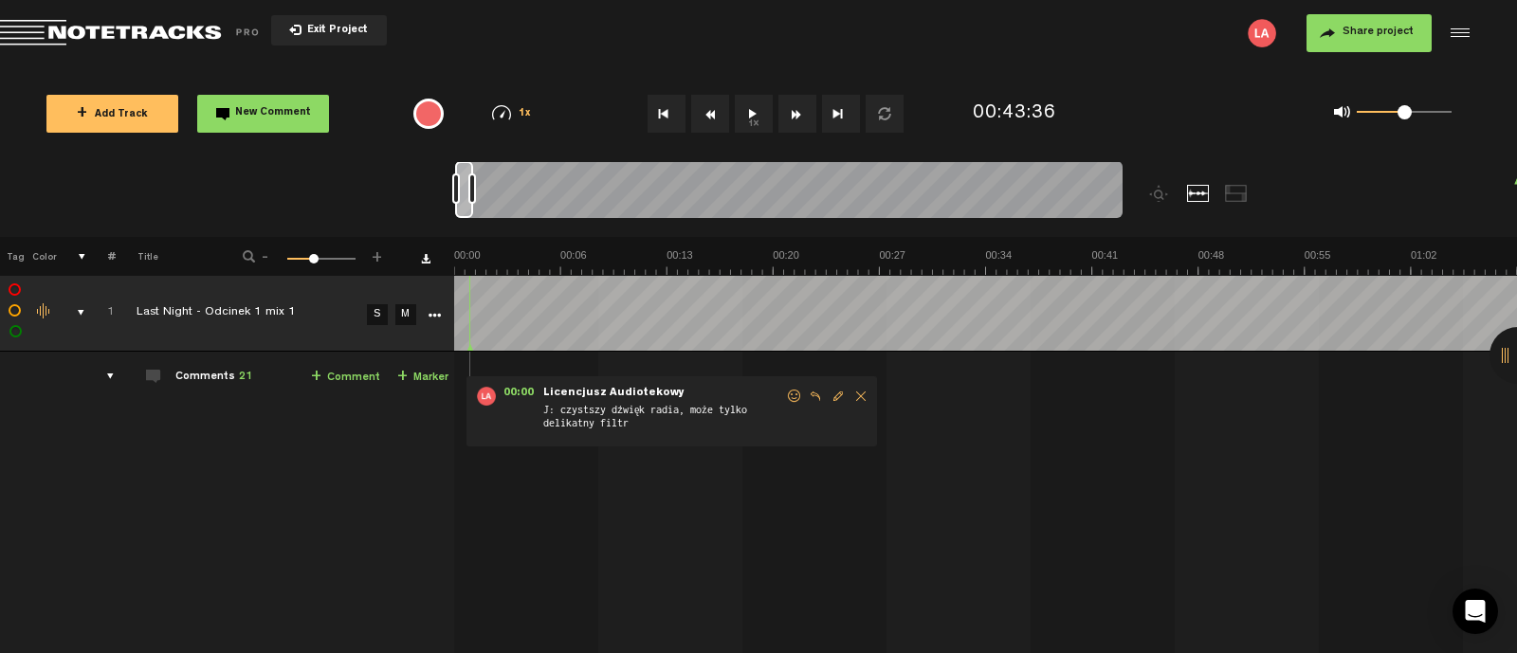
drag, startPoint x: 469, startPoint y: 191, endPoint x: 441, endPoint y: 195, distance: 27.9
click at [441, 195] on nt-zoom-navigation-bar at bounding box center [758, 199] width 1517 height 76
click at [1513, 362] on div at bounding box center [1518, 355] width 57 height 57
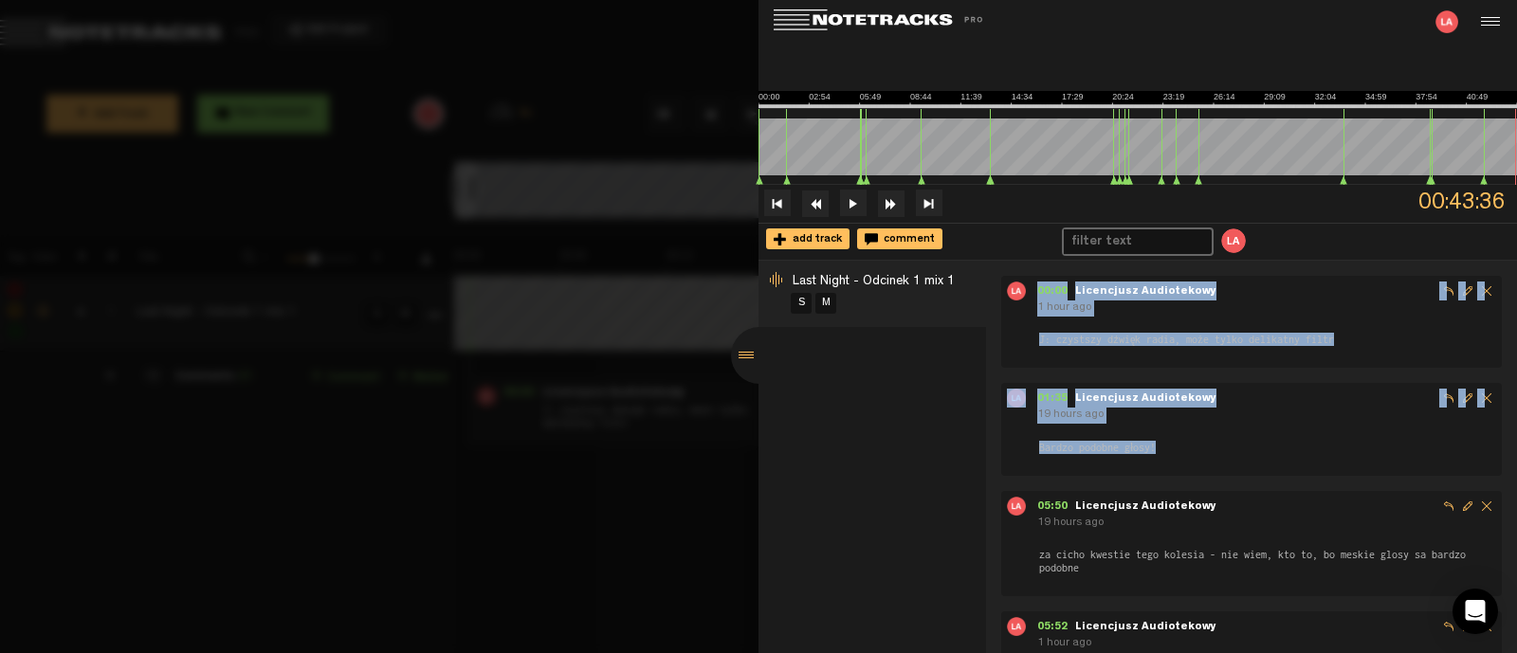
drag, startPoint x: 1001, startPoint y: 280, endPoint x: 875, endPoint y: 424, distance: 190.9
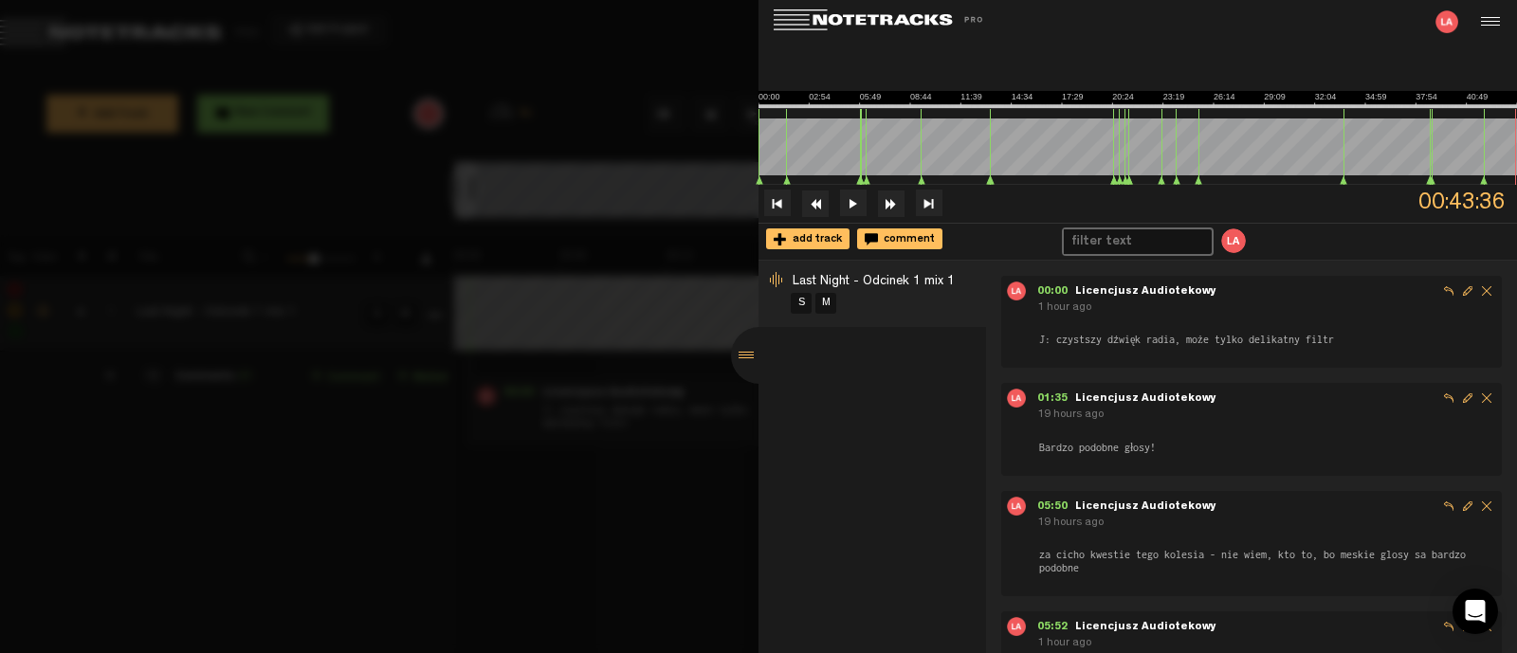
click at [858, 414] on div "Last Night - Odcinek 1 mix 1 S M" at bounding box center [873, 457] width 228 height 393
click at [749, 338] on div at bounding box center [759, 355] width 57 height 57
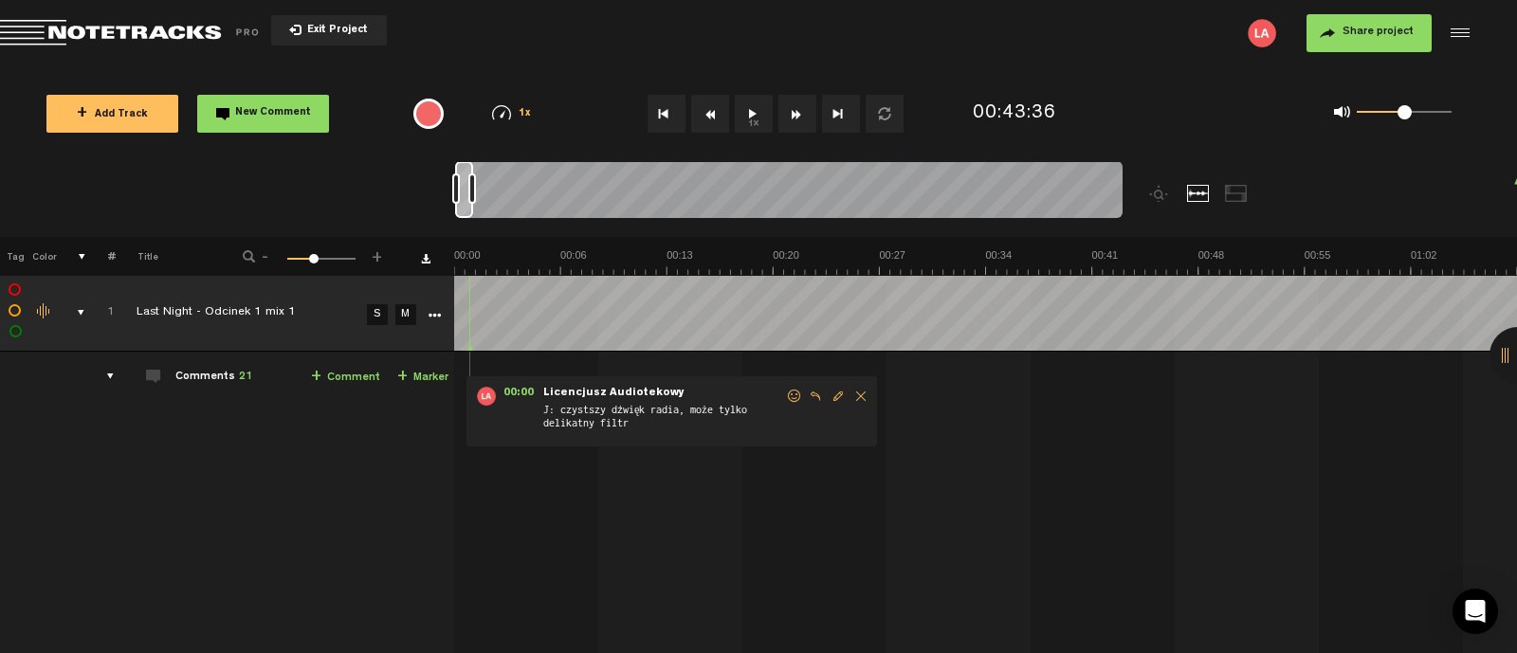
drag, startPoint x: 740, startPoint y: 466, endPoint x: 745, endPoint y: 438, distance: 28.1
click at [740, 460] on div "00:00 - NaN:[PERSON_NAME] Audiotekowy: "J: czystszy dźwięk radia, może tylko de…" at bounding box center [987, 550] width 1060 height 366
